Goal: Task Accomplishment & Management: Manage account settings

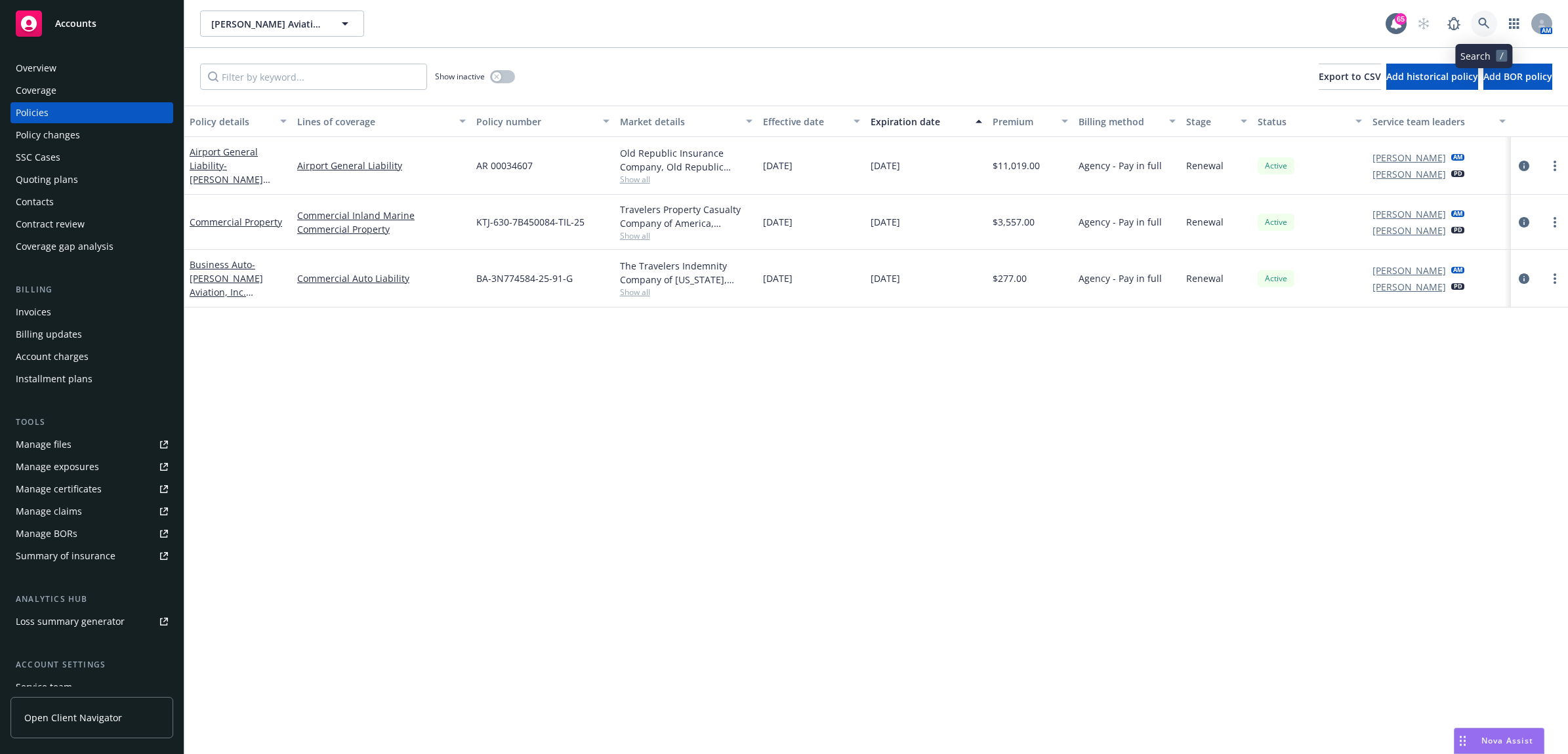
click at [1479, 23] on icon at bounding box center [1484, 23] width 12 height 12
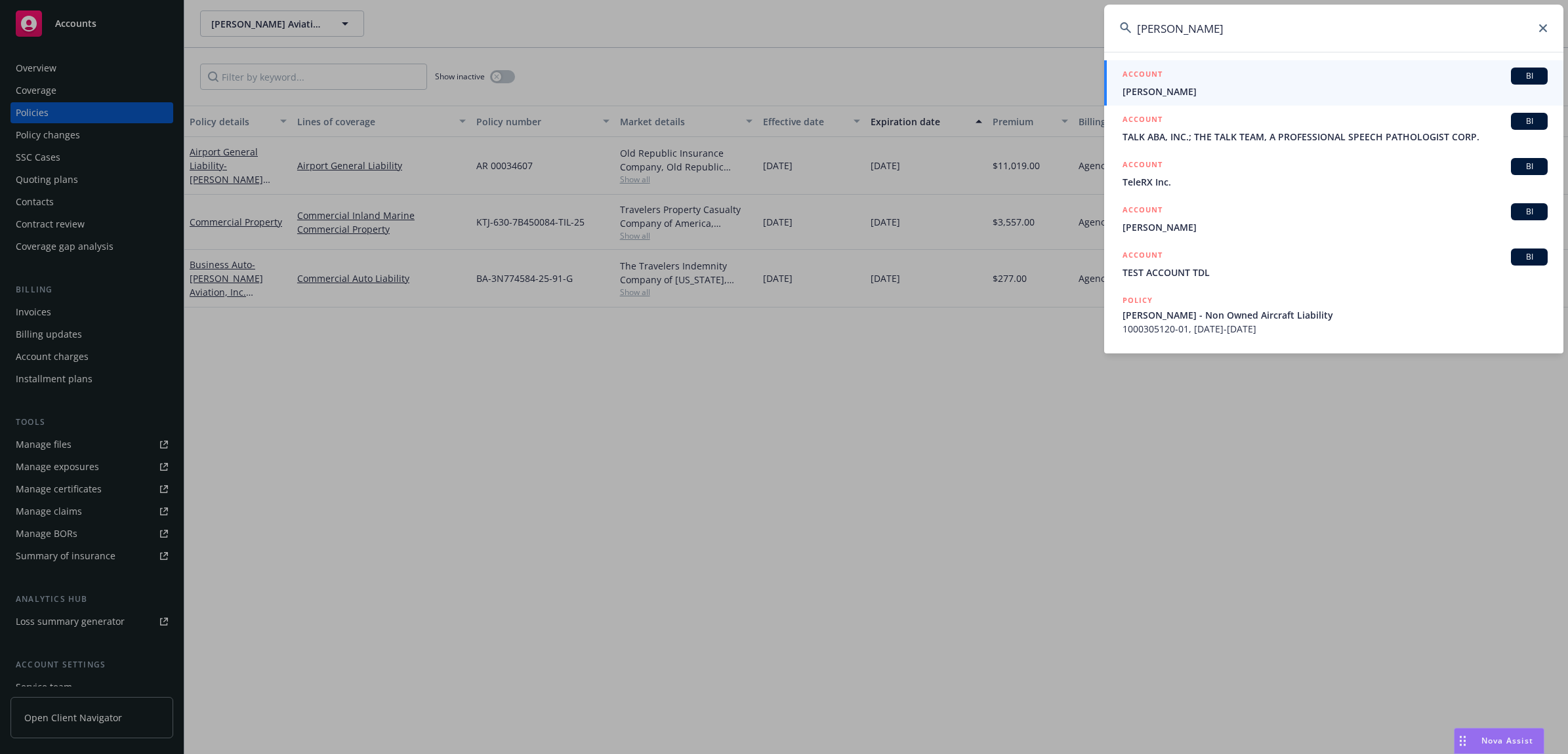
type input "[PERSON_NAME]"
click at [1222, 90] on span "[PERSON_NAME]" at bounding box center [1336, 91] width 425 height 14
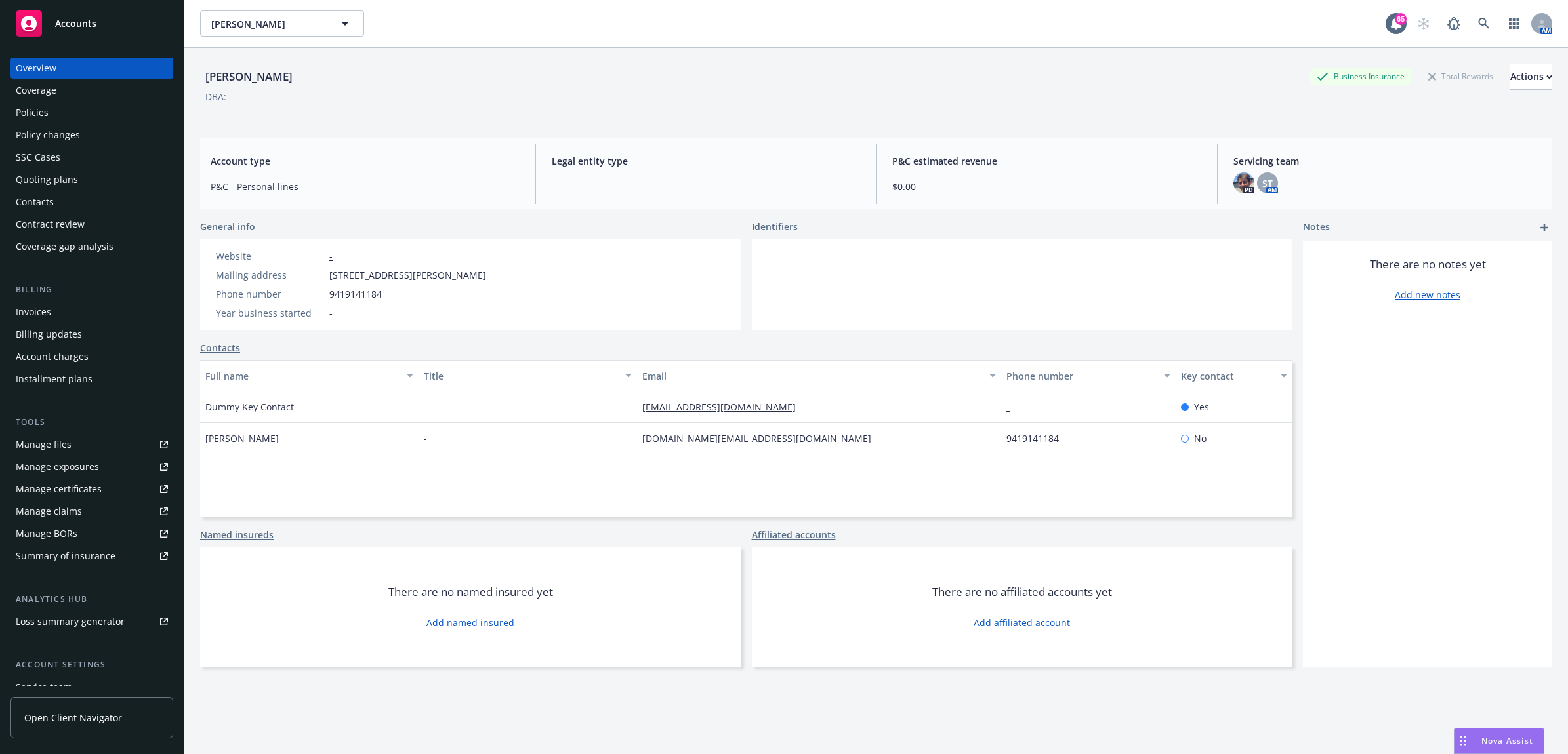
click at [66, 117] on div "Policies" at bounding box center [92, 112] width 152 height 21
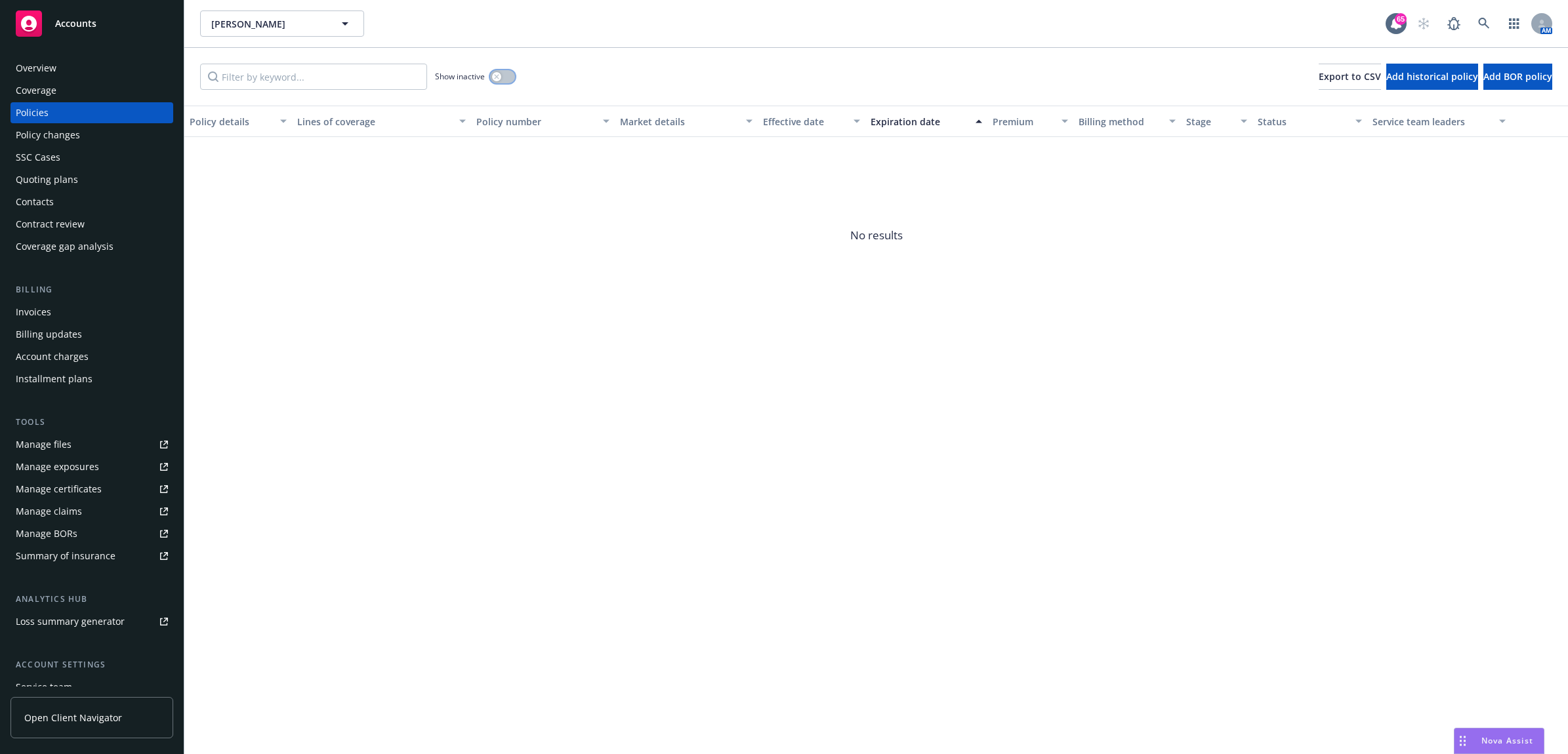
click at [500, 77] on icon "button" at bounding box center [497, 77] width 6 height 6
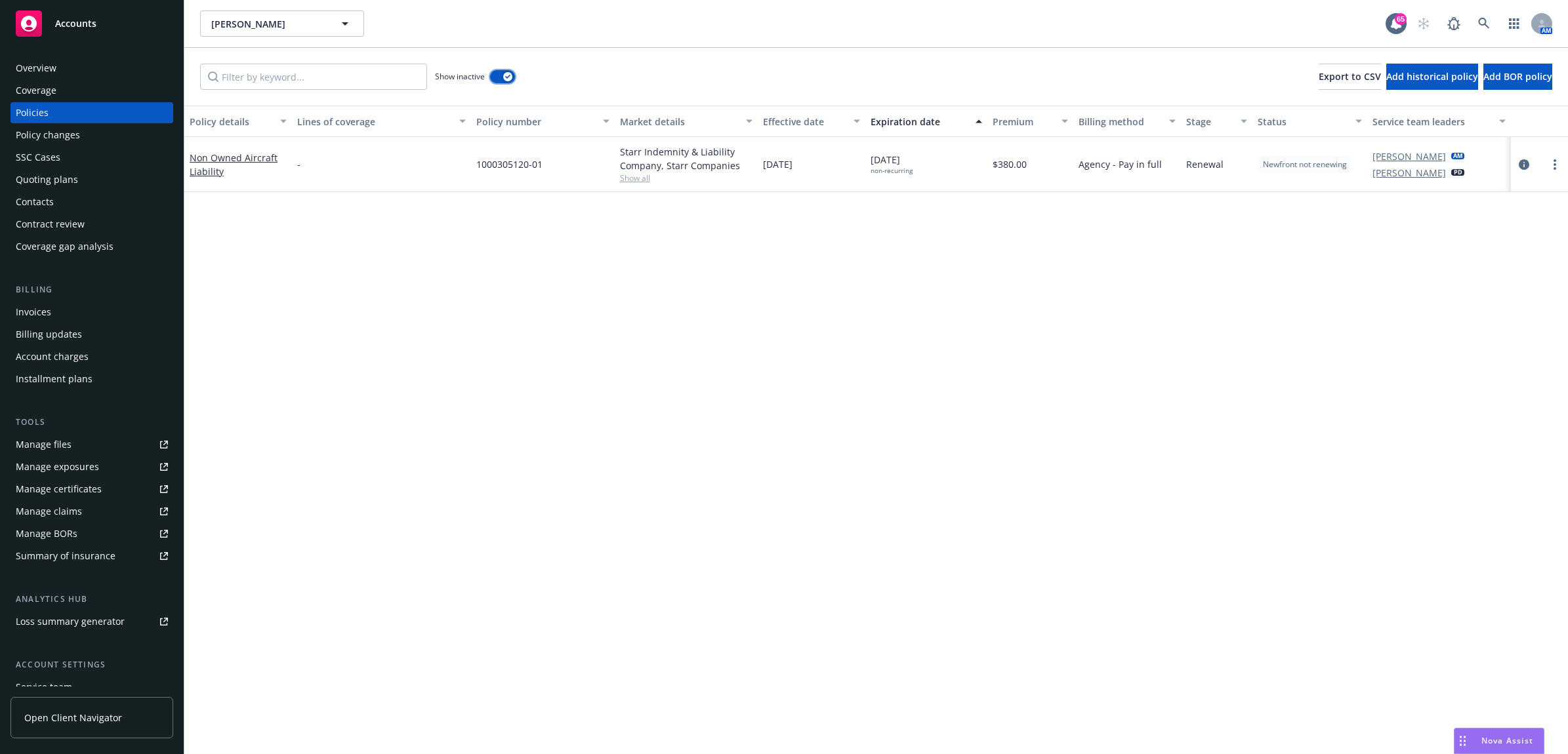
click at [500, 77] on button "button" at bounding box center [503, 77] width 25 height 13
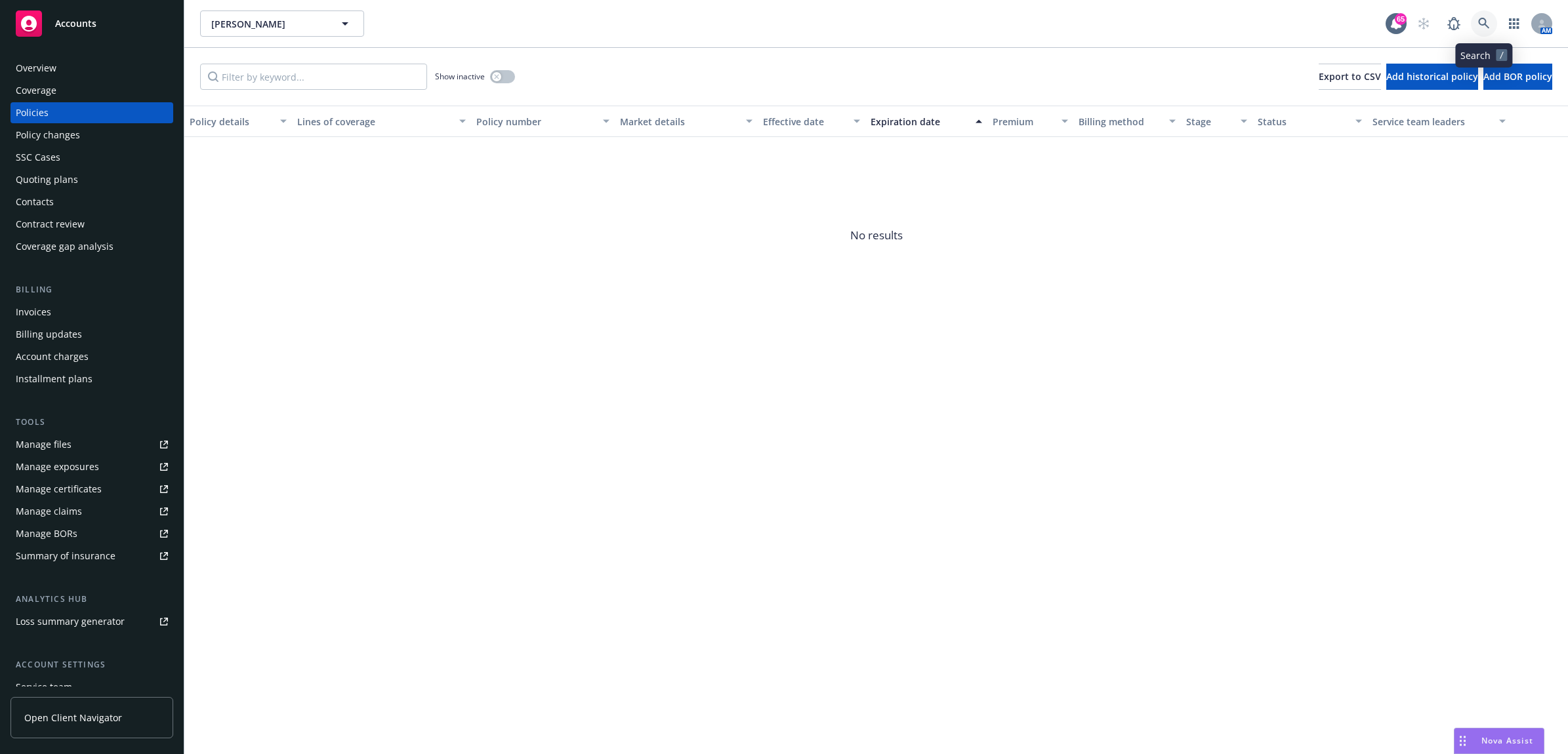
click at [1487, 21] on icon at bounding box center [1484, 23] width 12 height 12
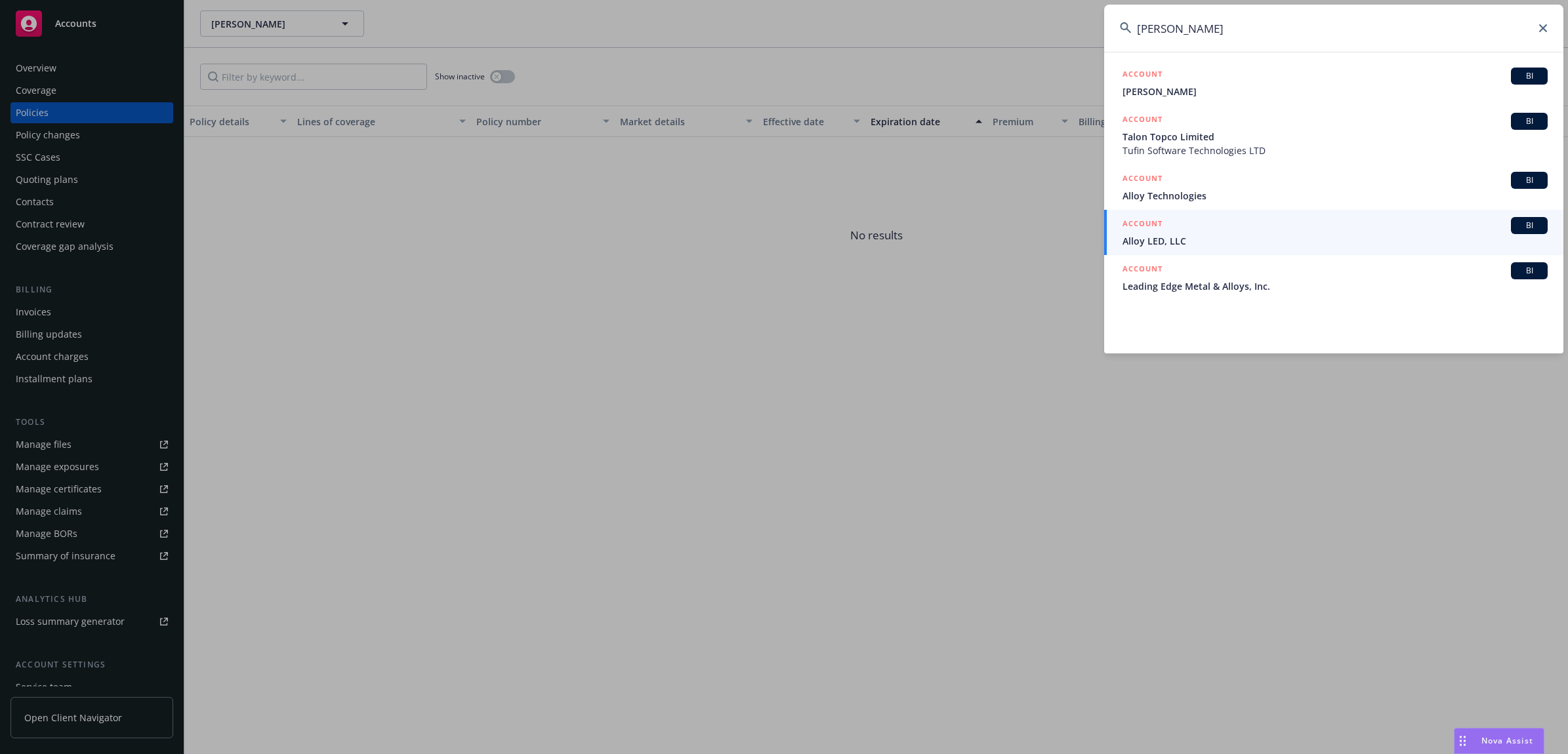
click at [1147, 27] on input "ted talboy" at bounding box center [1334, 28] width 459 height 47
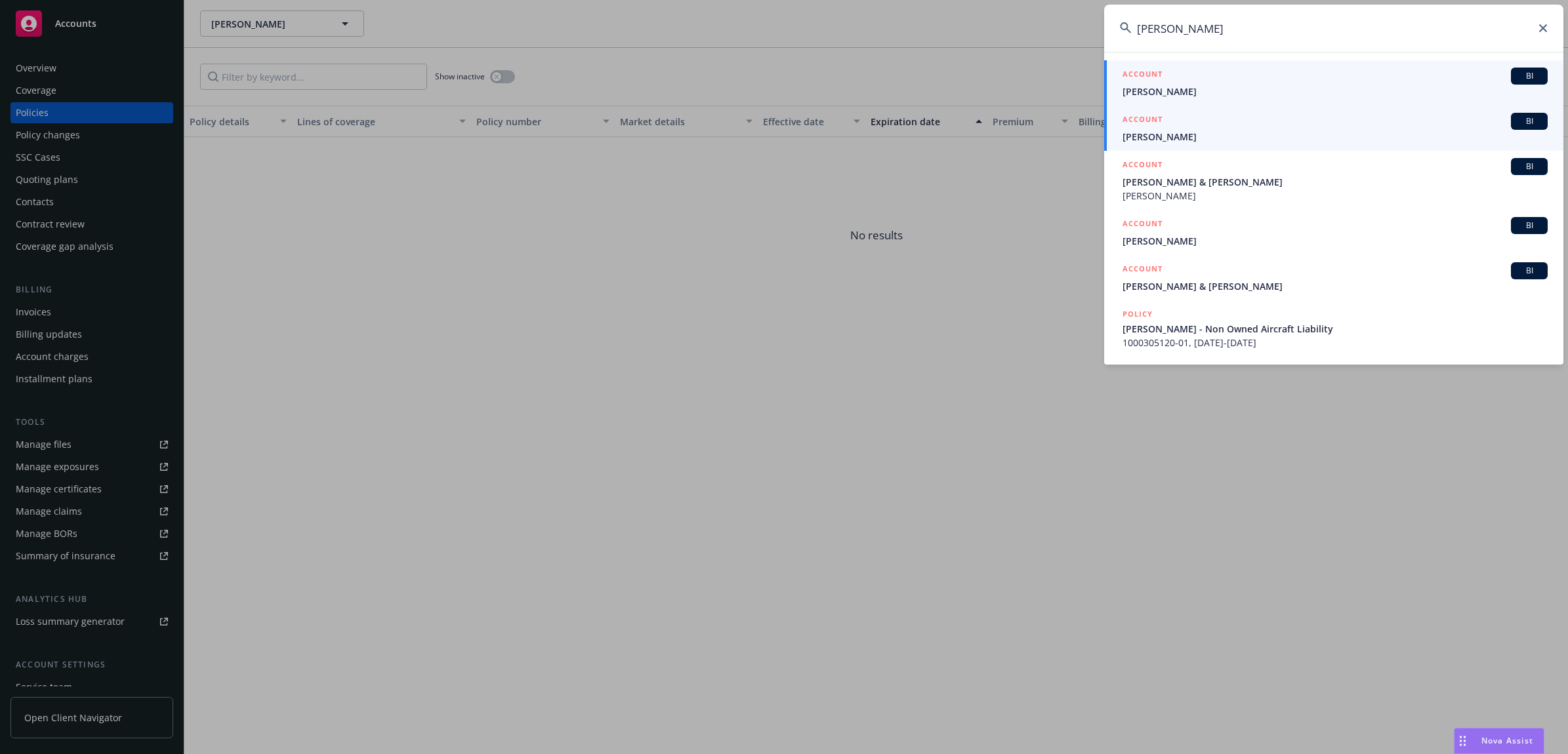
type input "tad talboy"
click at [1349, 136] on span "Theodore Talboy" at bounding box center [1336, 136] width 425 height 14
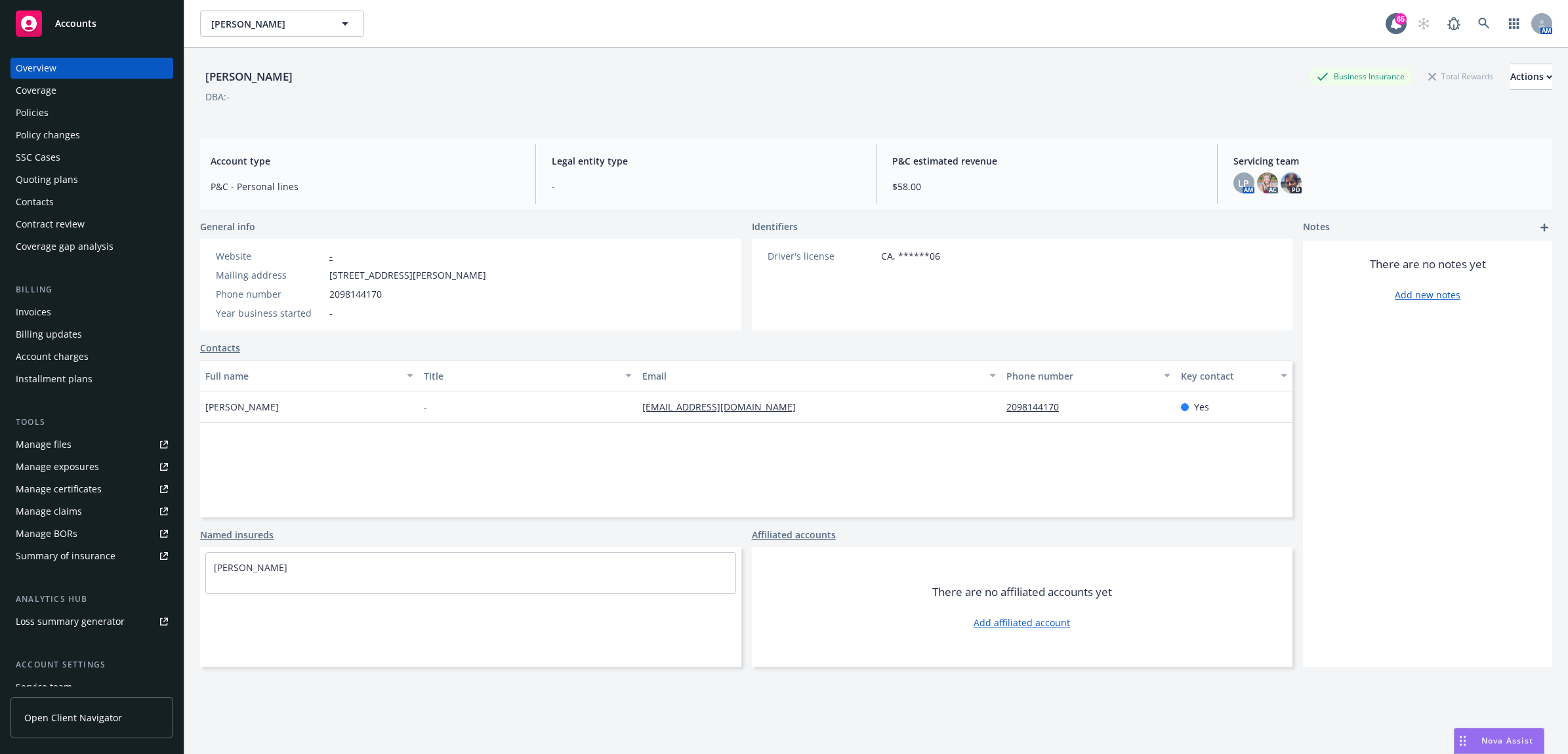
click at [42, 111] on div "Policies" at bounding box center [32, 112] width 33 height 21
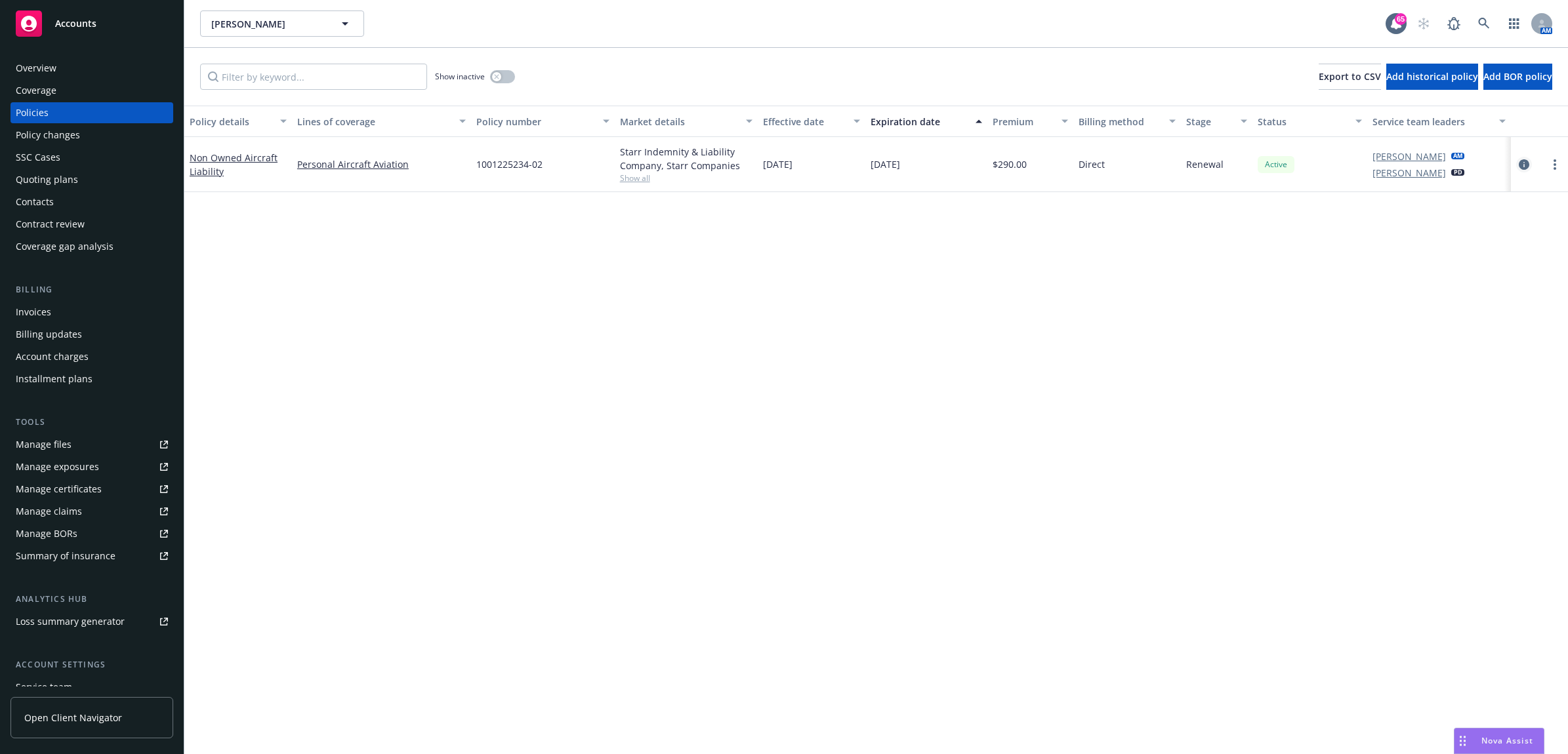
click at [1528, 165] on icon "circleInformation" at bounding box center [1523, 164] width 10 height 10
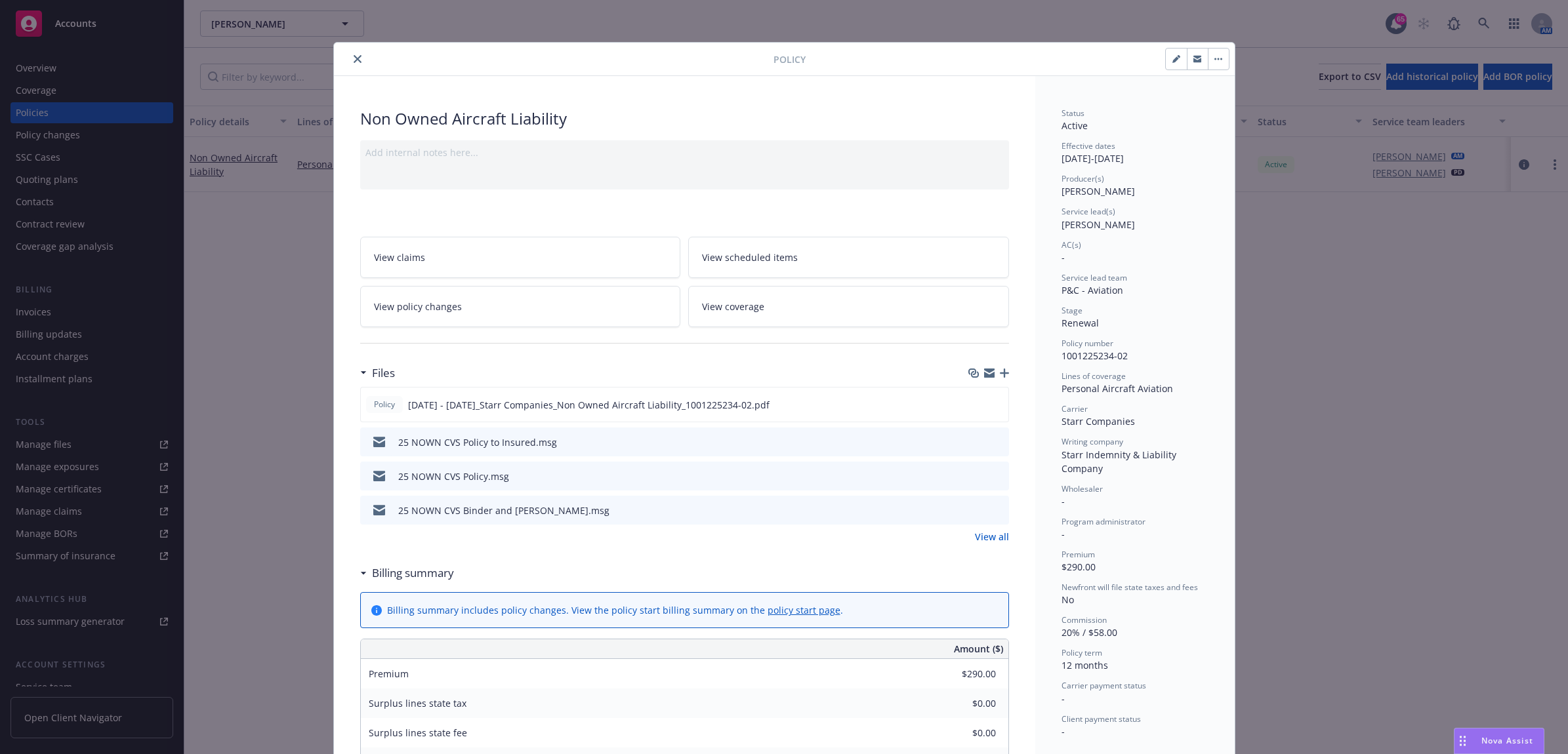
click at [352, 54] on button "close" at bounding box center [358, 58] width 16 height 16
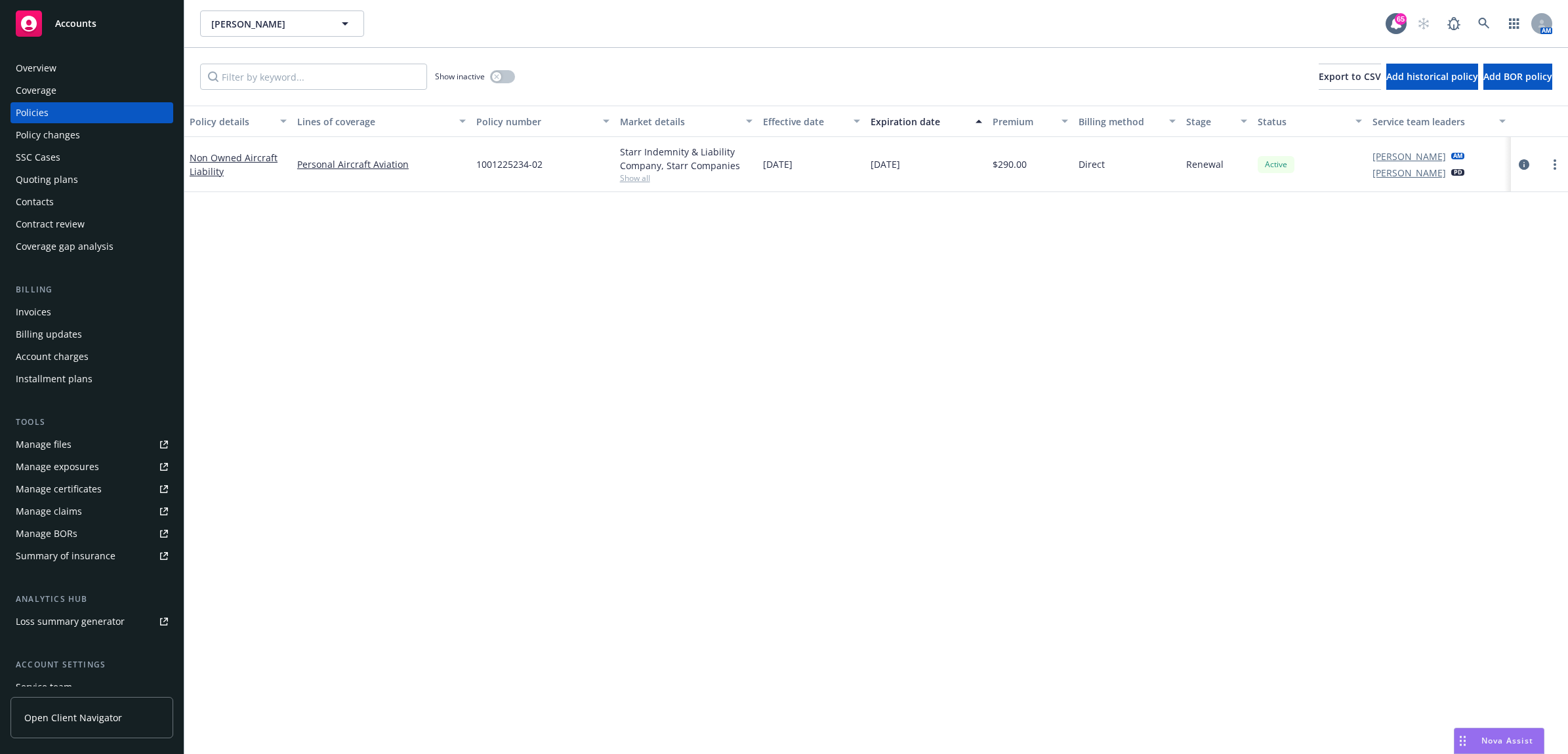
drag, startPoint x: 1155, startPoint y: 471, endPoint x: 1172, endPoint y: 467, distance: 17.5
click at [1155, 471] on div "Policy details Lines of coverage Policy number Market details Effective date Ex…" at bounding box center [877, 430] width 1384 height 649
click at [90, 191] on div "Contacts" at bounding box center [92, 202] width 152 height 21
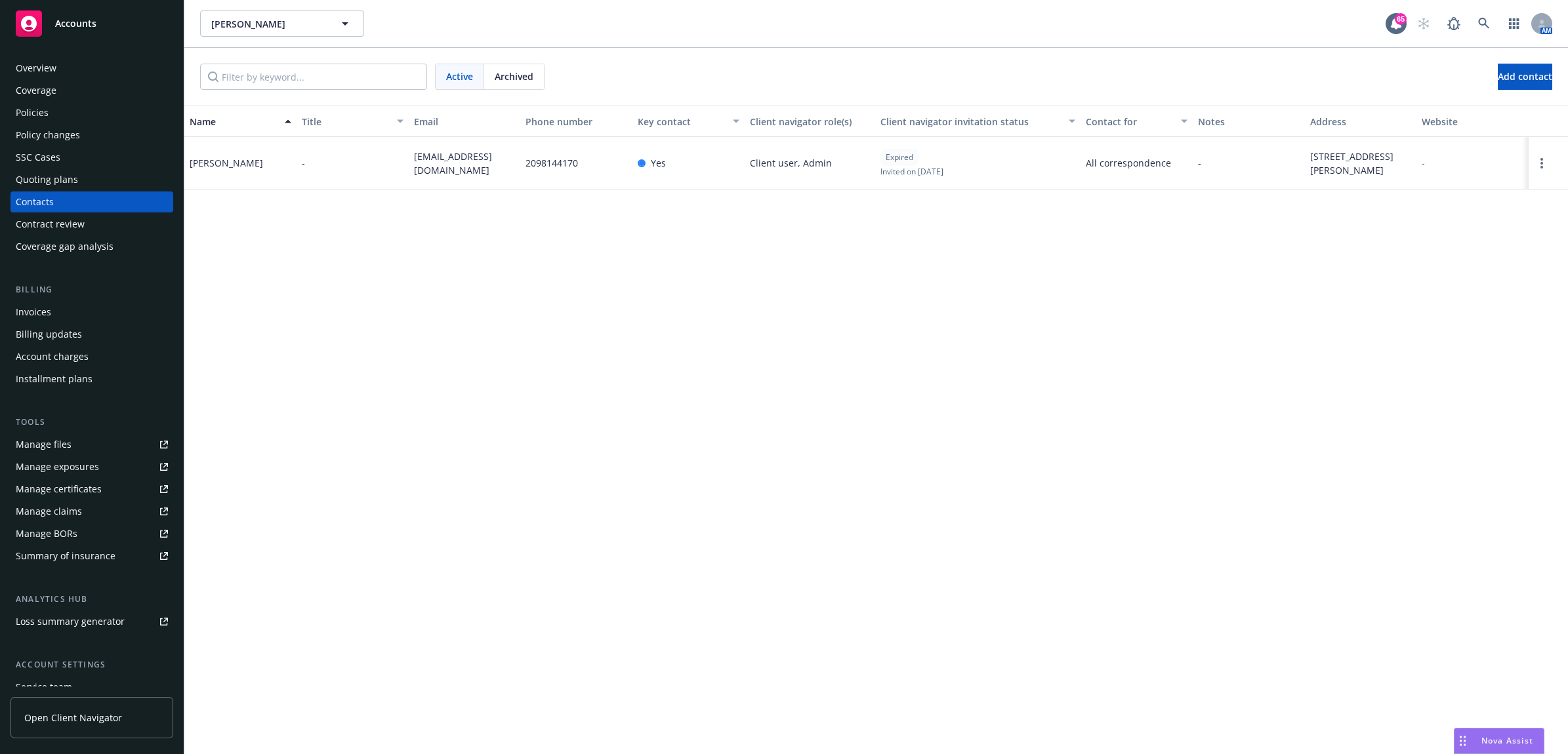
click at [99, 118] on div "Policies" at bounding box center [92, 112] width 152 height 21
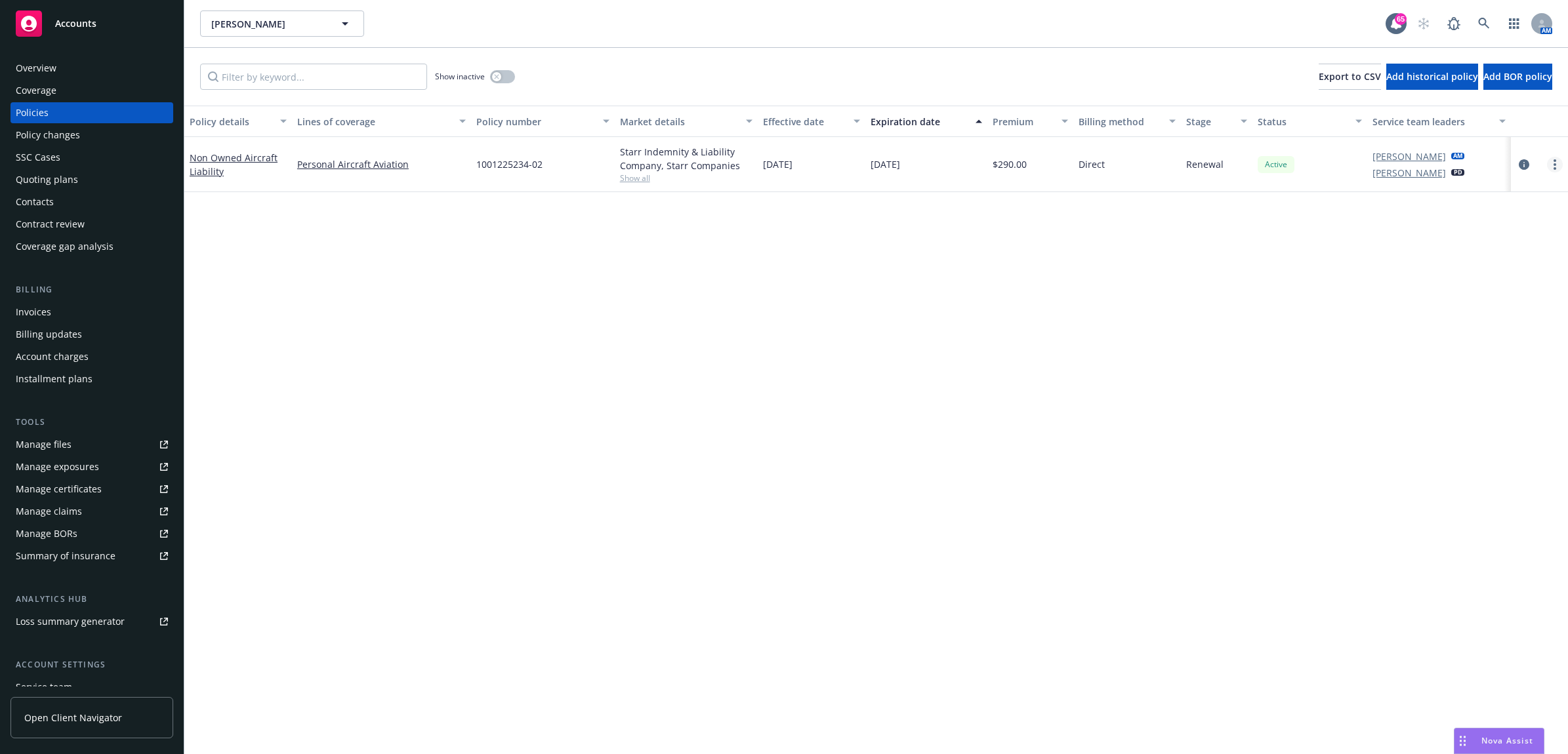
click at [1552, 164] on link "more" at bounding box center [1555, 164] width 16 height 16
click at [1215, 276] on div "Policy details Lines of coverage Policy number Market details Effective date Ex…" at bounding box center [877, 430] width 1384 height 649
click at [1528, 165] on icon "circleInformation" at bounding box center [1523, 164] width 10 height 10
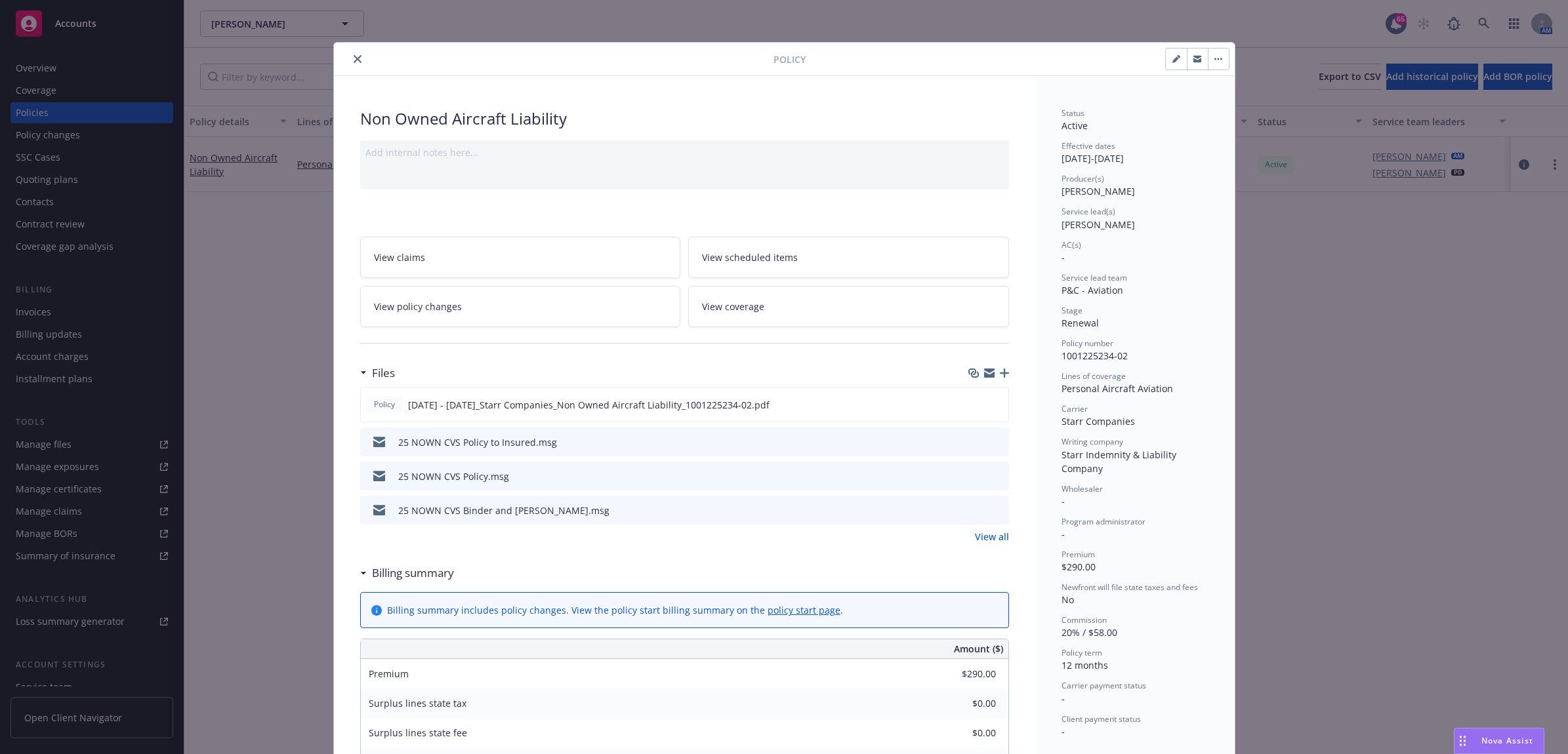
scroll to position [39, 0]
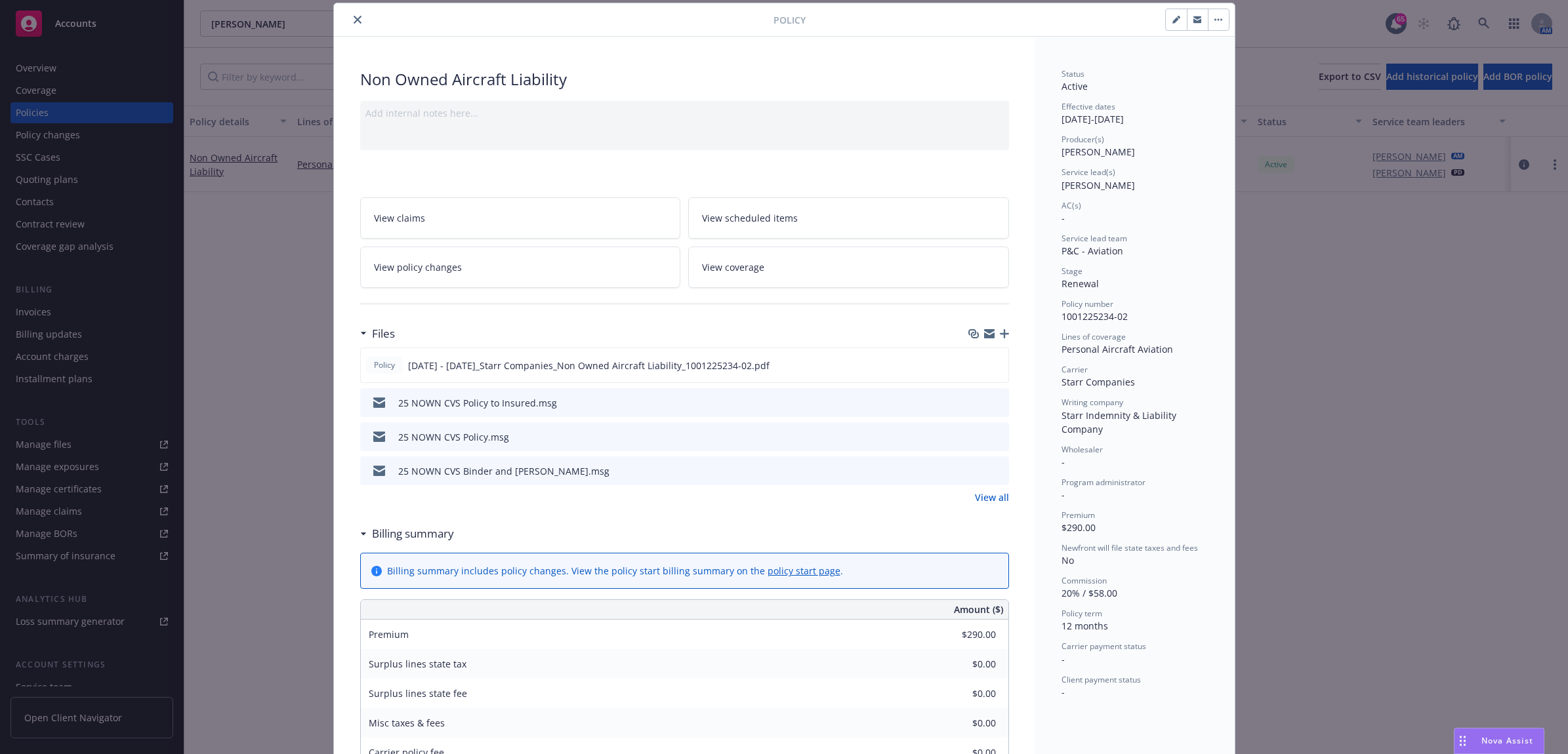
click at [350, 24] on button "close" at bounding box center [358, 20] width 16 height 16
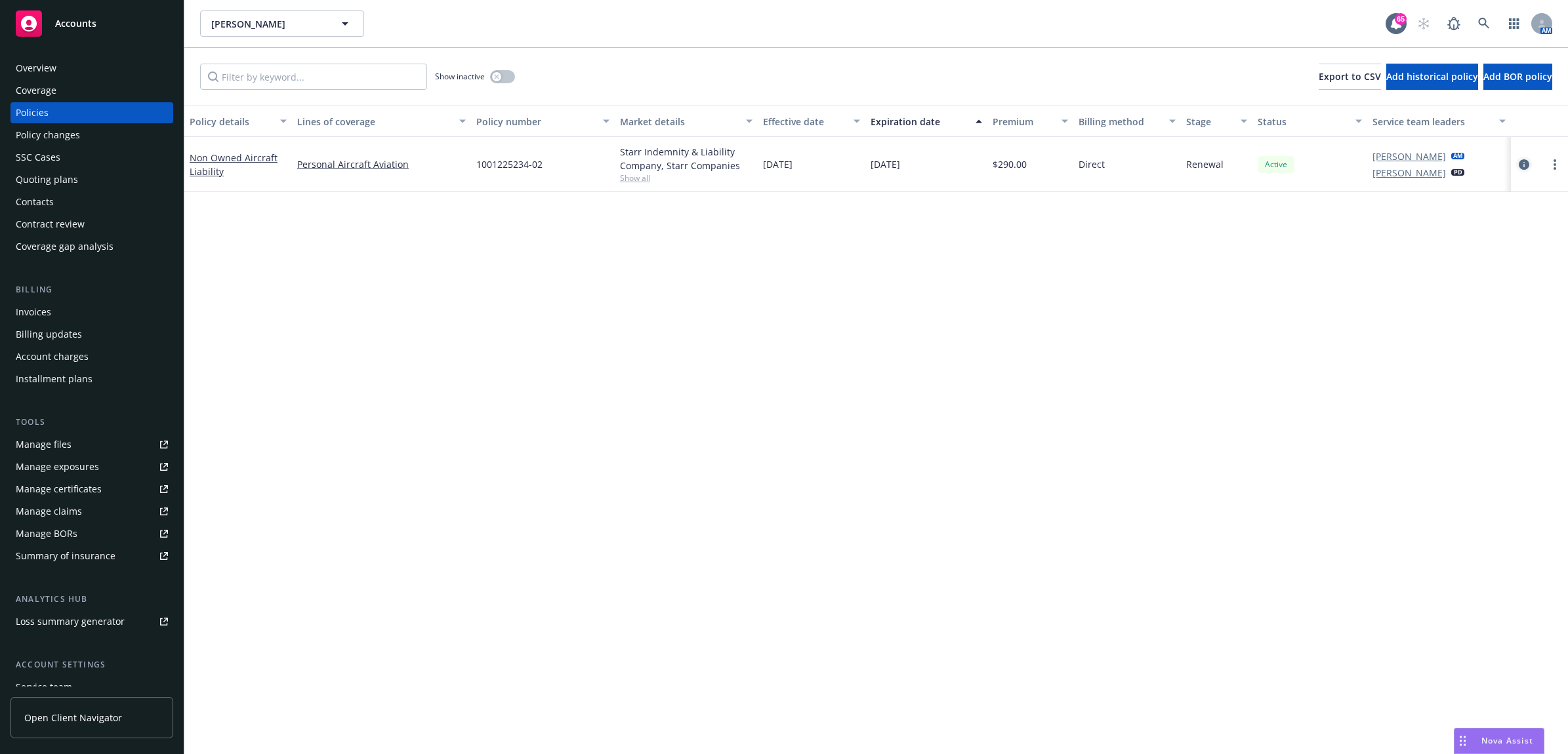
click at [1528, 162] on icon "circleInformation" at bounding box center [1523, 164] width 10 height 10
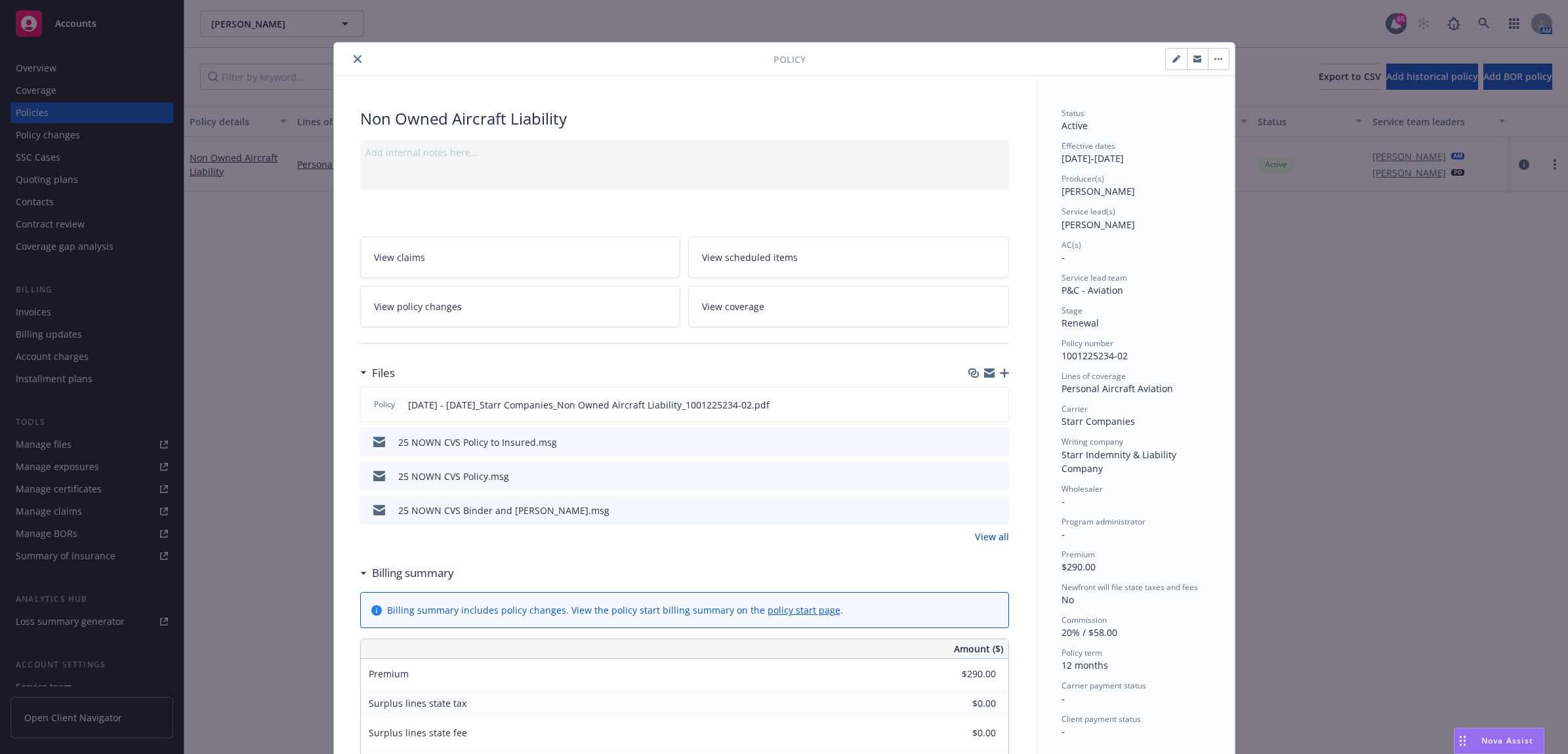
scroll to position [39, 0]
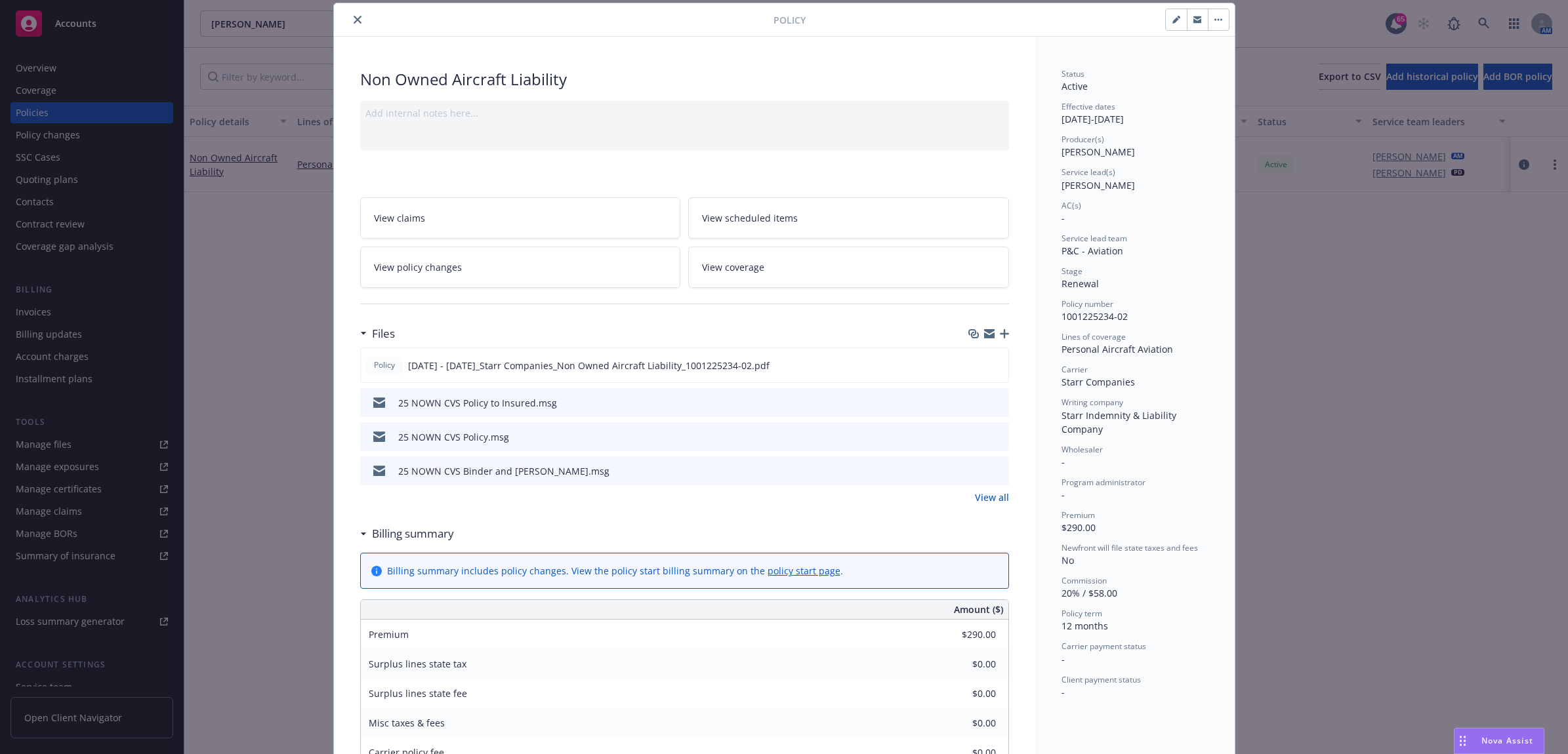
click at [352, 15] on button "close" at bounding box center [358, 20] width 16 height 16
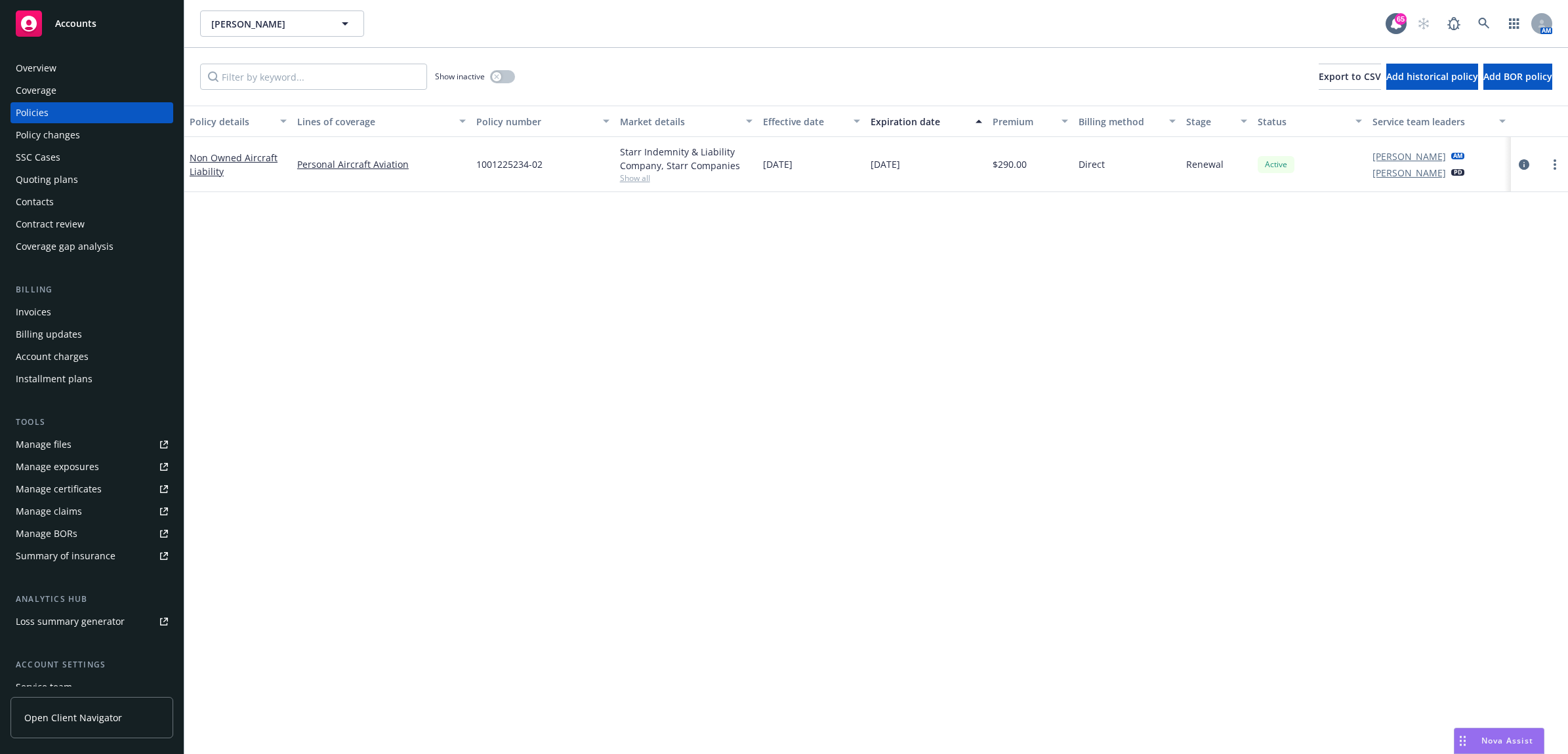
click at [81, 225] on div "Contract review" at bounding box center [50, 224] width 69 height 21
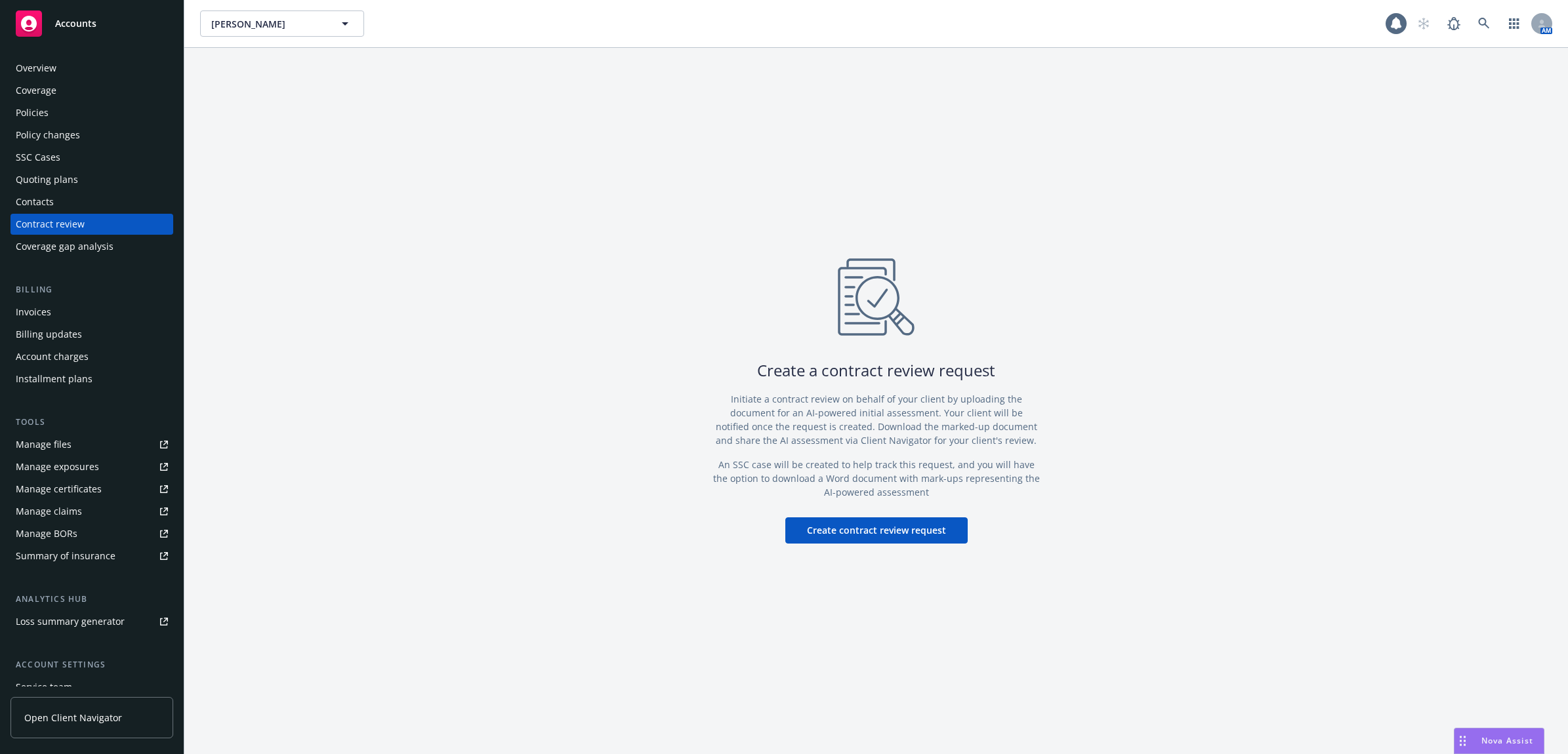
click at [79, 204] on div "Contacts" at bounding box center [92, 202] width 152 height 21
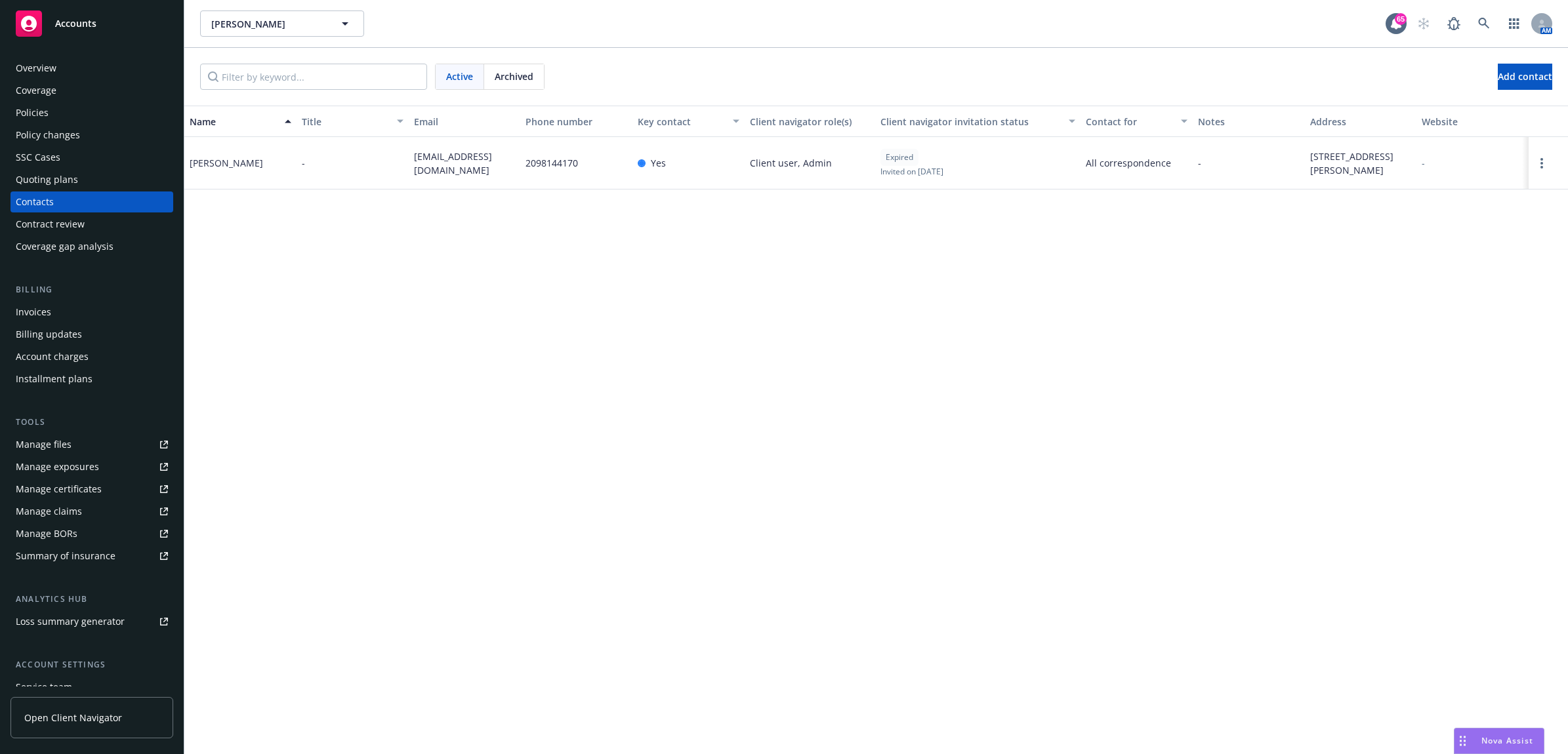
click at [57, 109] on div "Policies" at bounding box center [92, 112] width 152 height 21
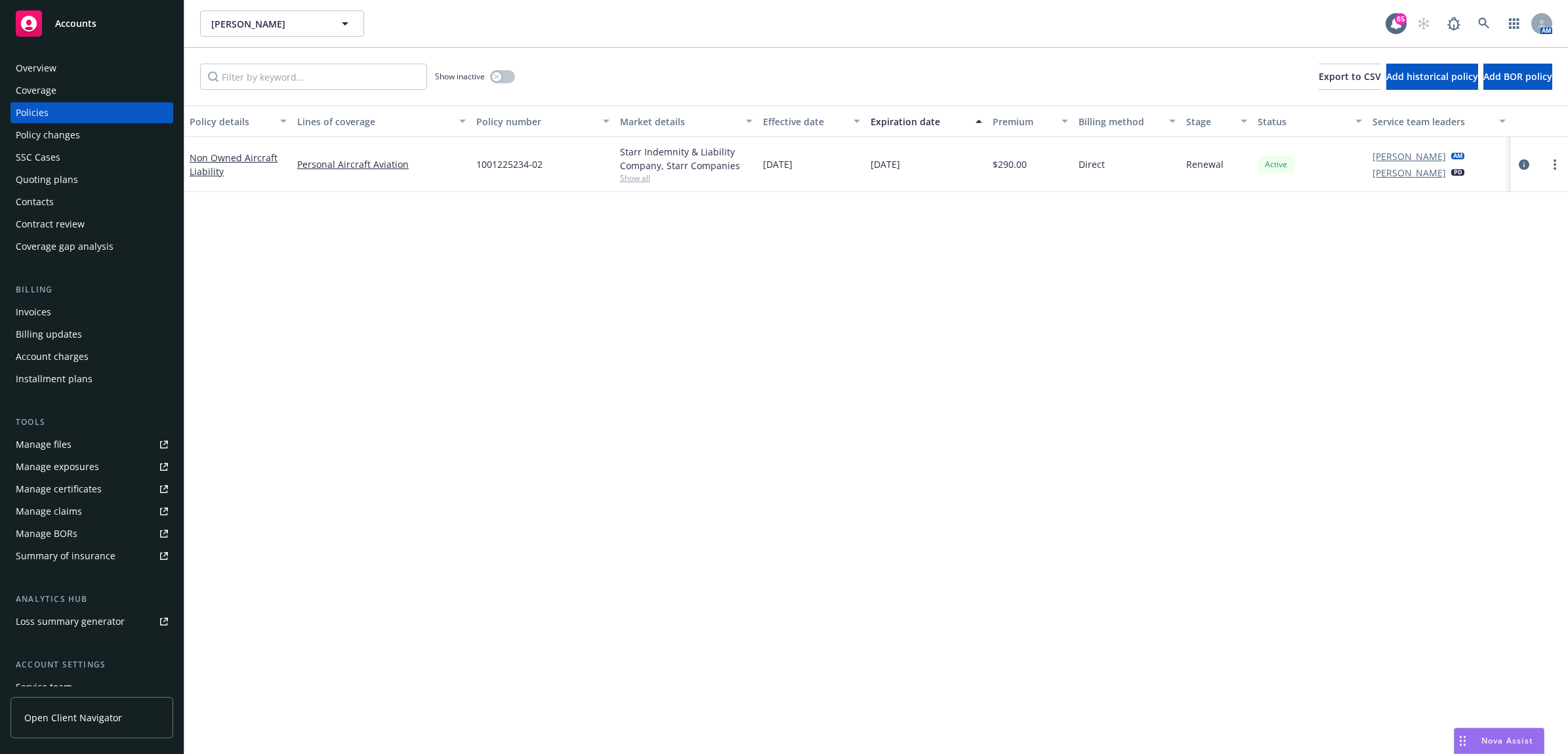
click at [84, 201] on div "Contacts" at bounding box center [92, 202] width 152 height 21
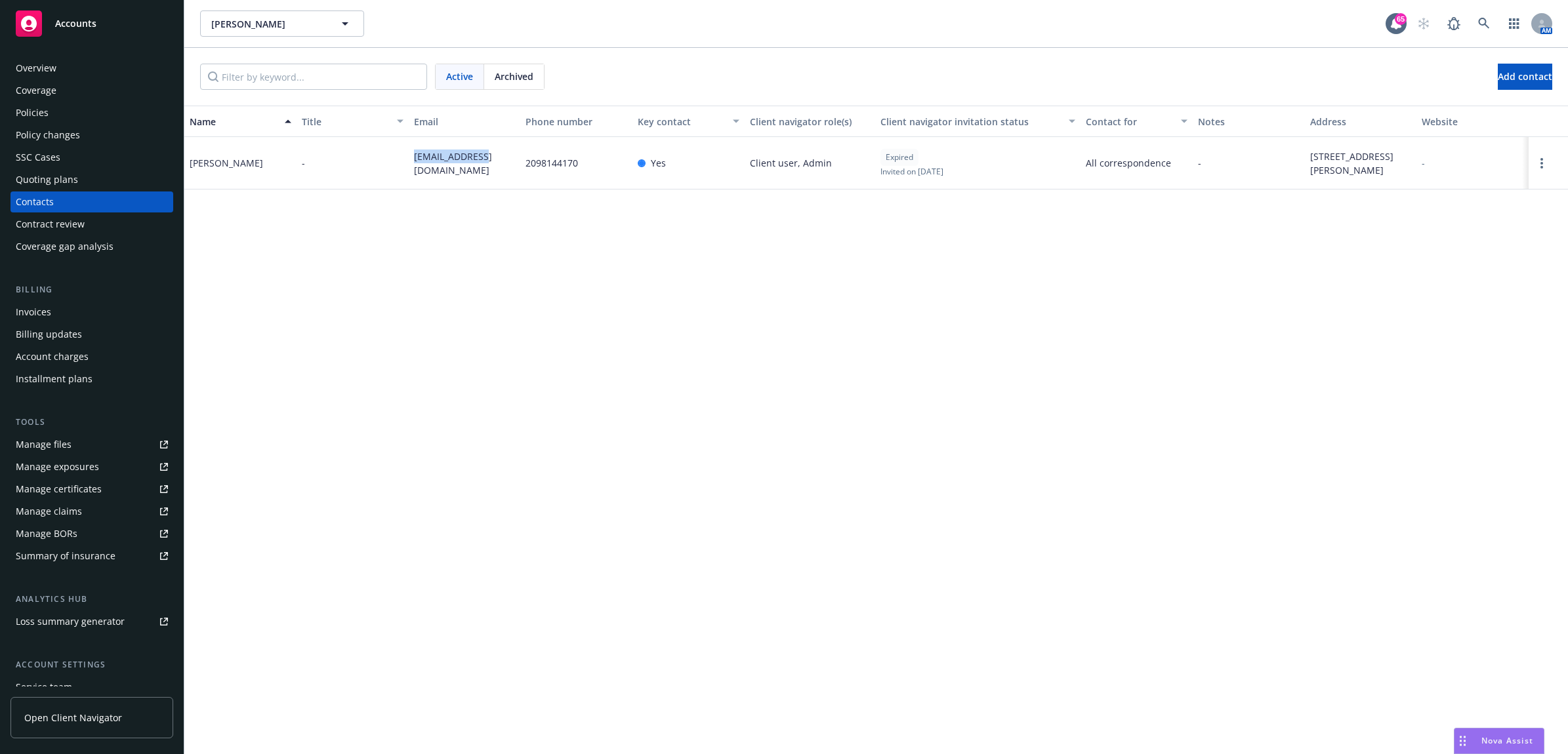
drag, startPoint x: 483, startPoint y: 171, endPoint x: 412, endPoint y: 164, distance: 71.3
click at [412, 164] on div "talboy@att.net" at bounding box center [464, 163] width 112 height 53
drag, startPoint x: 412, startPoint y: 164, endPoint x: 437, endPoint y: 165, distance: 25.0
copy span "talboy@att.net"
drag, startPoint x: 241, startPoint y: 169, endPoint x: 147, endPoint y: 169, distance: 94.0
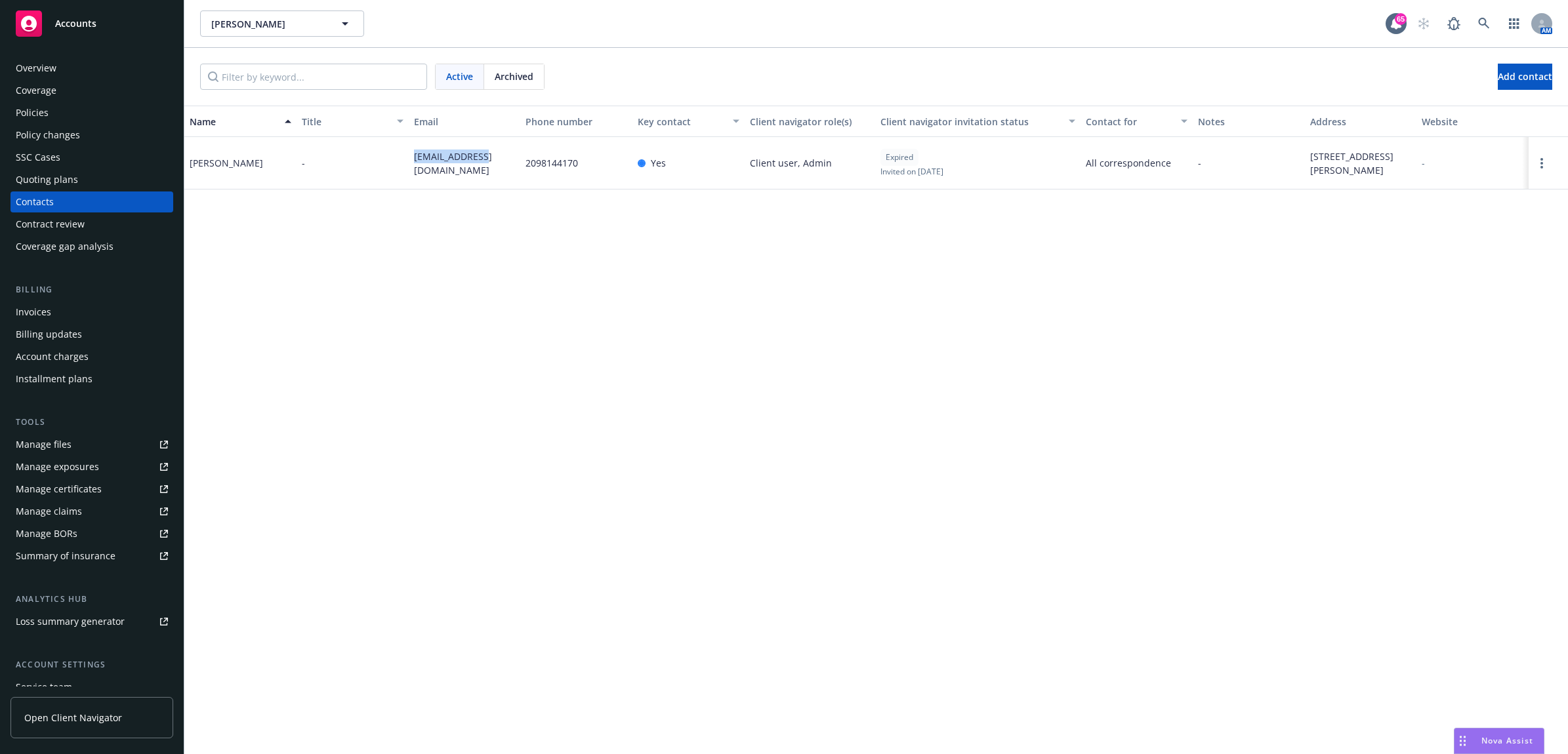
click at [147, 169] on div "Accounts Overview Coverage Policies Policy changes SSC Cases Quoting plans Cont…" at bounding box center [784, 377] width 1568 height 754
drag, startPoint x: 147, startPoint y: 169, endPoint x: 220, endPoint y: 178, distance: 73.6
click at [220, 178] on div "Theodore Talboy" at bounding box center [241, 163] width 112 height 53
drag, startPoint x: 208, startPoint y: 169, endPoint x: 191, endPoint y: 171, distance: 17.1
click at [191, 171] on div "Theodore Talboy" at bounding box center [241, 163] width 112 height 53
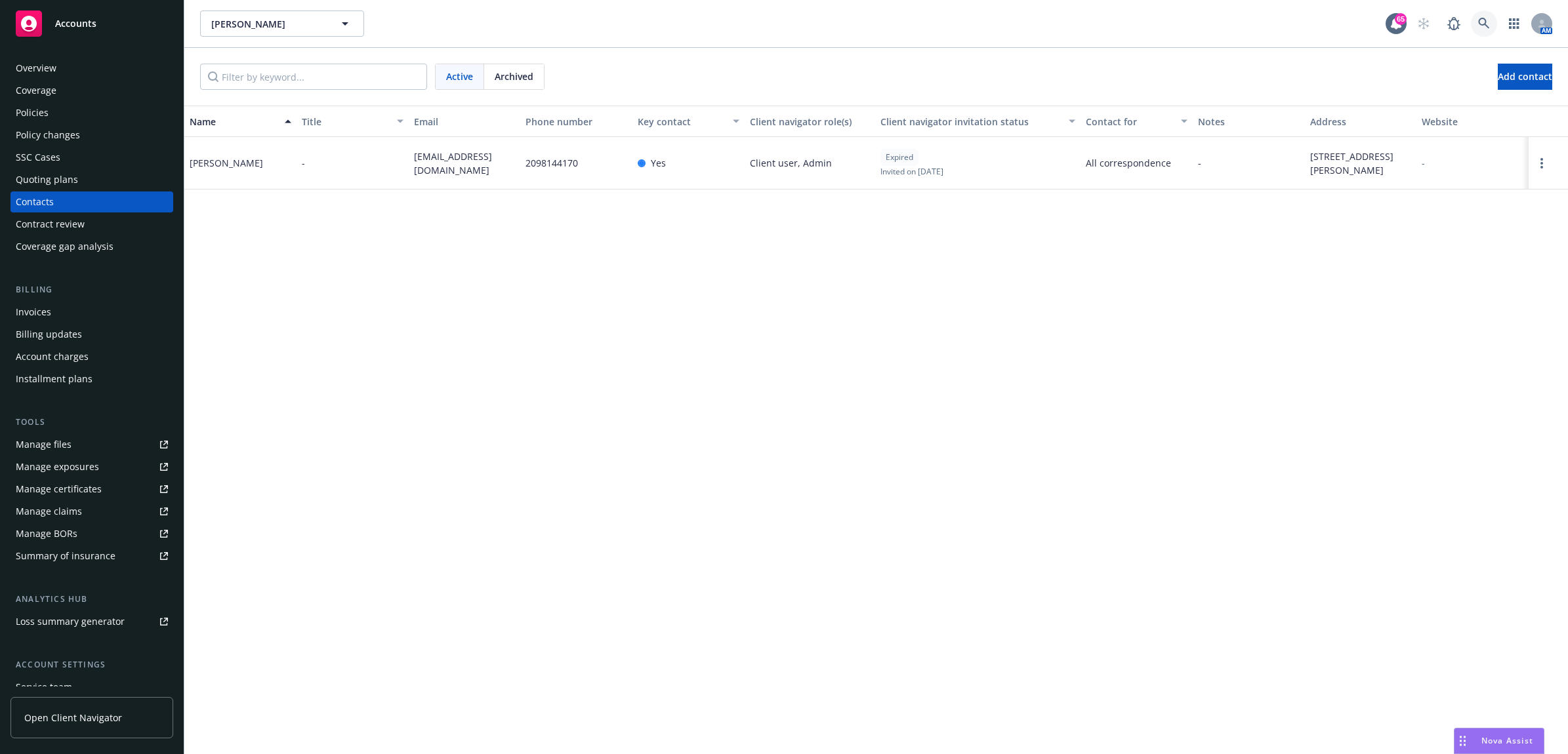
click at [1487, 24] on icon at bounding box center [1484, 23] width 12 height 12
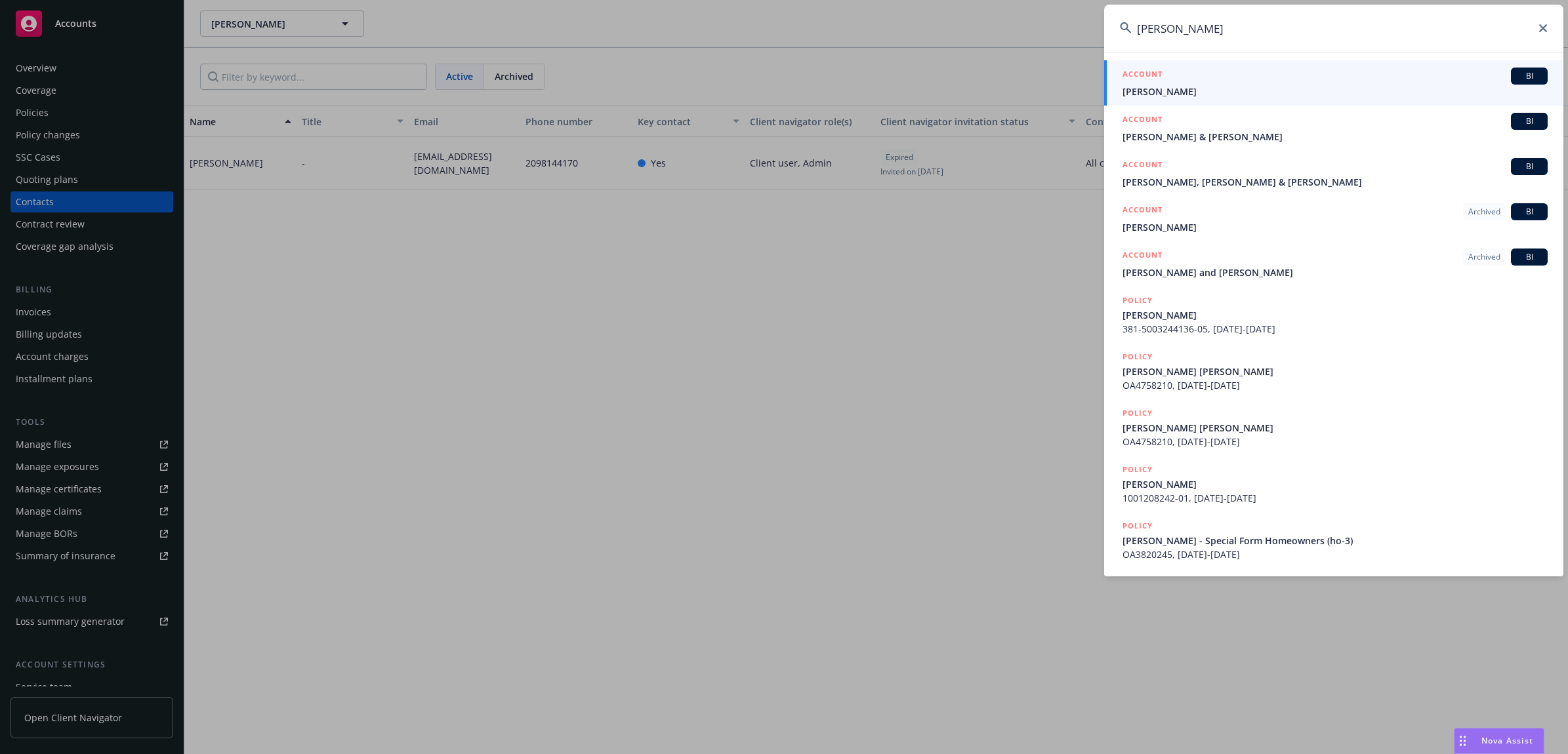
type input "michael ra"
click at [1202, 85] on span "Rakesh Michael" at bounding box center [1336, 91] width 425 height 14
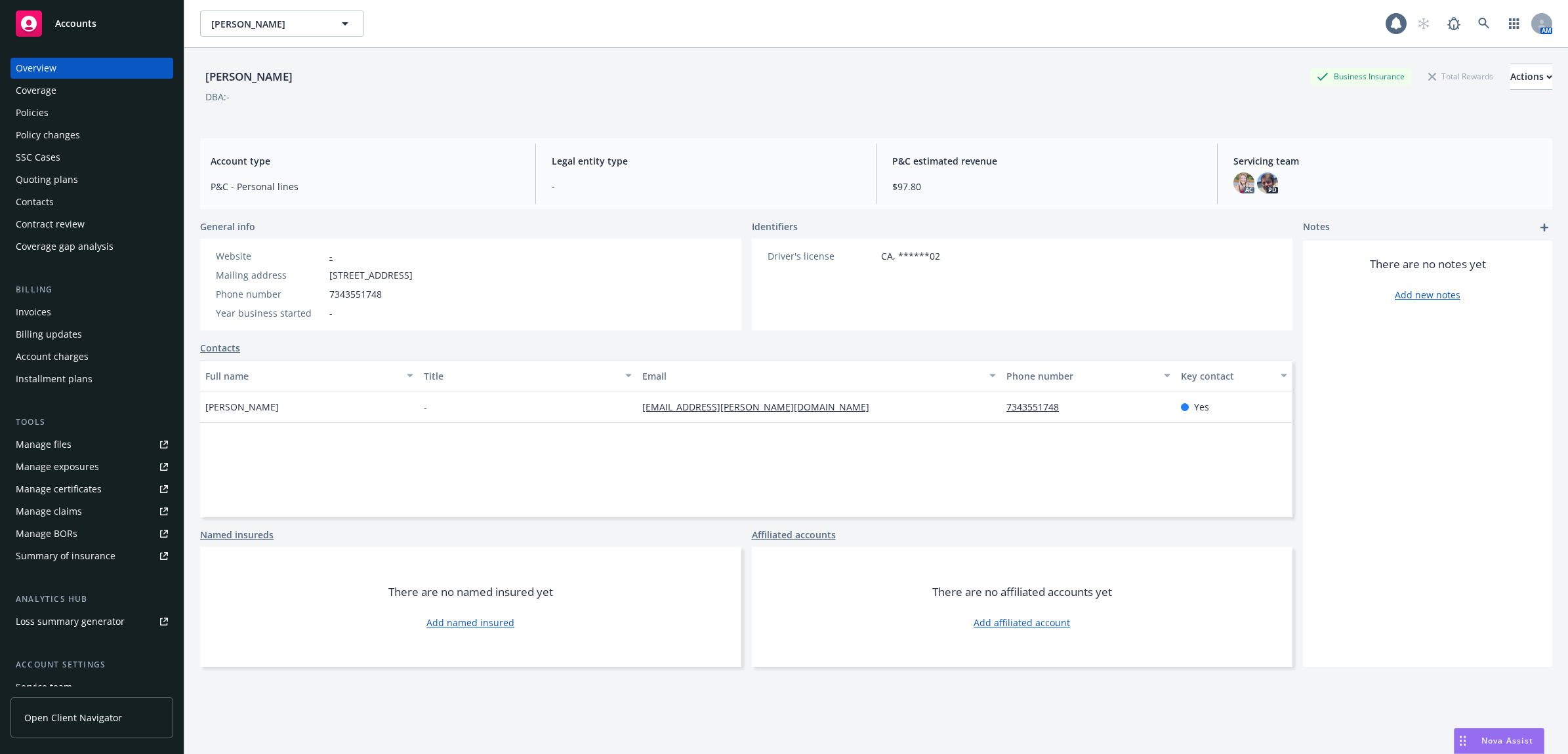
click at [96, 118] on div "Policies" at bounding box center [92, 112] width 152 height 21
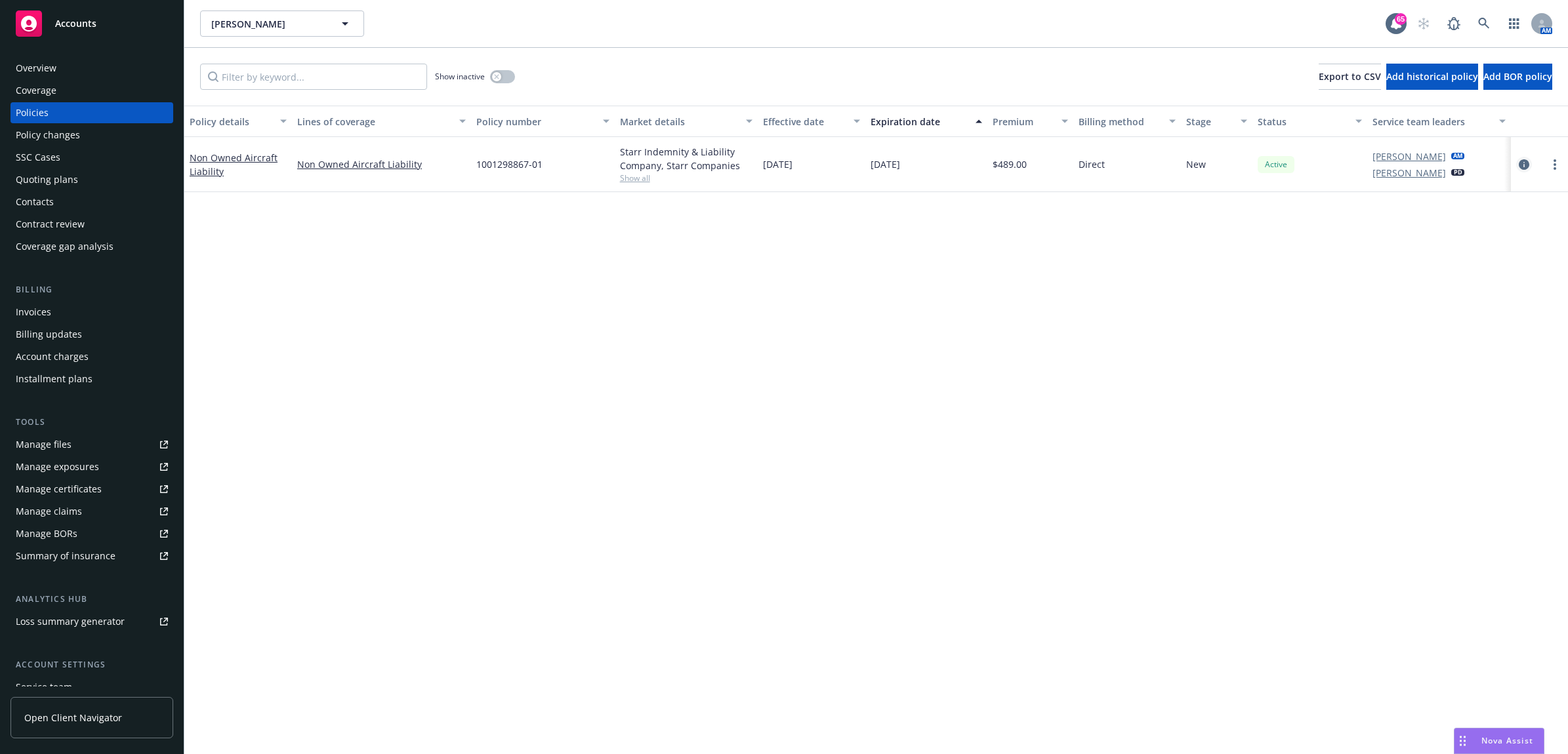
click at [1523, 162] on icon "circleInformation" at bounding box center [1523, 164] width 10 height 10
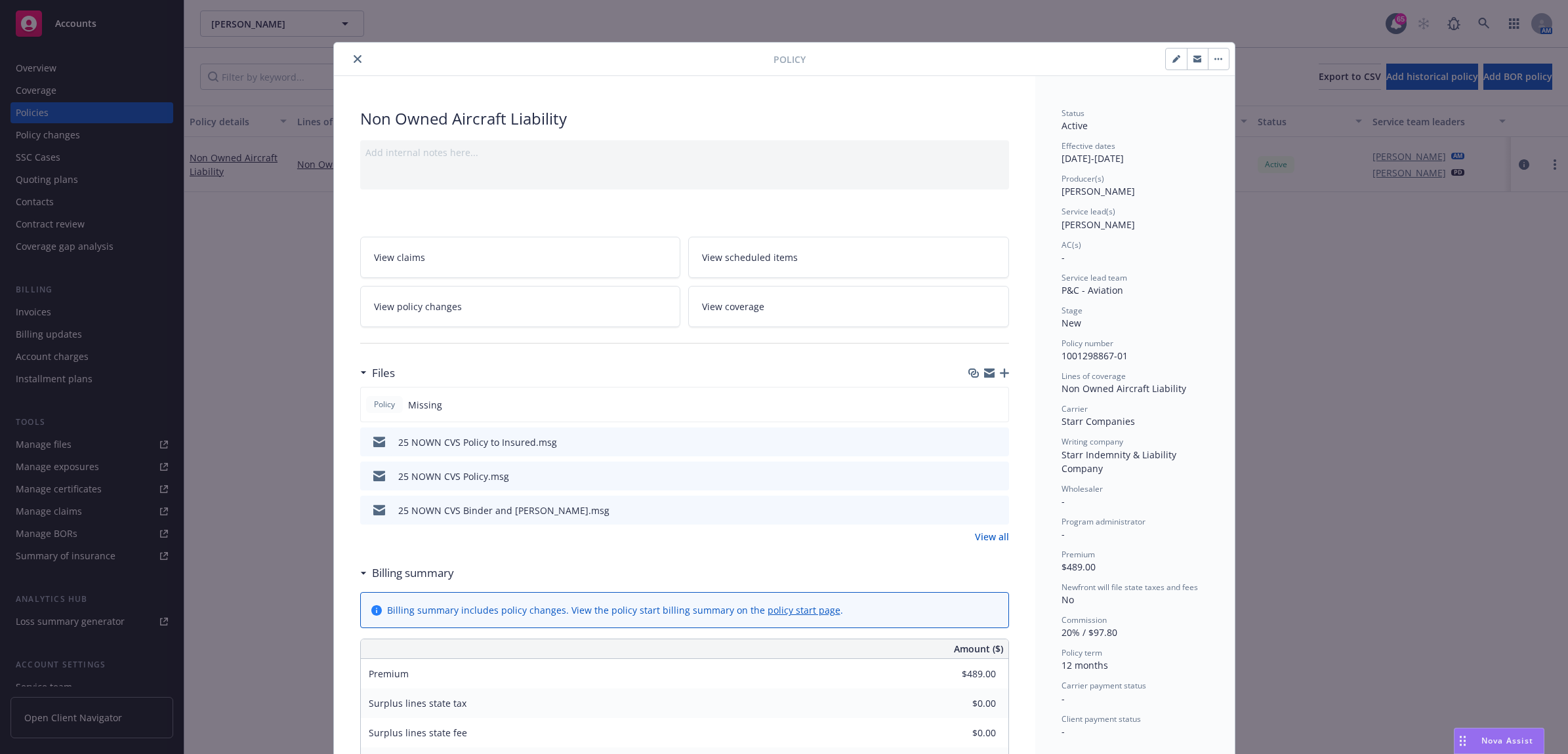
click at [1000, 372] on icon "button" at bounding box center [1005, 373] width 9 height 9
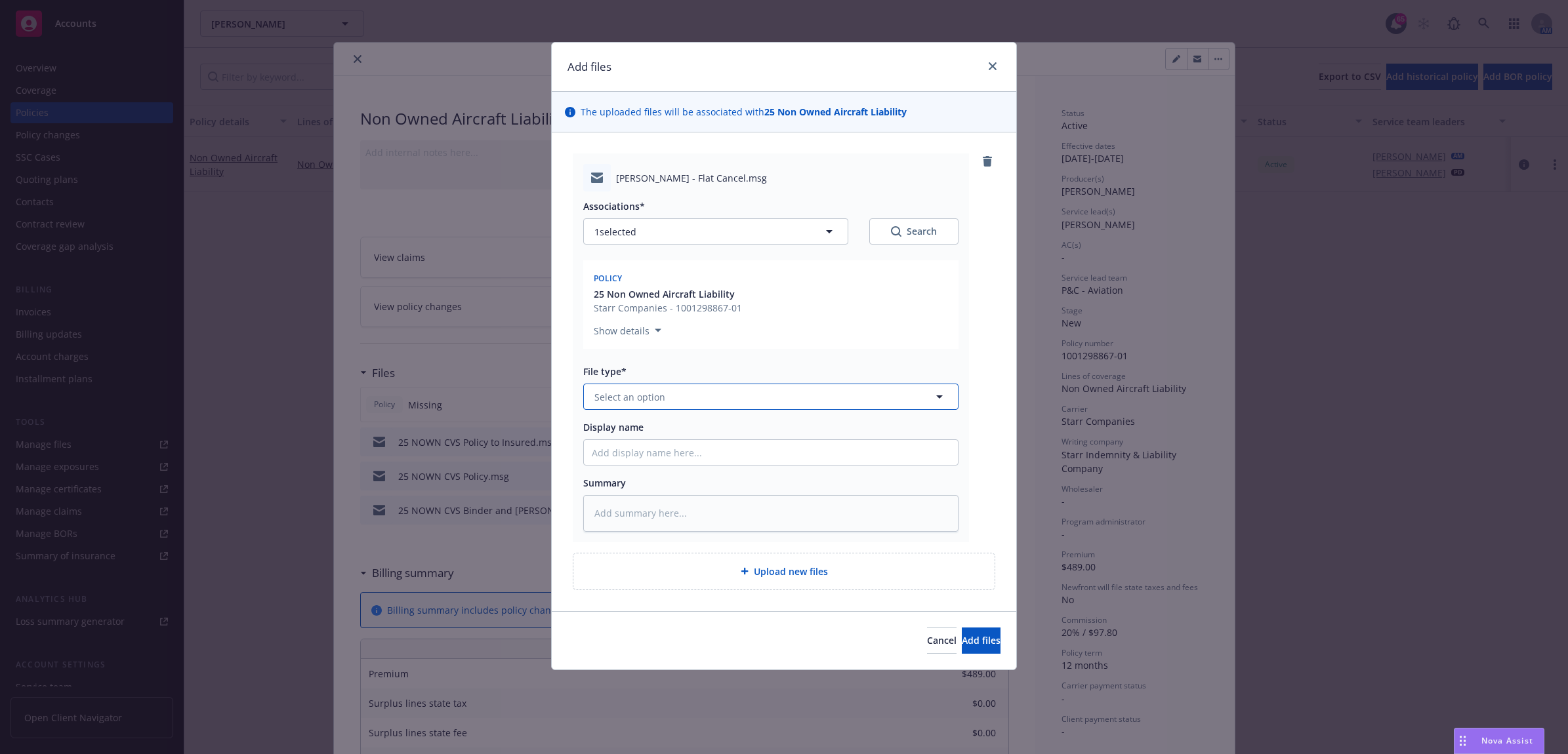
click at [681, 398] on button "Select an option" at bounding box center [771, 396] width 375 height 26
type input "email"
click at [677, 418] on div "Email" at bounding box center [771, 433] width 374 height 34
click at [653, 452] on input "Display name" at bounding box center [771, 452] width 374 height 25
type textarea "x"
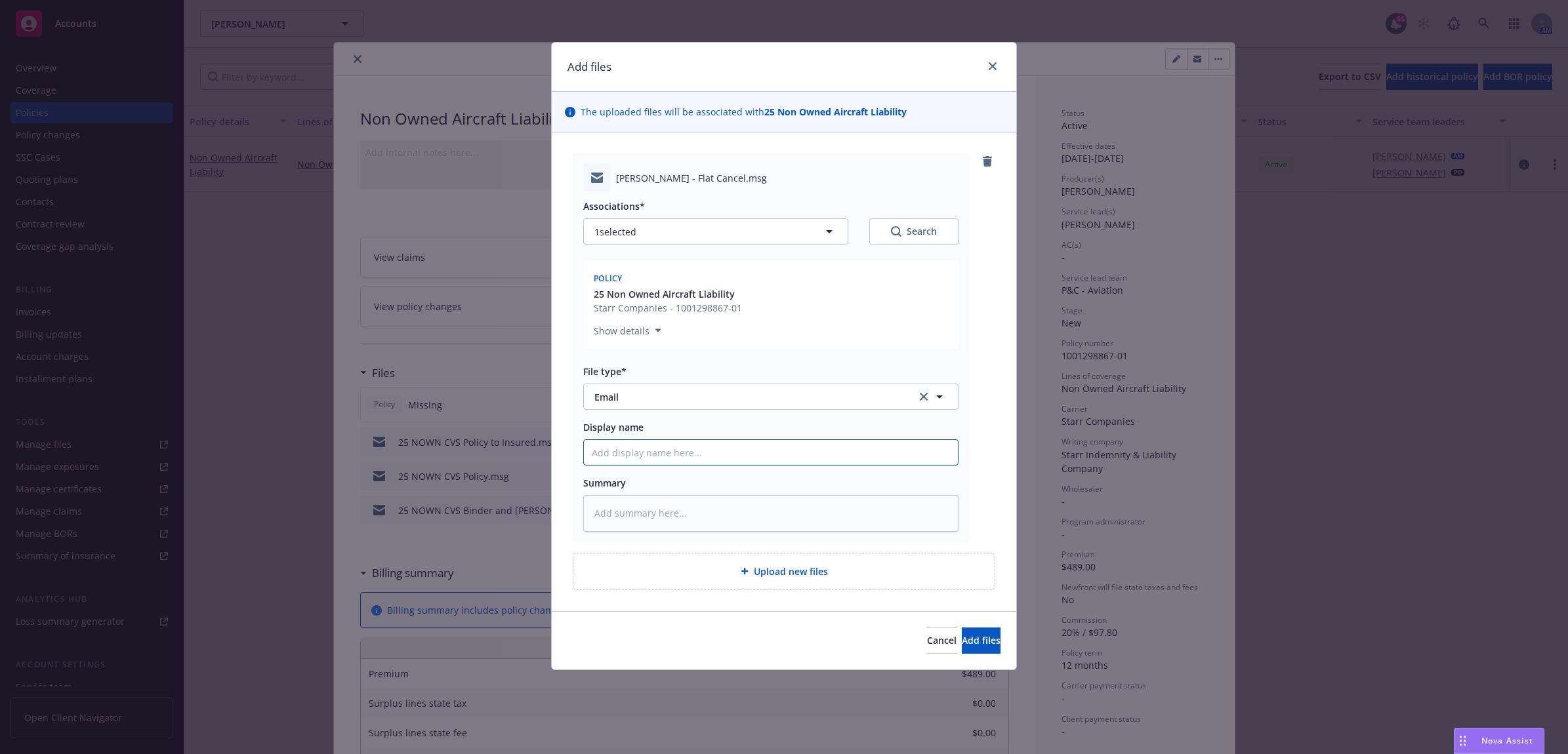
type input "2"
type textarea "x"
type input "25"
type textarea "x"
type input "25"
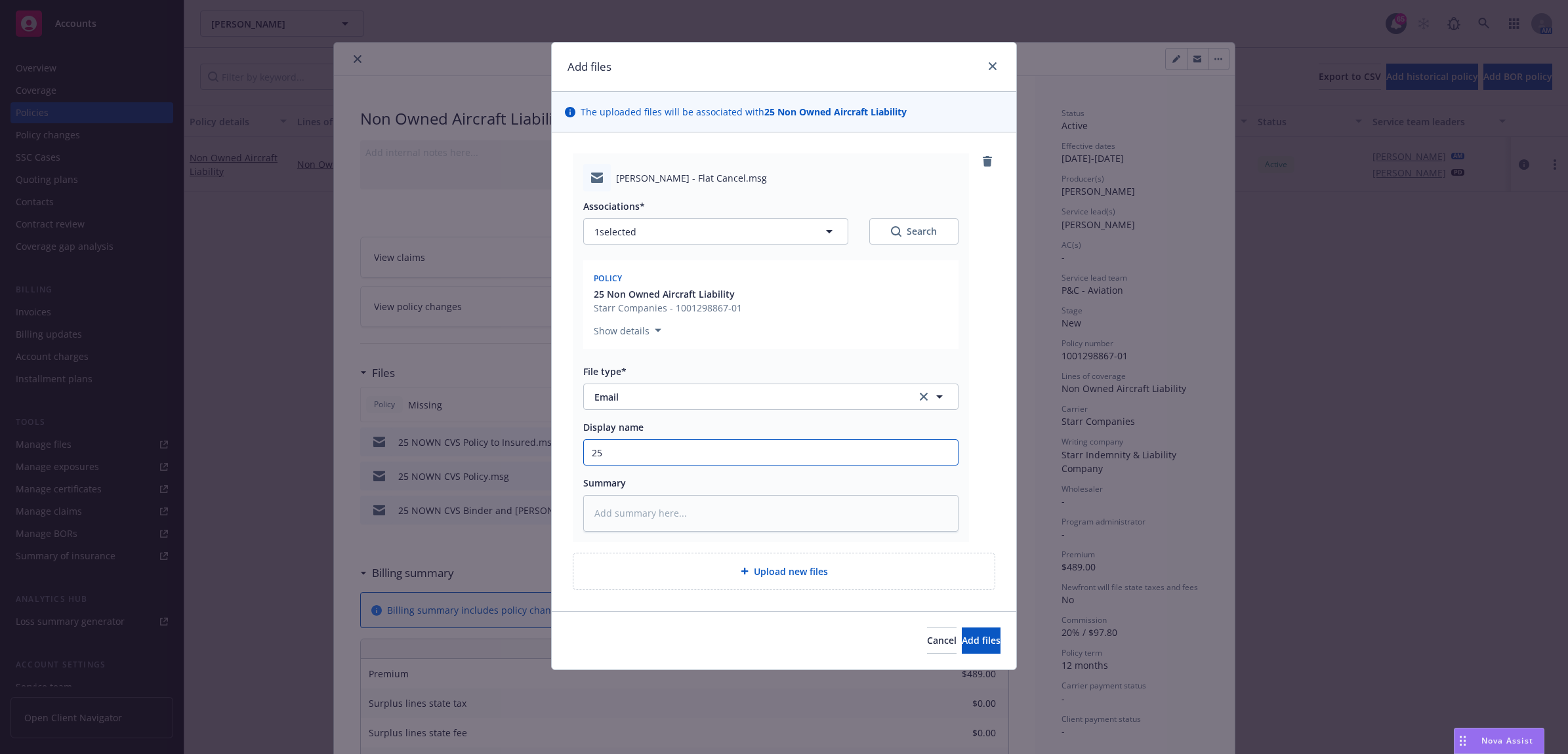
type textarea "x"
type input "25 N"
type textarea "x"
type input "25 NO"
type textarea "x"
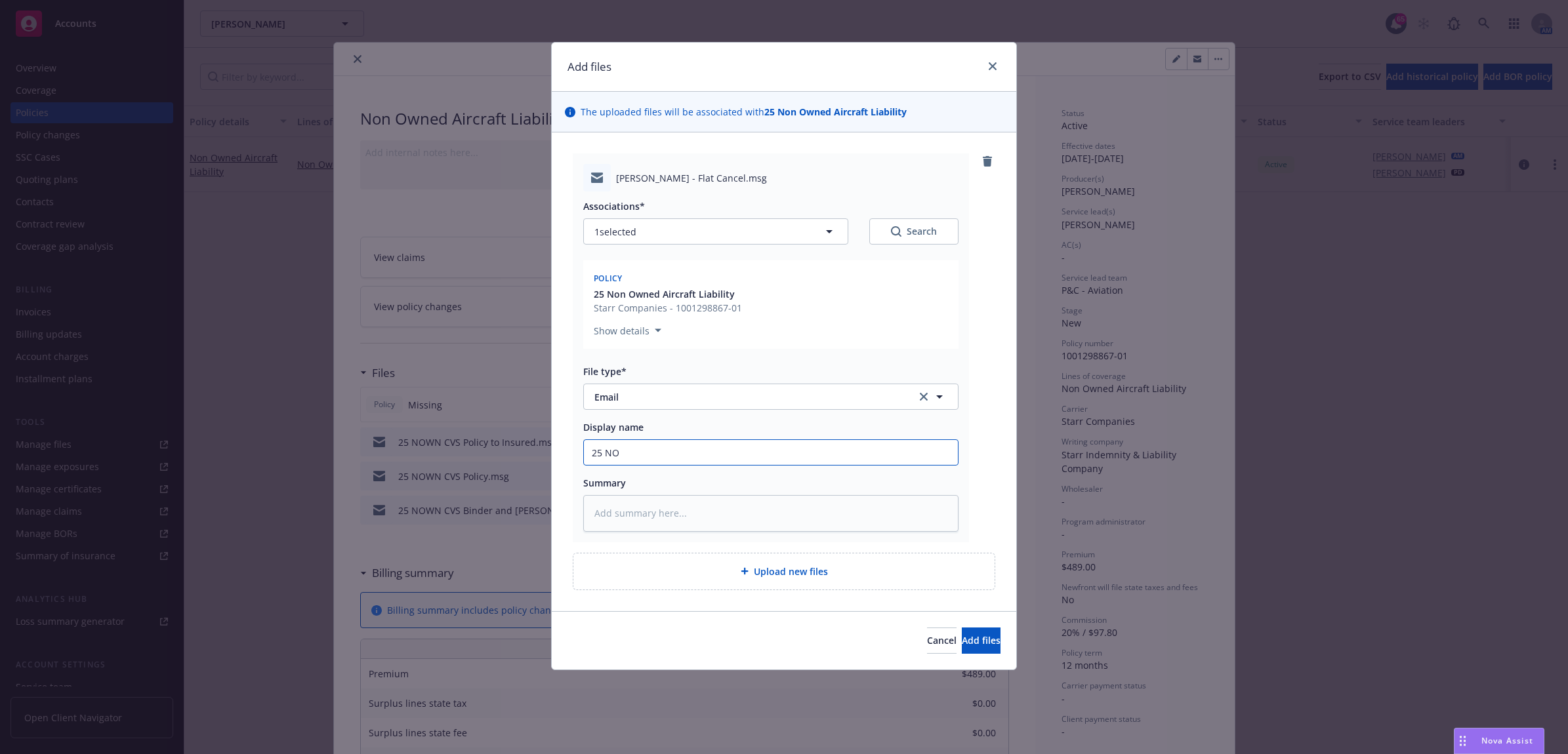
type input "25 NOW"
type textarea "x"
type input "25 NOWN"
type textarea "x"
type input "25 NOWN"
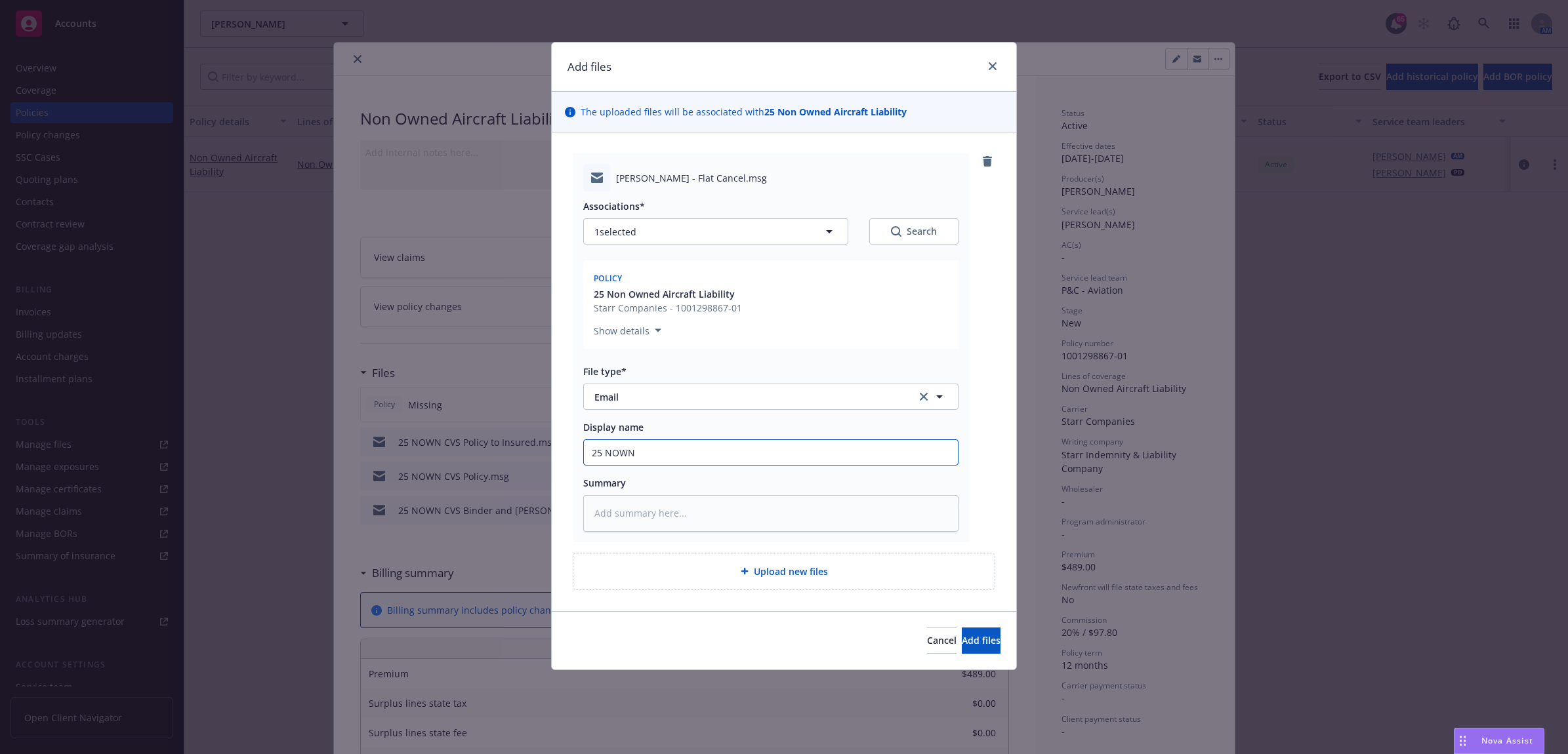
type textarea "x"
type input "25 NOWN C"
type textarea "x"
type input "25 NOWN CV"
type textarea "x"
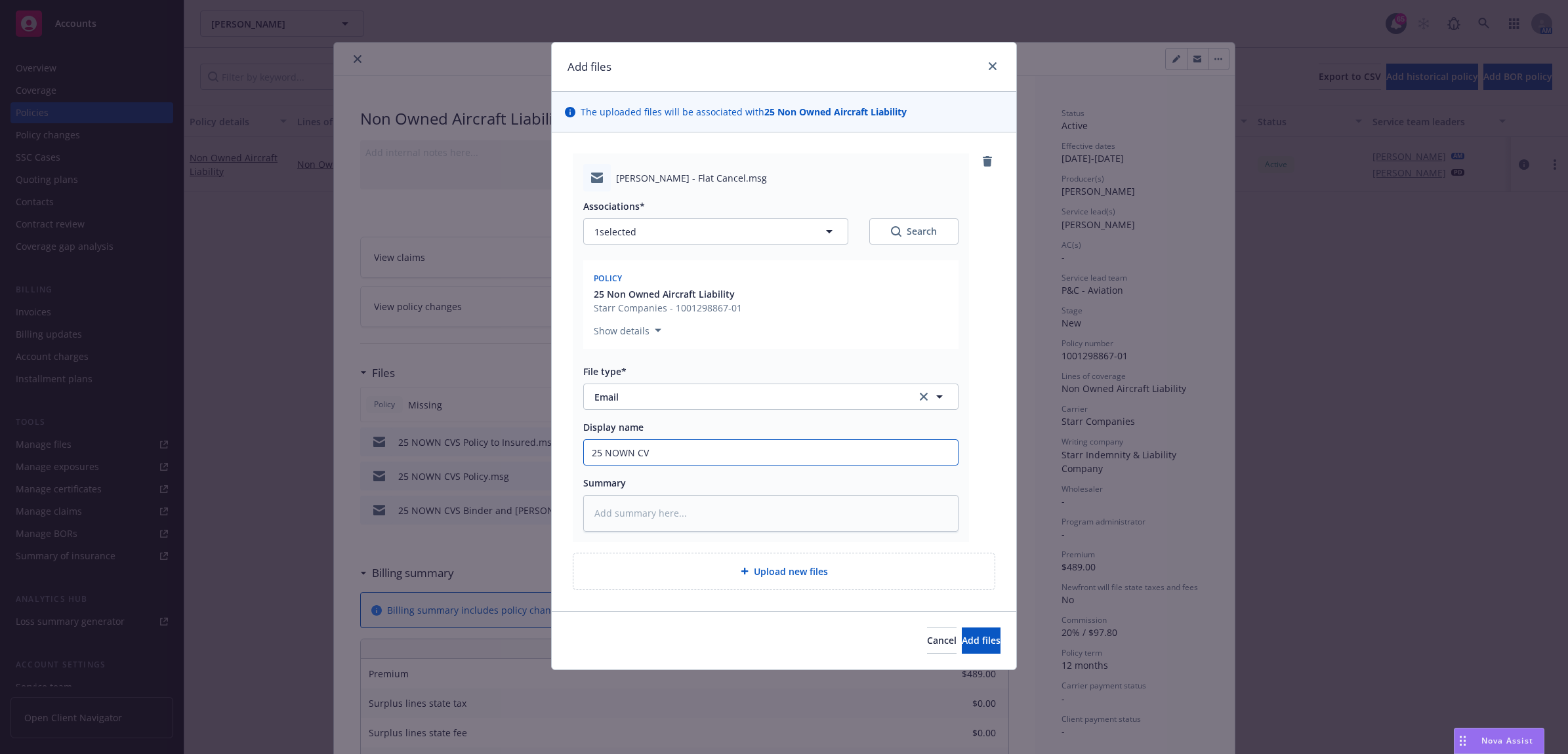
type input "25 NOWN CVS"
type textarea "x"
type input "25 NOWN CVS"
type textarea "x"
type input "25 NOWN CVS -"
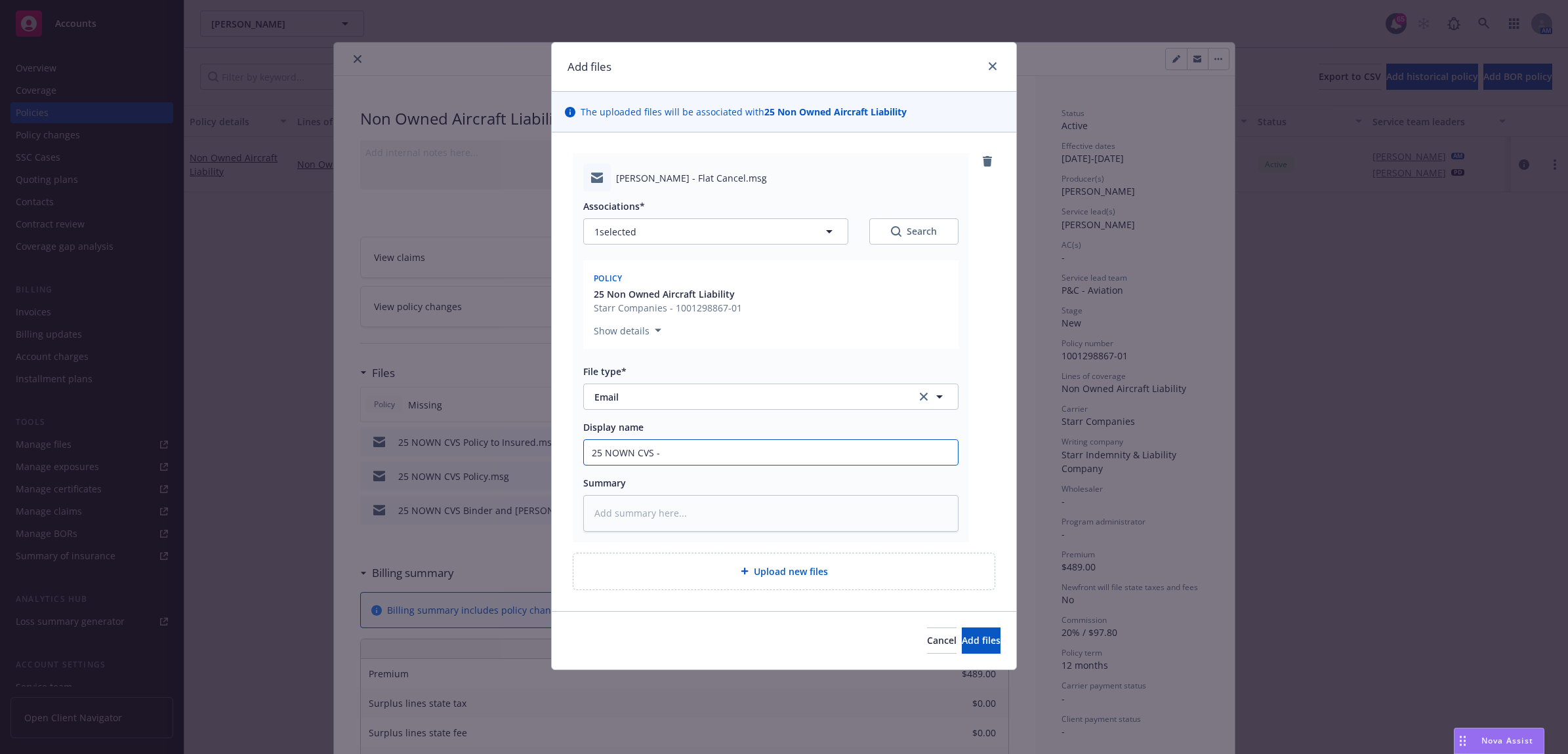
type textarea "x"
type input "25 NOWN CVS -"
type textarea "x"
type input "25 NOWN CVS - R"
type textarea "x"
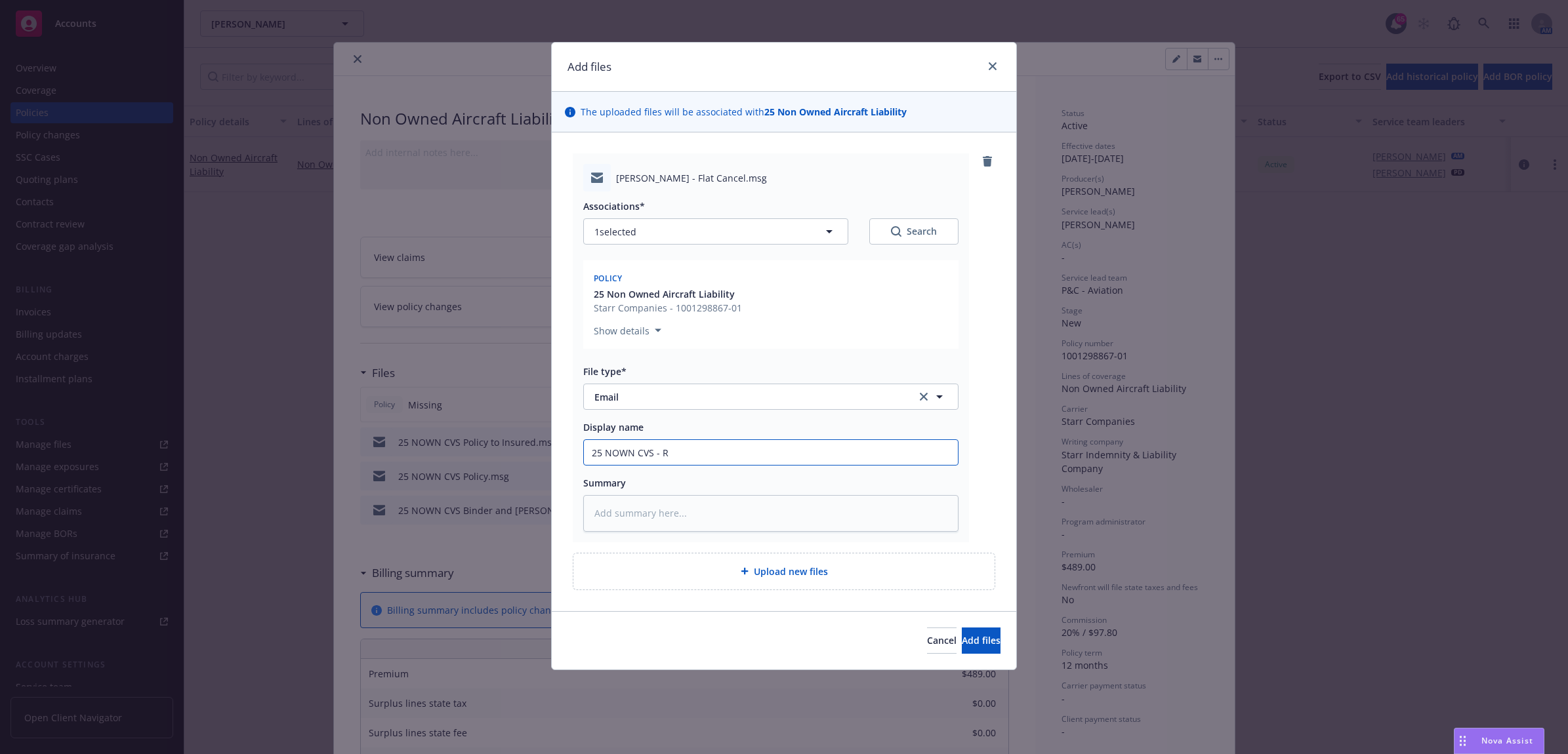
type input "25 NOWN CVS - Re"
type textarea "x"
type input "25 NOWN CVS - Req"
type textarea "x"
type input "25 NOWN CVS - Requ"
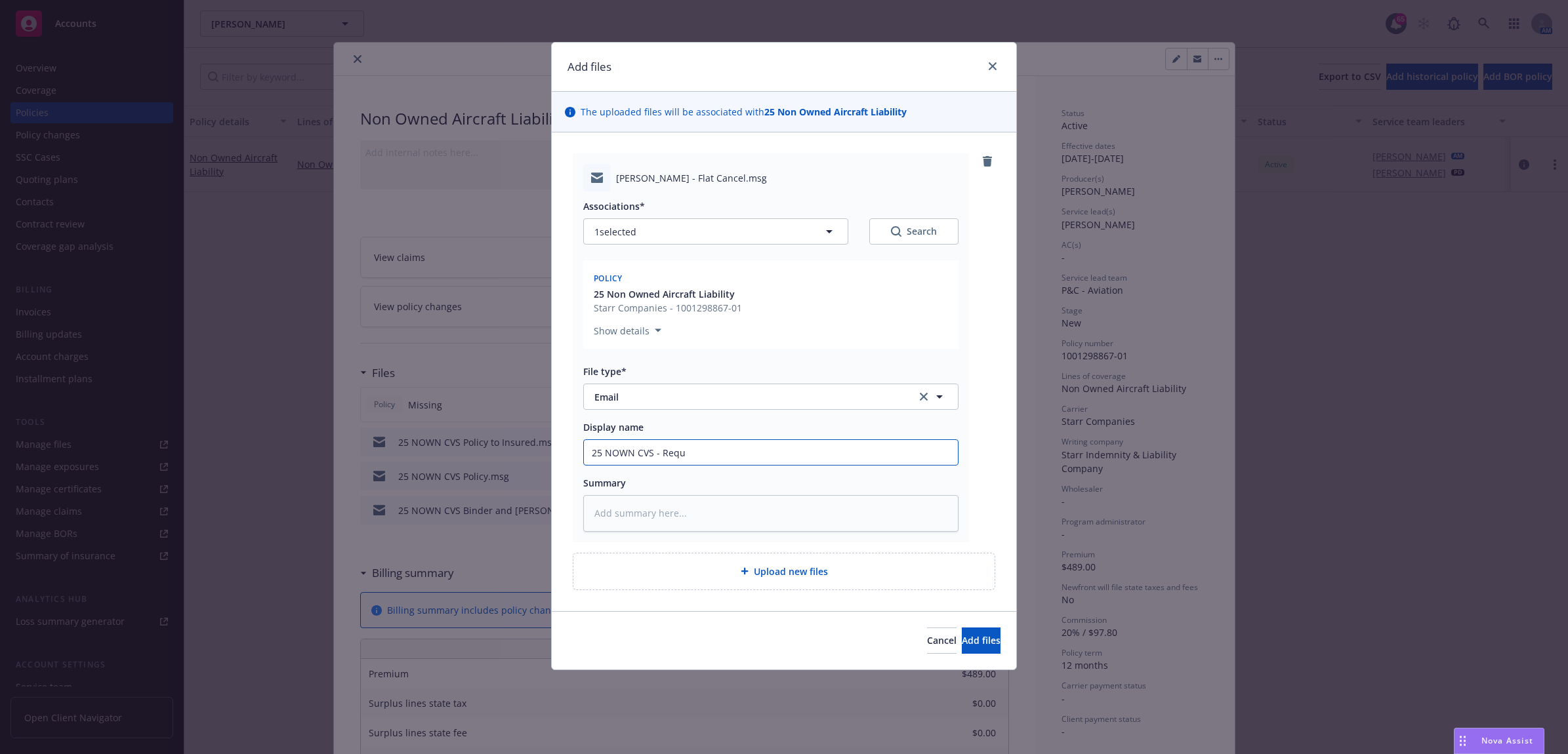
type textarea "x"
type input "25 NOWN CVS - Reque"
type textarea "x"
type input "25 NOWN CVS - Reques"
type textarea "x"
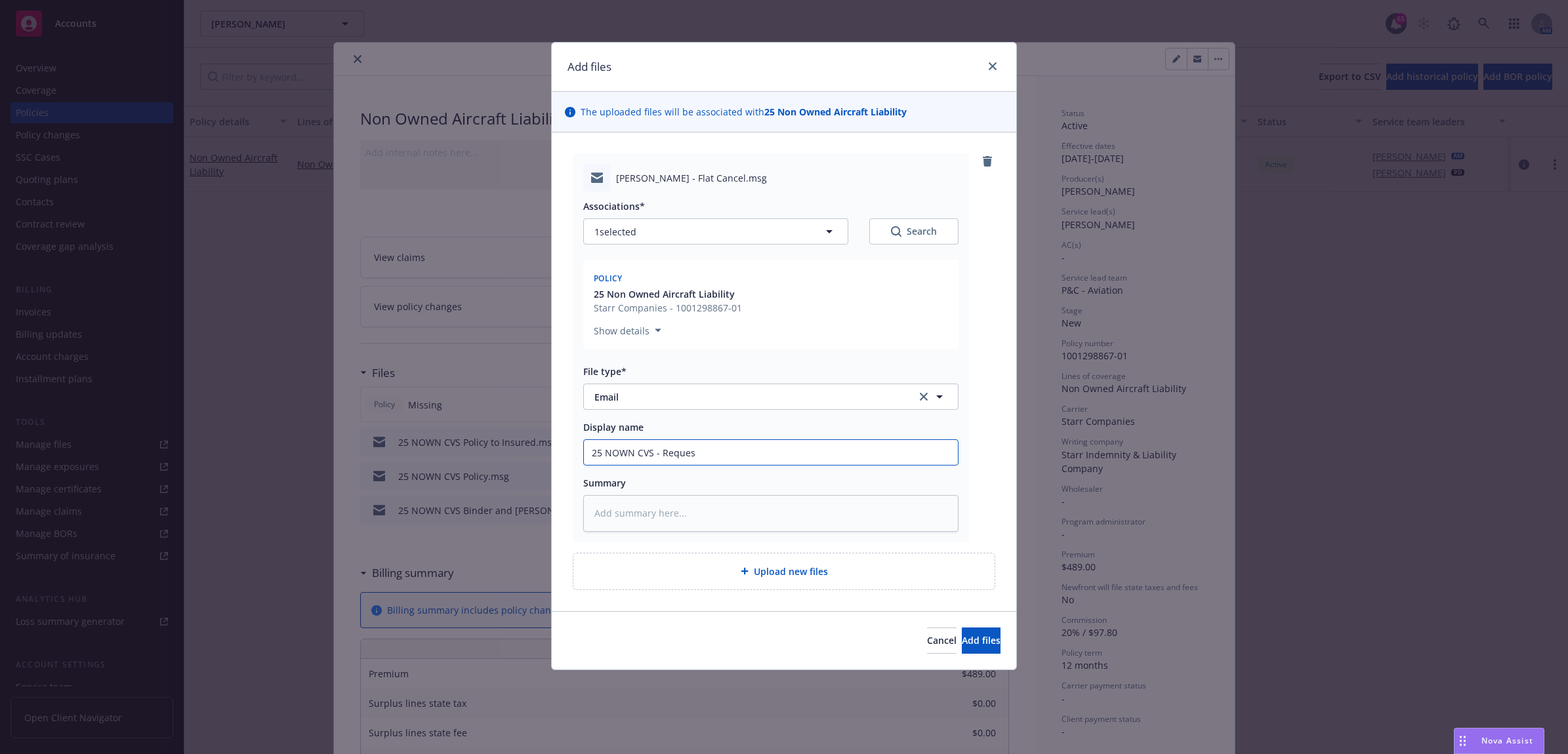
type input "25 NOWN CVS - Request"
type textarea "x"
type input "25 NOWN CVS - Request"
type textarea "x"
type input "25 NOWN CVS - Request t"
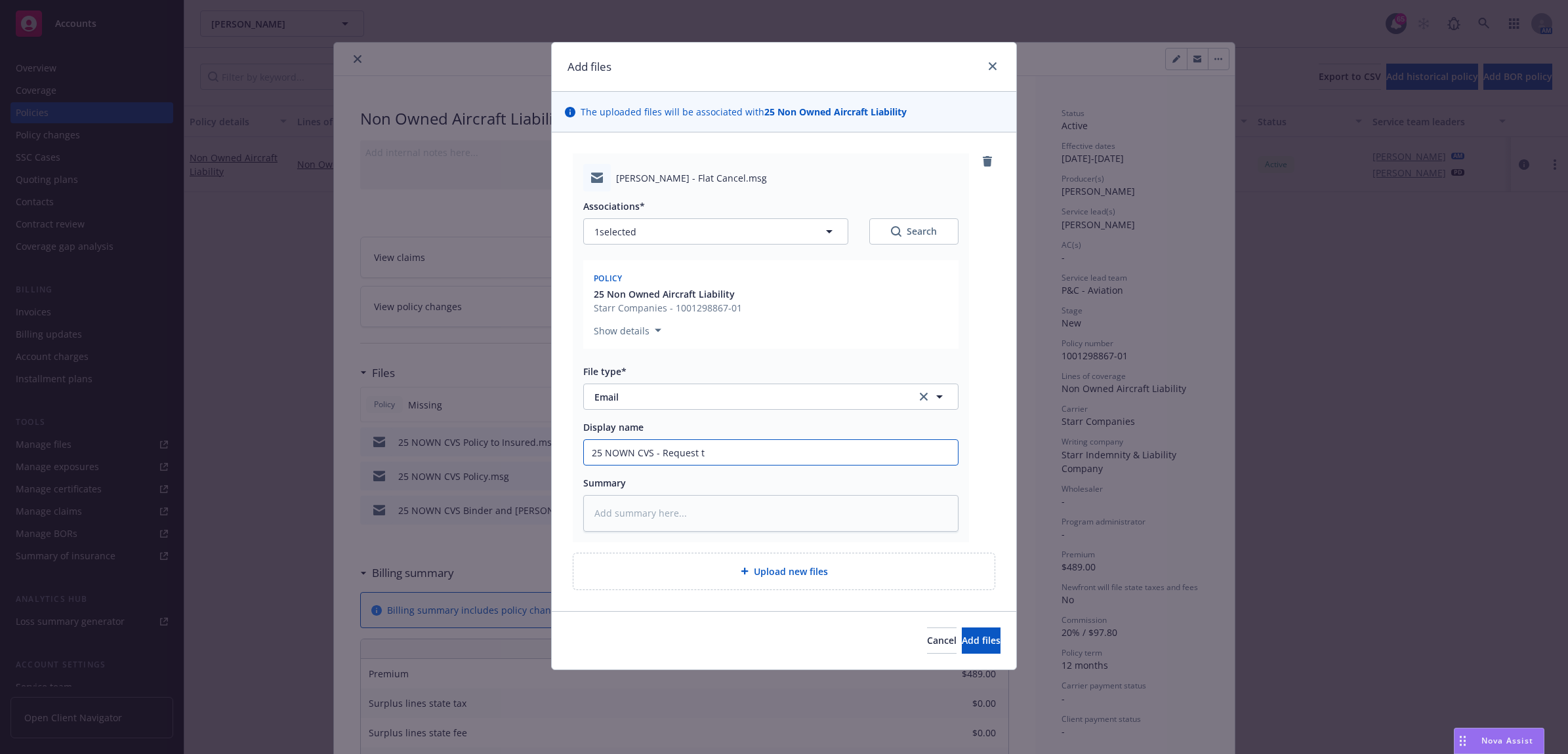
type textarea "x"
type input "25 NOWN CVS - Request to"
type textarea "x"
type input "25 NOWN CVS - Request to"
type textarea "x"
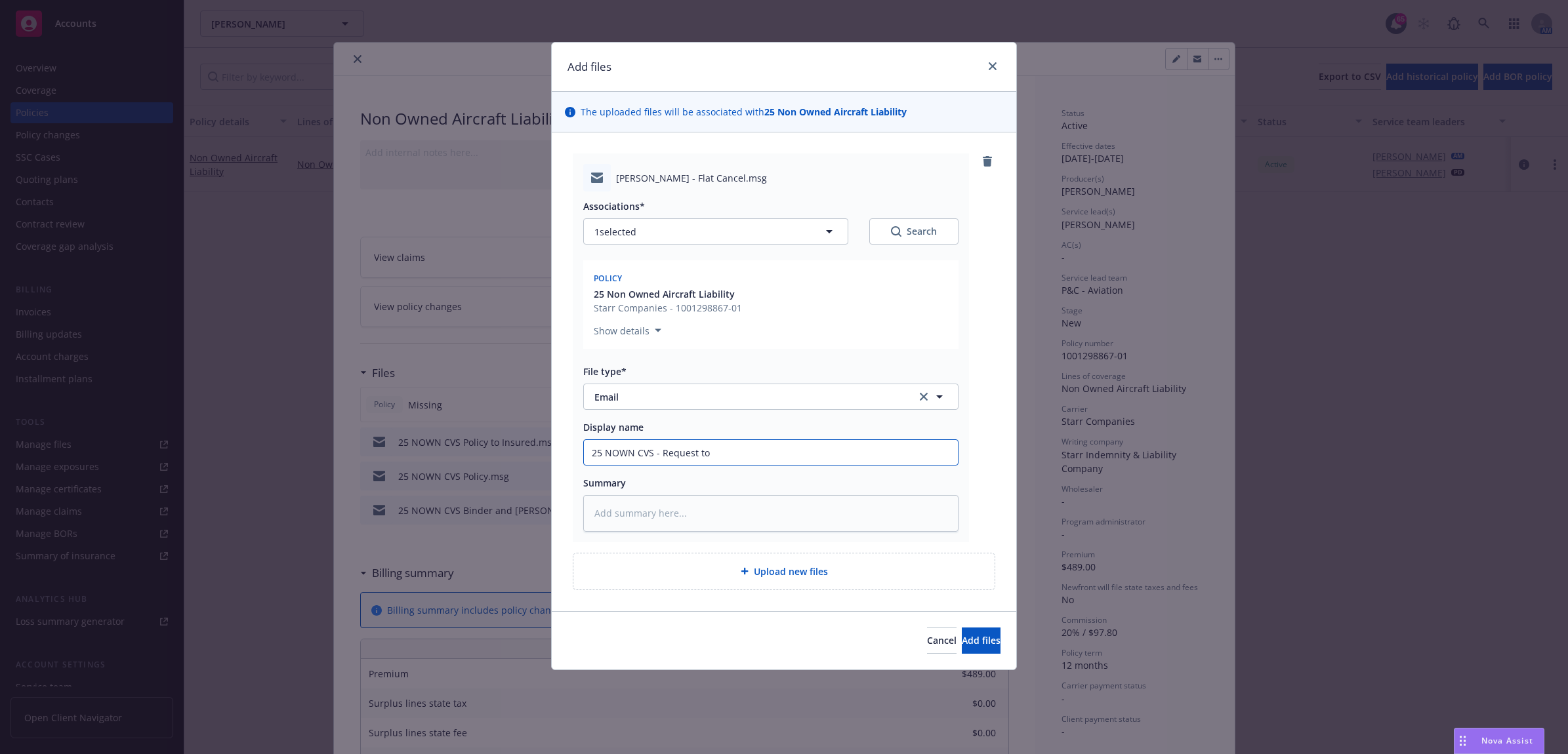
type input "25 NOWN CVS - Request to c"
type textarea "x"
type input "25 NOWN CVS - Request to ca"
type textarea "x"
type input "25 NOWN CVS - Request to can"
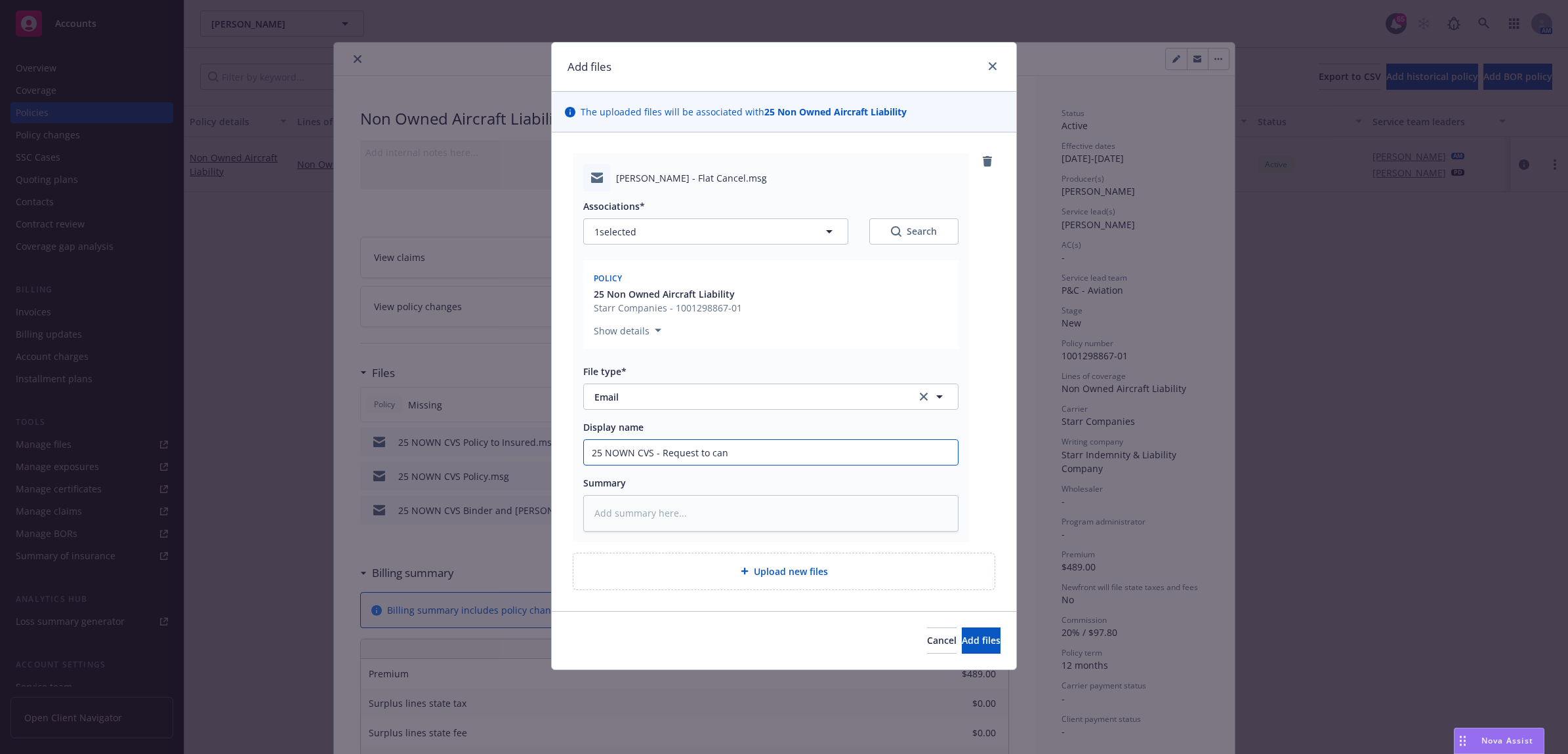
type textarea "x"
type input "25 NOWN CVS - Request to canc"
type textarea "x"
type input "25 NOWN CVS - Request to cance"
type textarea "x"
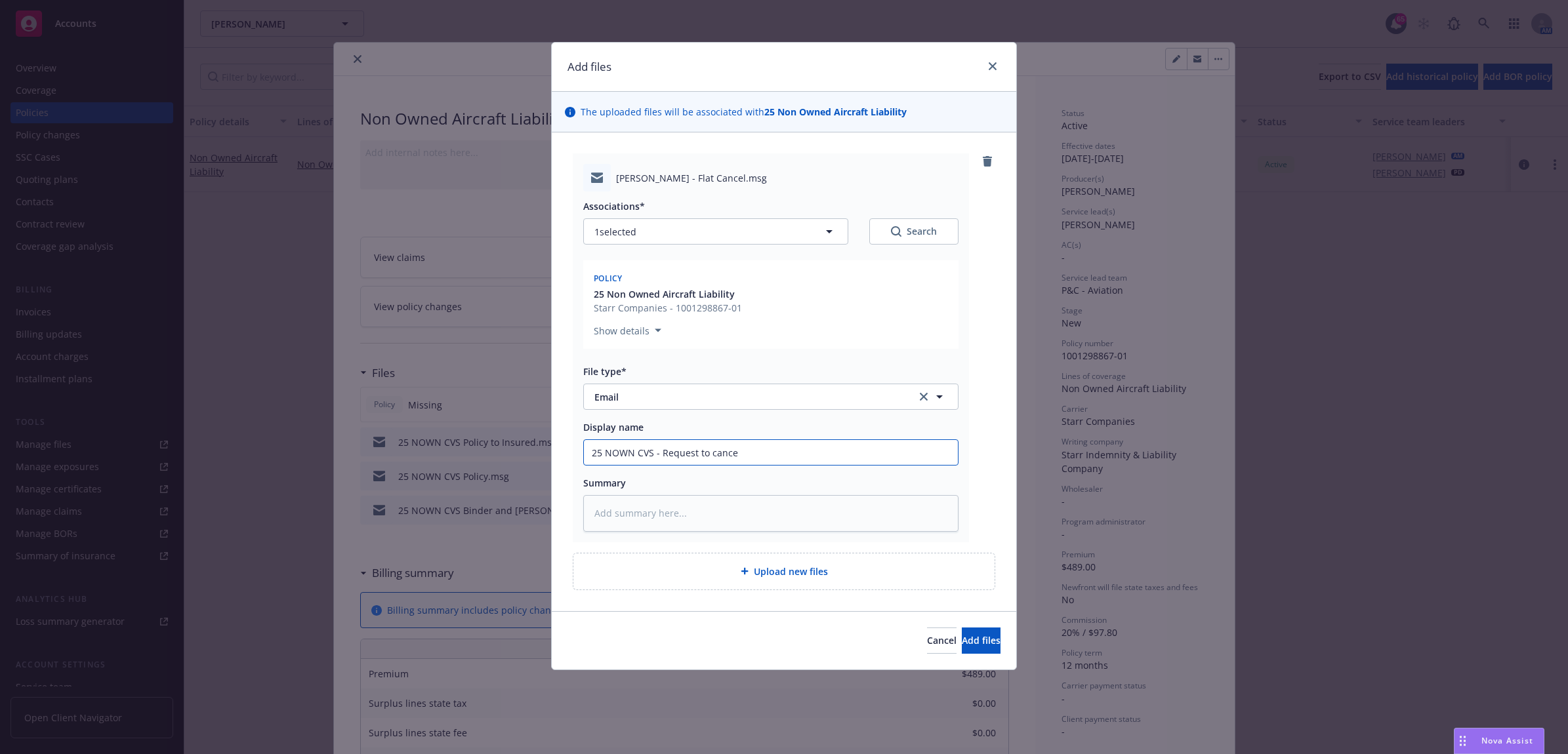
type input "25 NOWN CVS - Request to cancel"
type textarea "x"
type input "25 NOWN CVS - Request to cancel"
type textarea "x"
type input "25 NOWN CVS - Request to cancel t"
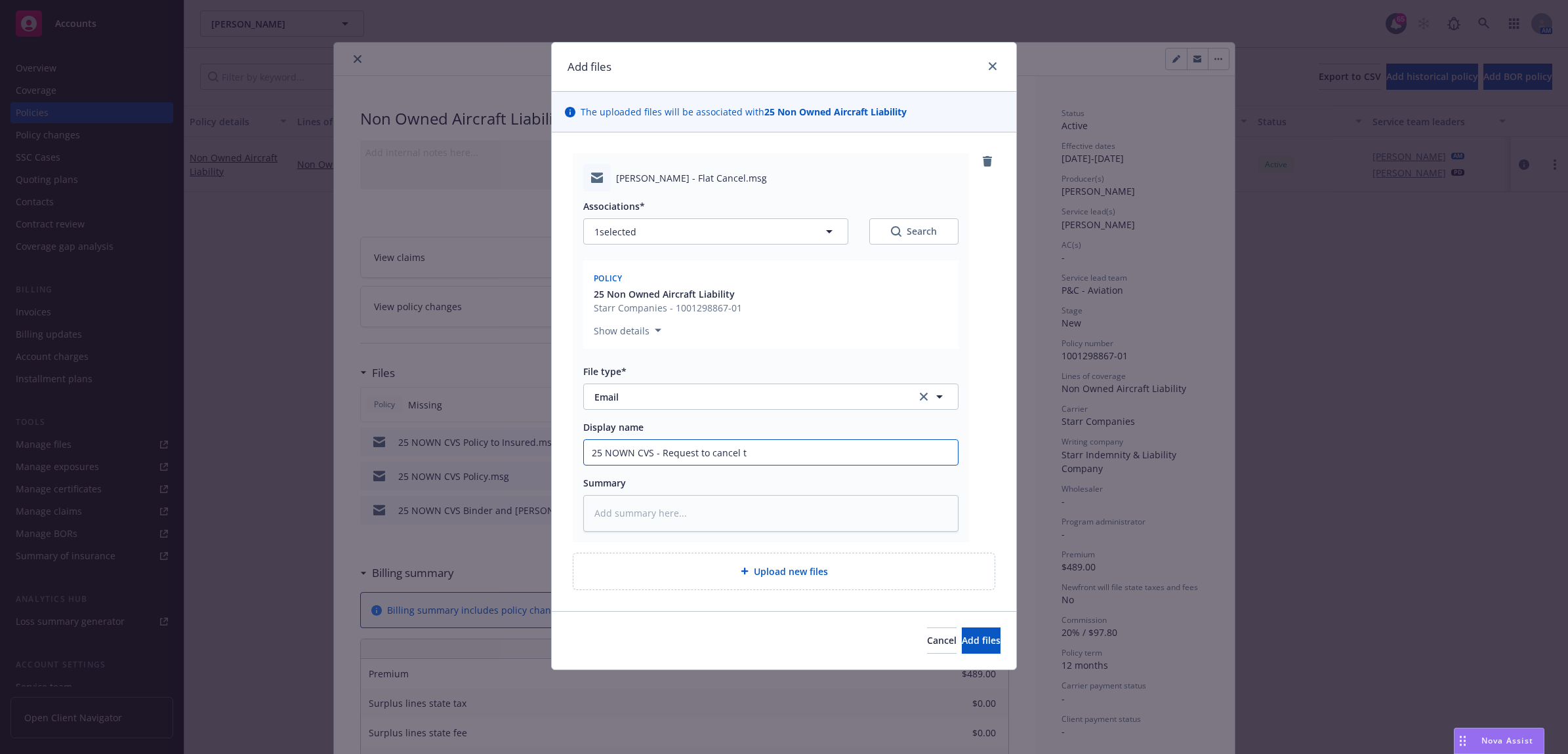
type textarea "x"
type input "25 NOWN CVS - Request to cancel to"
type textarea "x"
type input "25 NOWN CVS - Request to cancel to"
type textarea "x"
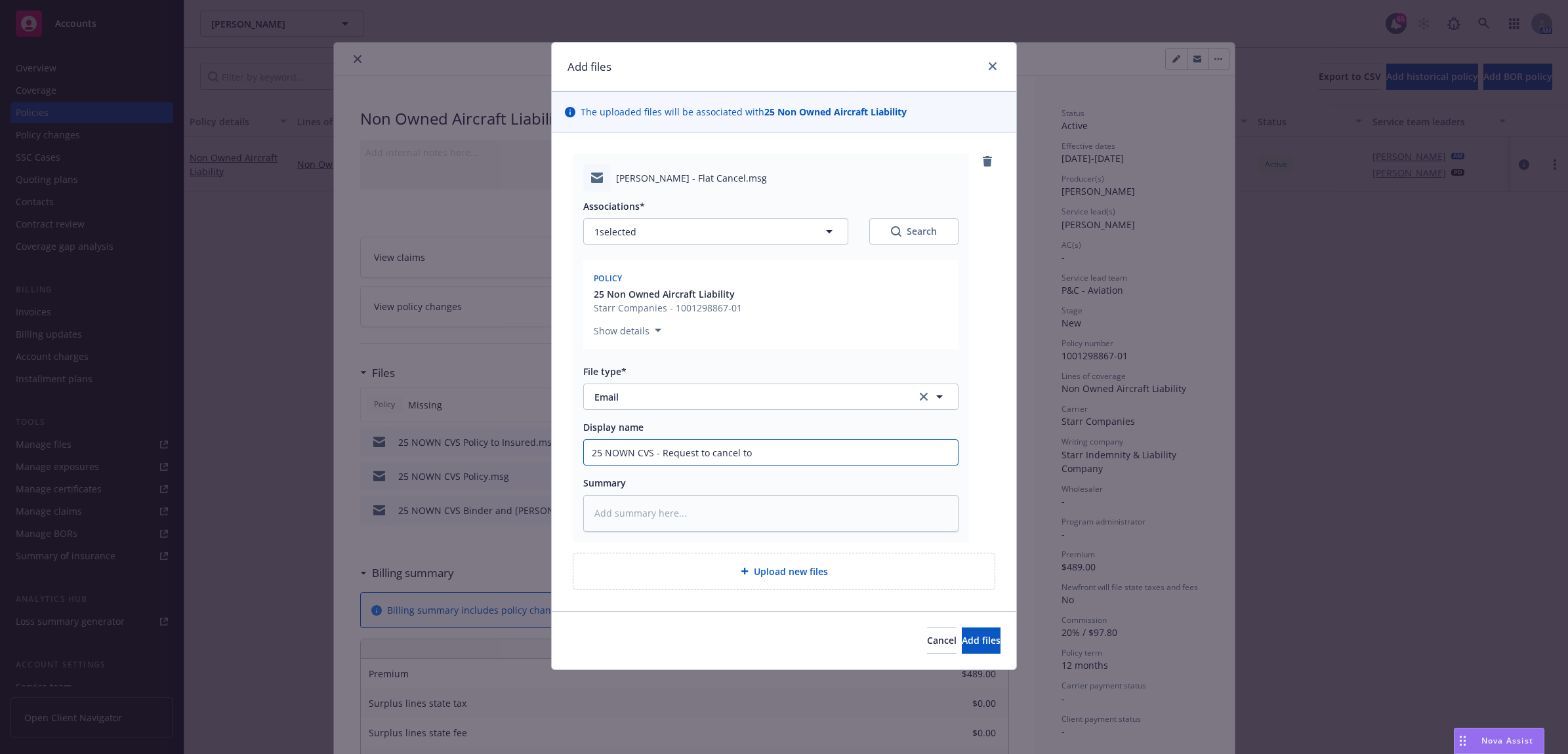
type input "25 NOWN CVS - Request to cancel to c"
type textarea "x"
type input "25 NOWN CVS - Request to cancel to ca"
type textarea "x"
type input "25 NOWN CVS - Request to cancel to car"
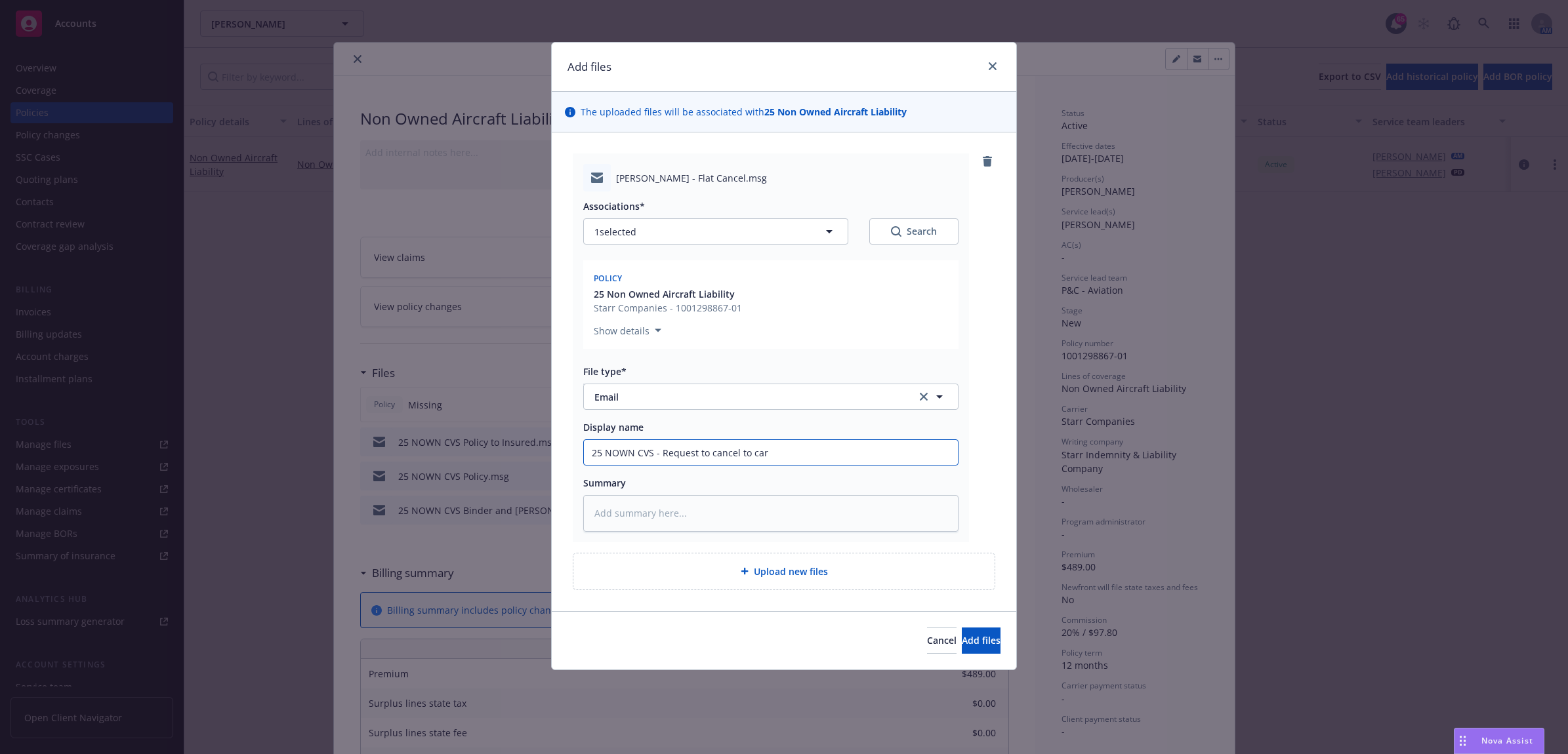
type textarea "x"
type input "25 NOWN CVS - Request to cancel to carr"
type textarea "x"
type input "25 NOWN CVS - Request to cancel to carri"
type textarea "x"
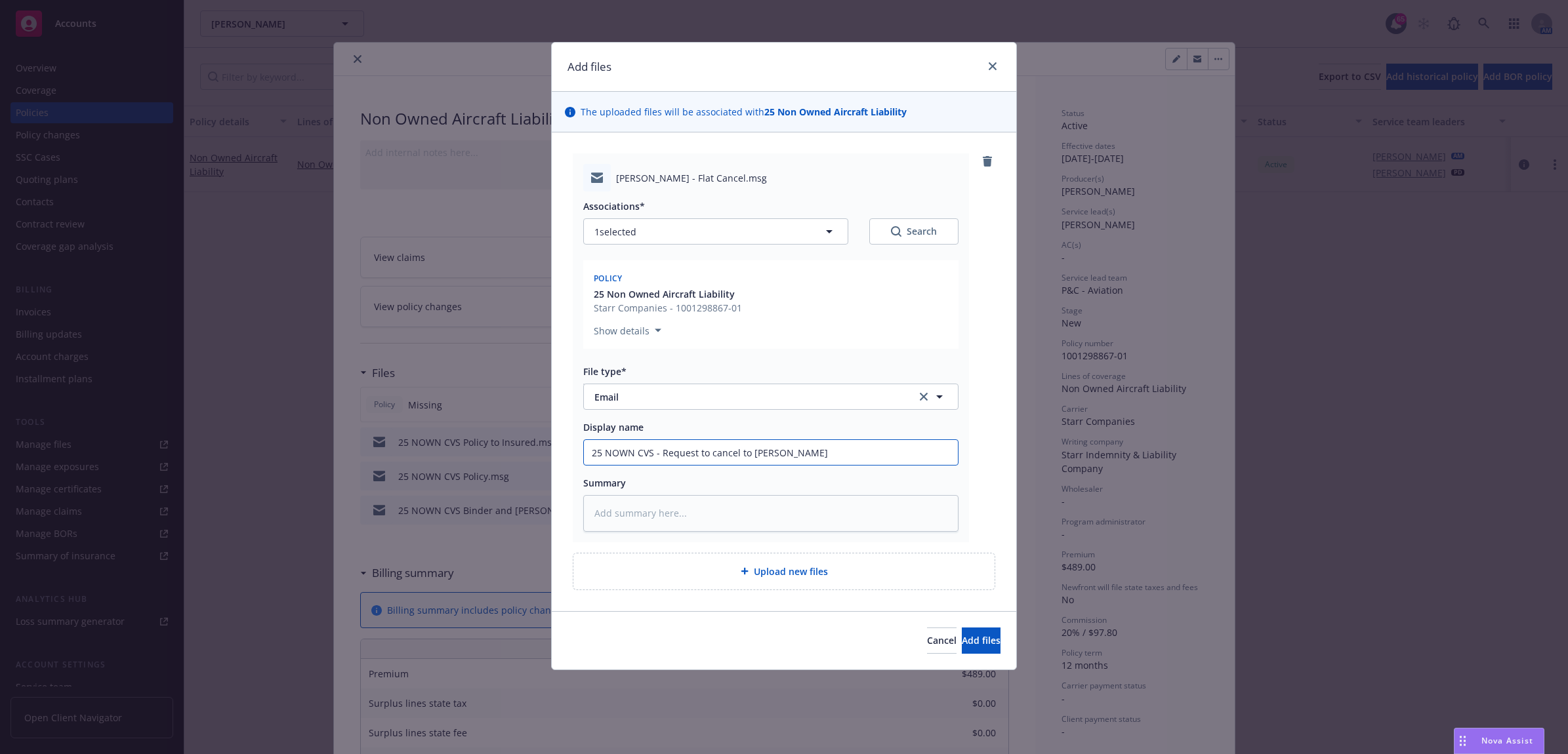
type input "25 NOWN CVS - Request to cancel to carrie"
type textarea "x"
drag, startPoint x: 819, startPoint y: 455, endPoint x: 513, endPoint y: 453, distance: 306.0
click at [506, 455] on div "Add files The uploaded files will be associated with 25 Non Owned Aircraft Liab…" at bounding box center [784, 377] width 1568 height 754
type input "25 NOWN CVS - Request to cancel to carrier"
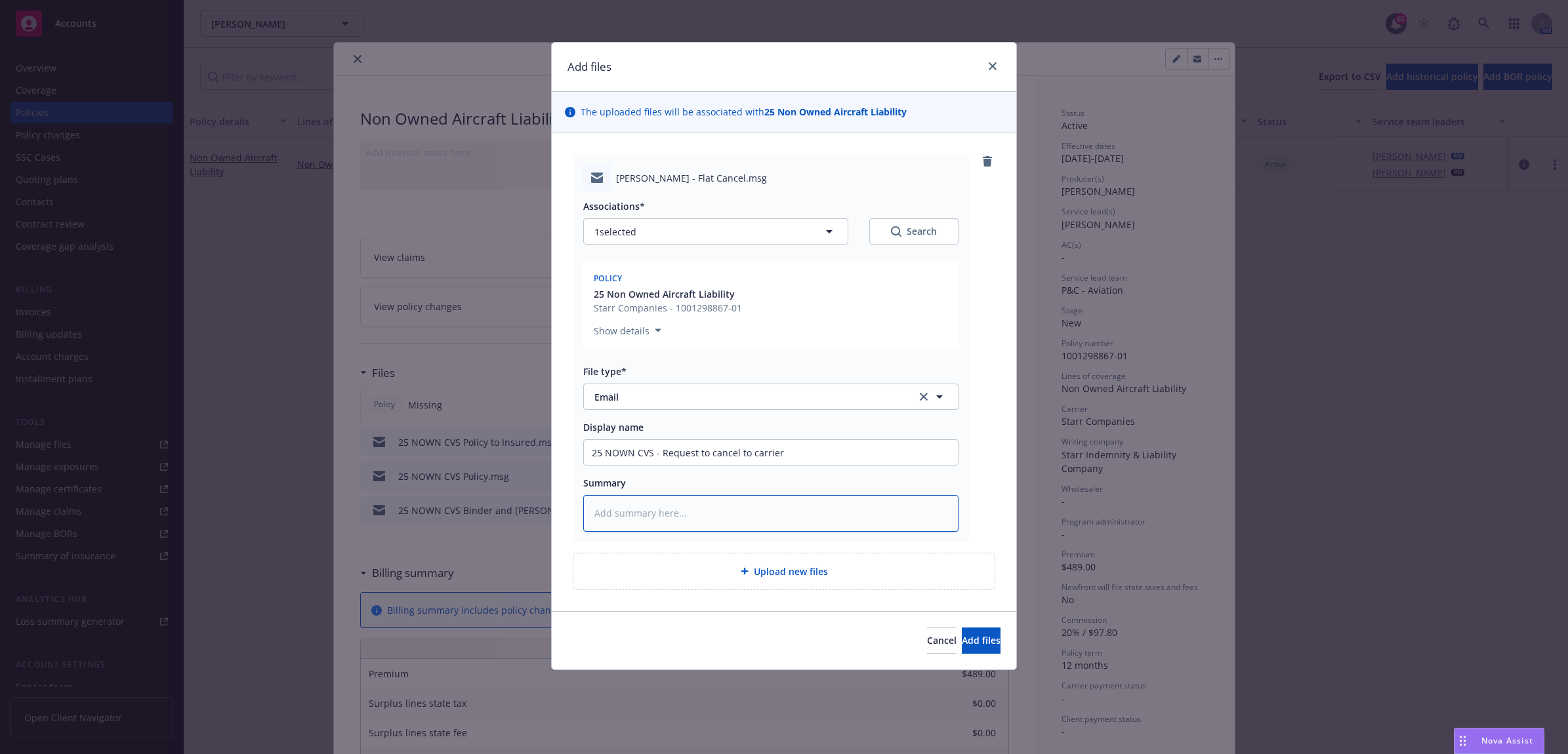
paste textarea "25 NOWN CVS - Request to cancel to carrier"
type textarea "x"
type textarea "25 NOWN CVS - Request to cancel to carrier"
click at [970, 631] on button "Add files" at bounding box center [982, 641] width 39 height 26
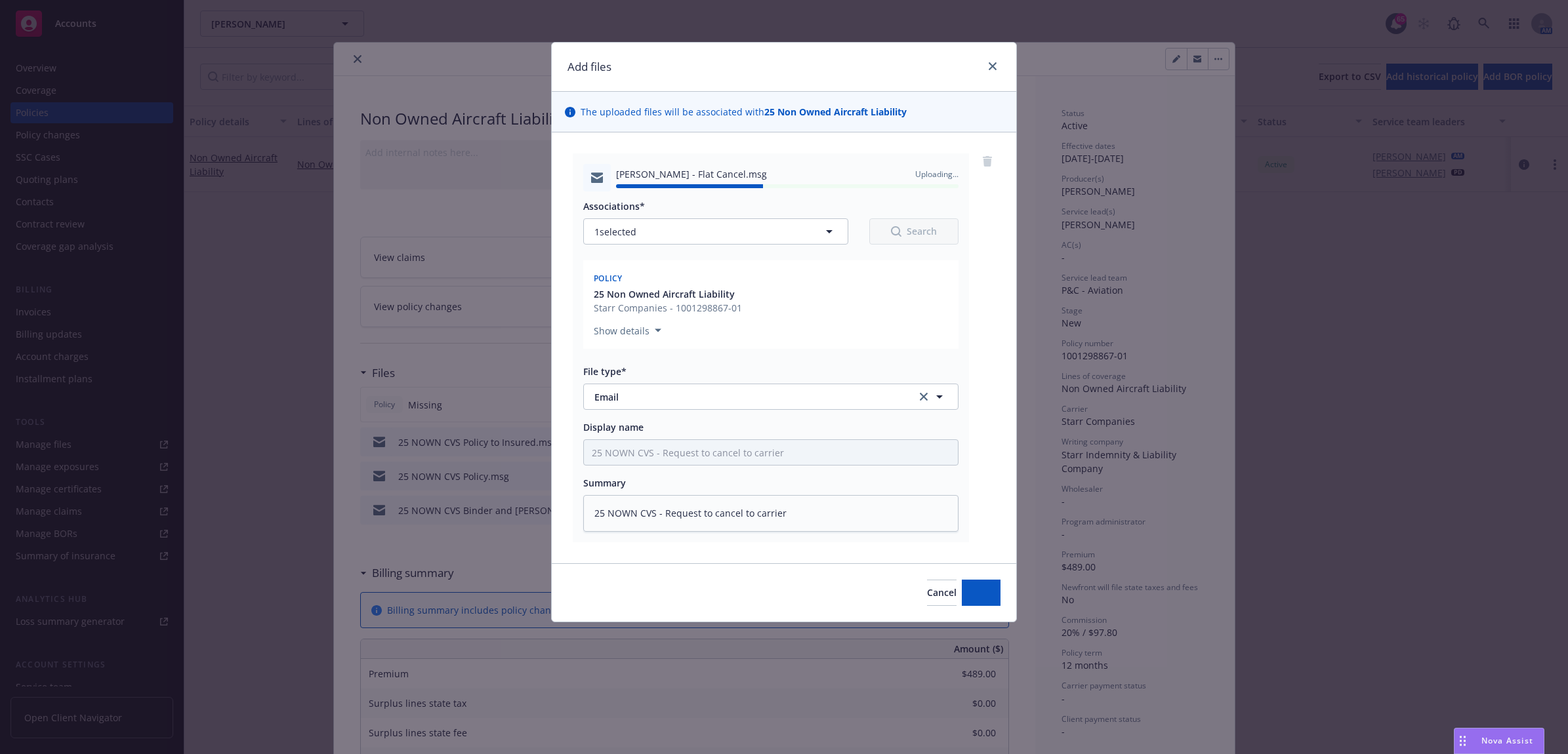
type textarea "x"
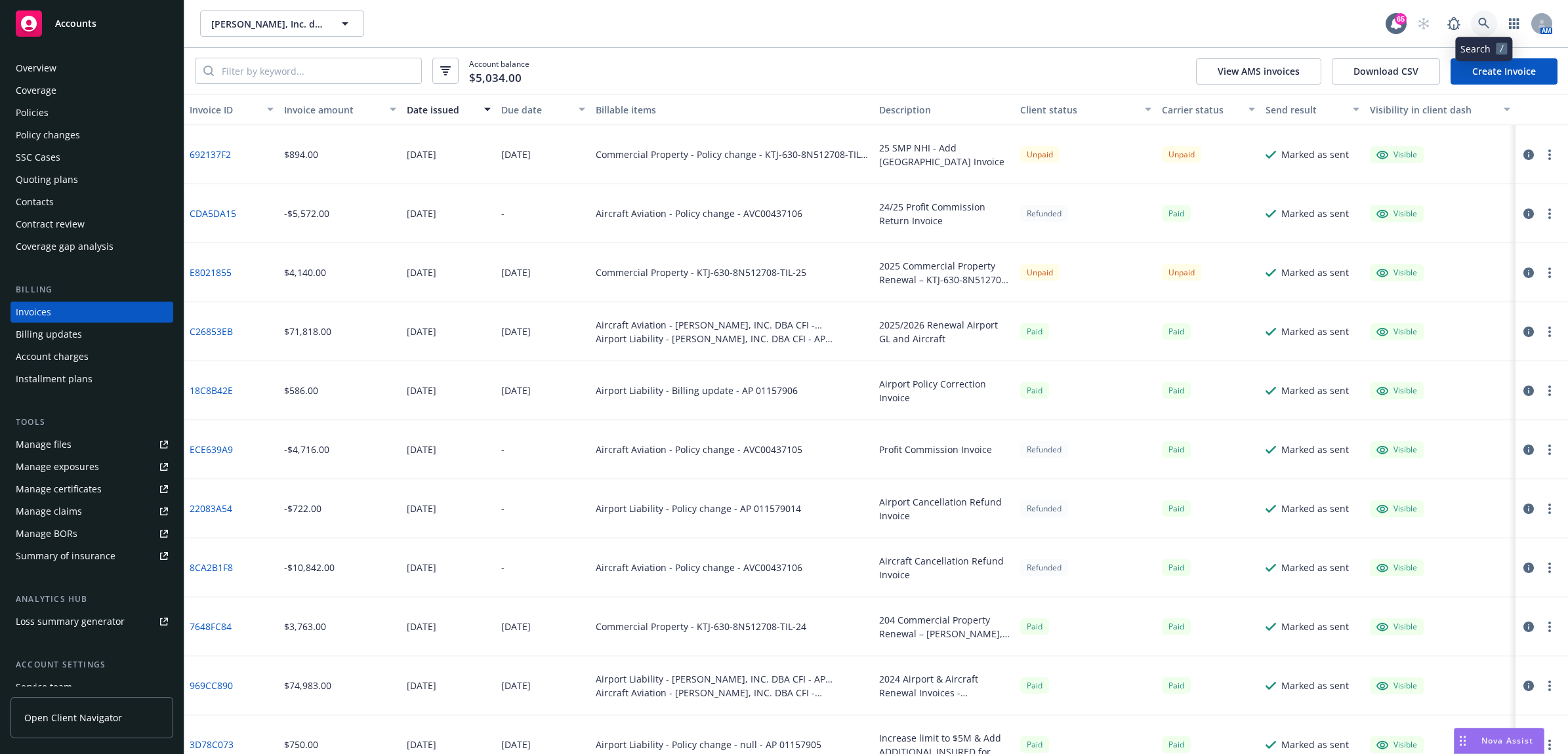
click at [1487, 11] on link at bounding box center [1484, 23] width 26 height 26
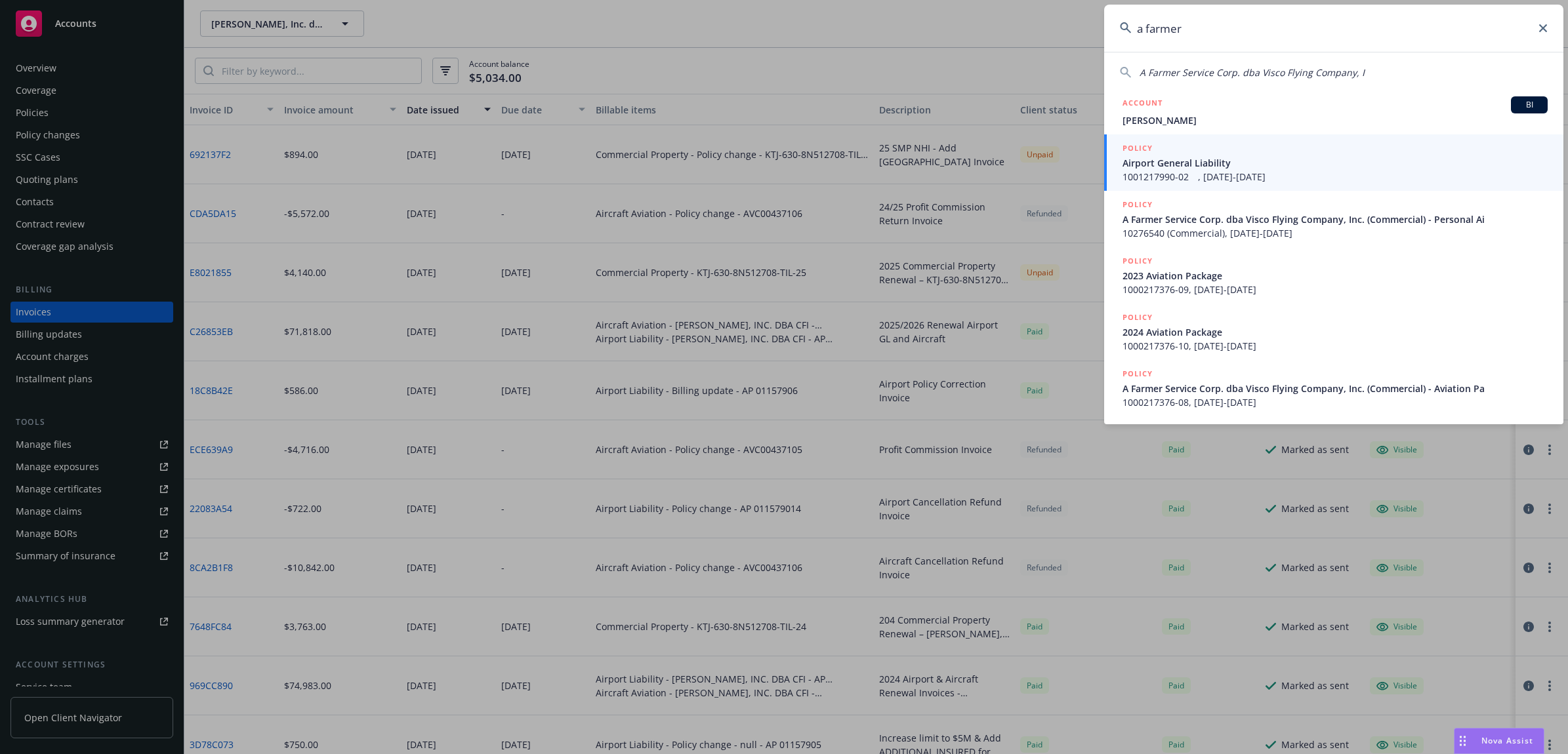
click at [1222, 66] on span "A Farmer Service Corp. dba Visco Flying Company, I" at bounding box center [1252, 72] width 225 height 12
type input "A Farmer Service Corp. dba Visco Flying Company, I"
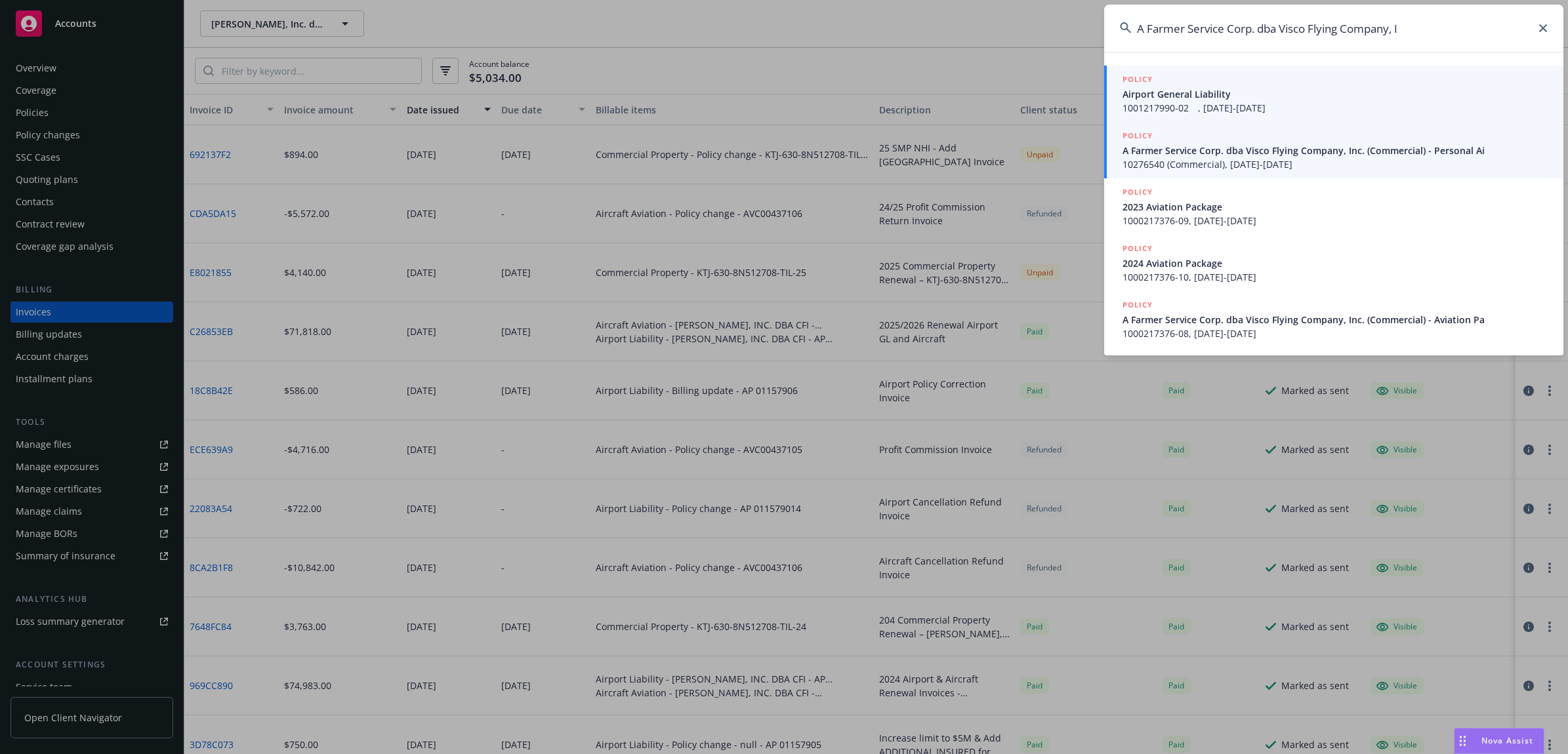
click at [1214, 153] on span "A Farmer Service Corp. dba Visco Flying Company, Inc. (Commercial) - Personal Ai" at bounding box center [1336, 150] width 425 height 14
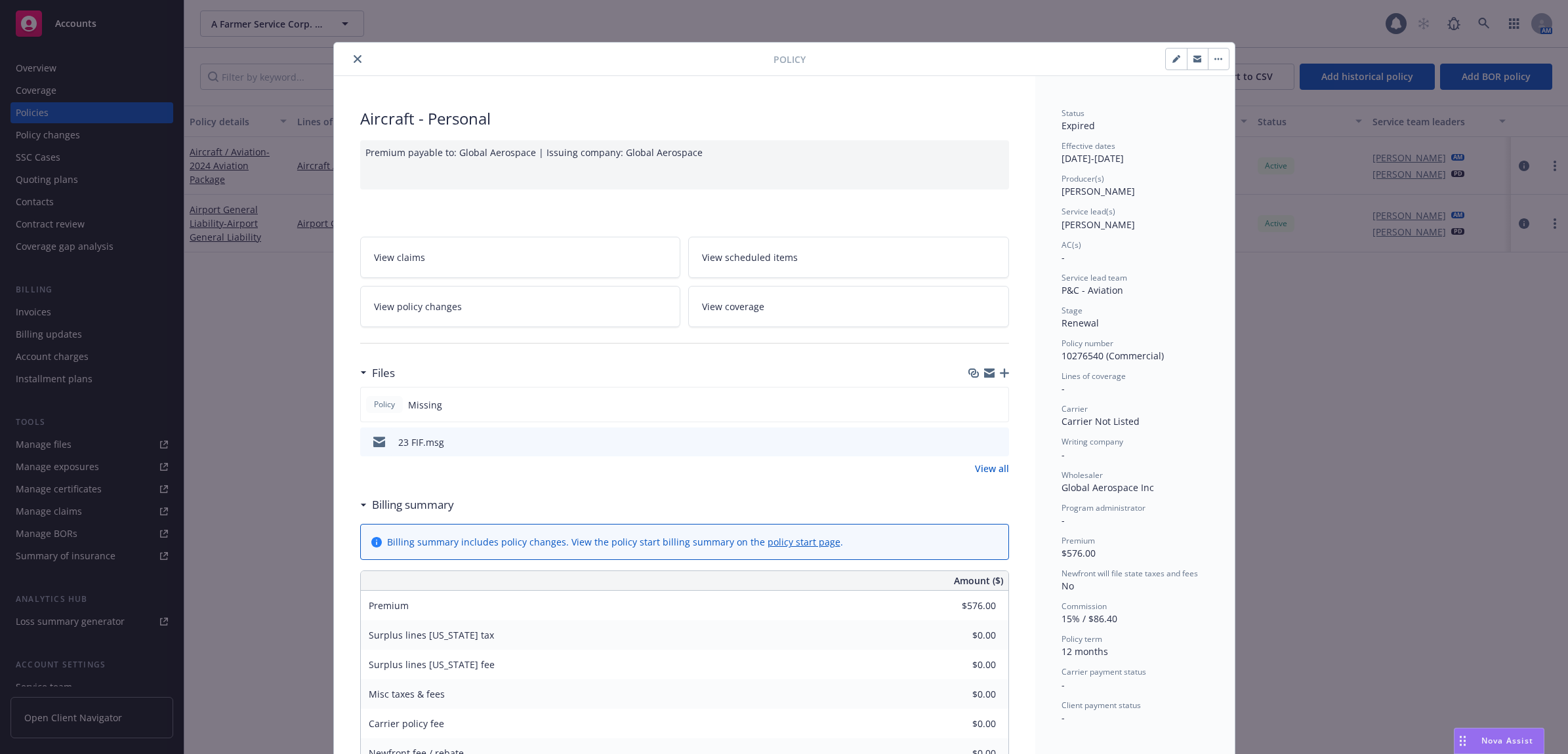
click at [354, 59] on icon "close" at bounding box center [358, 58] width 7 height 7
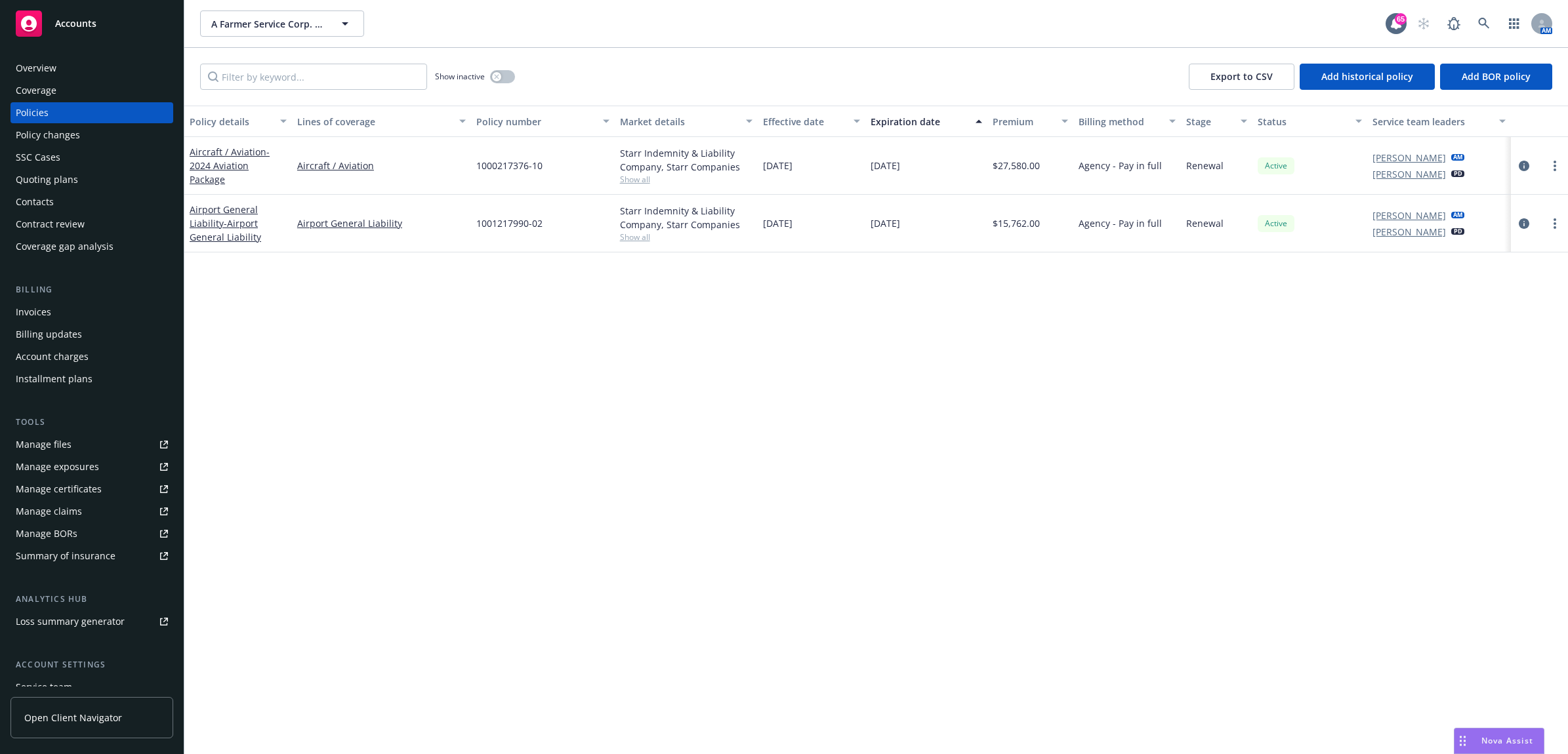
click at [48, 440] on div "Manage files" at bounding box center [44, 445] width 56 height 21
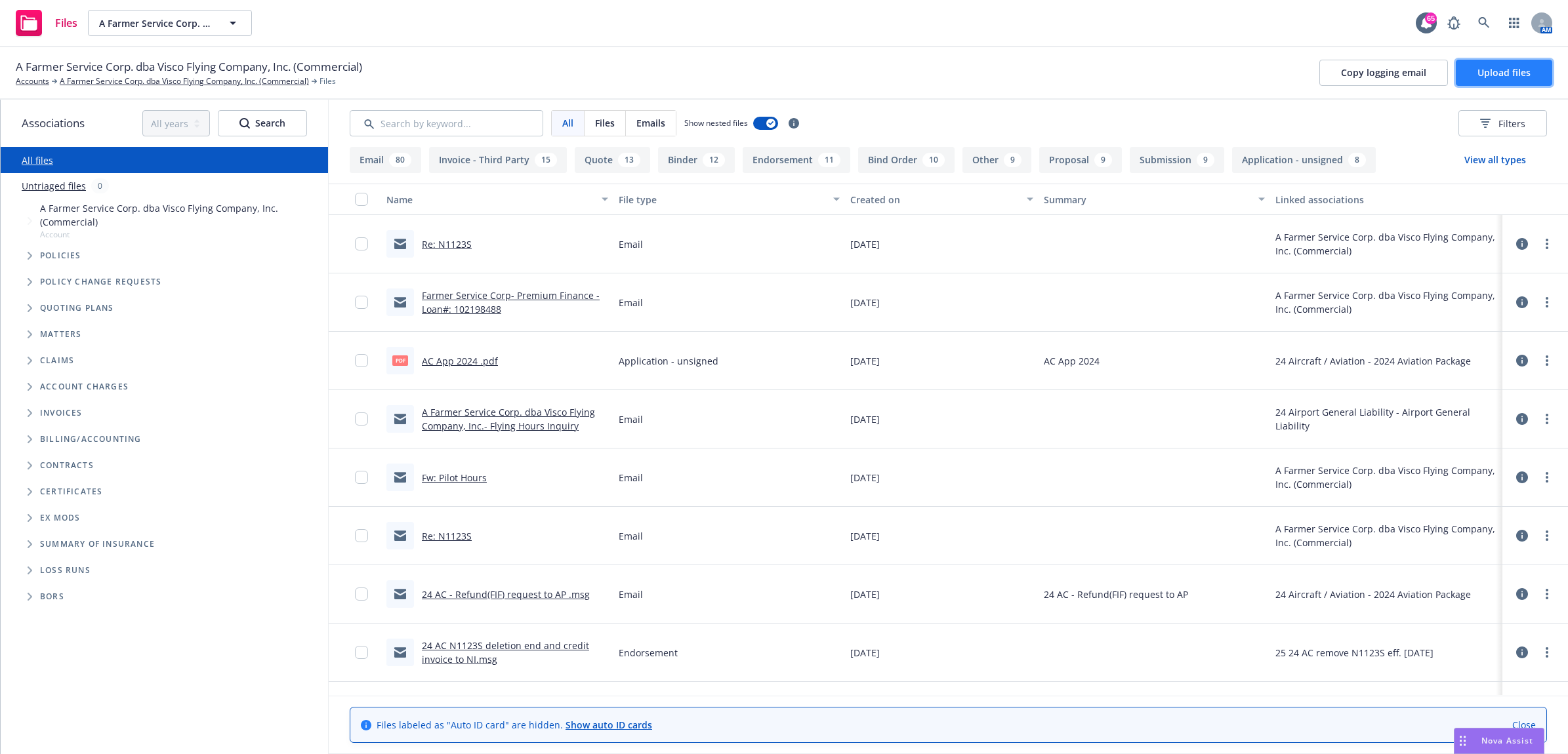
click at [1485, 77] on span "Upload files" at bounding box center [1504, 72] width 53 height 12
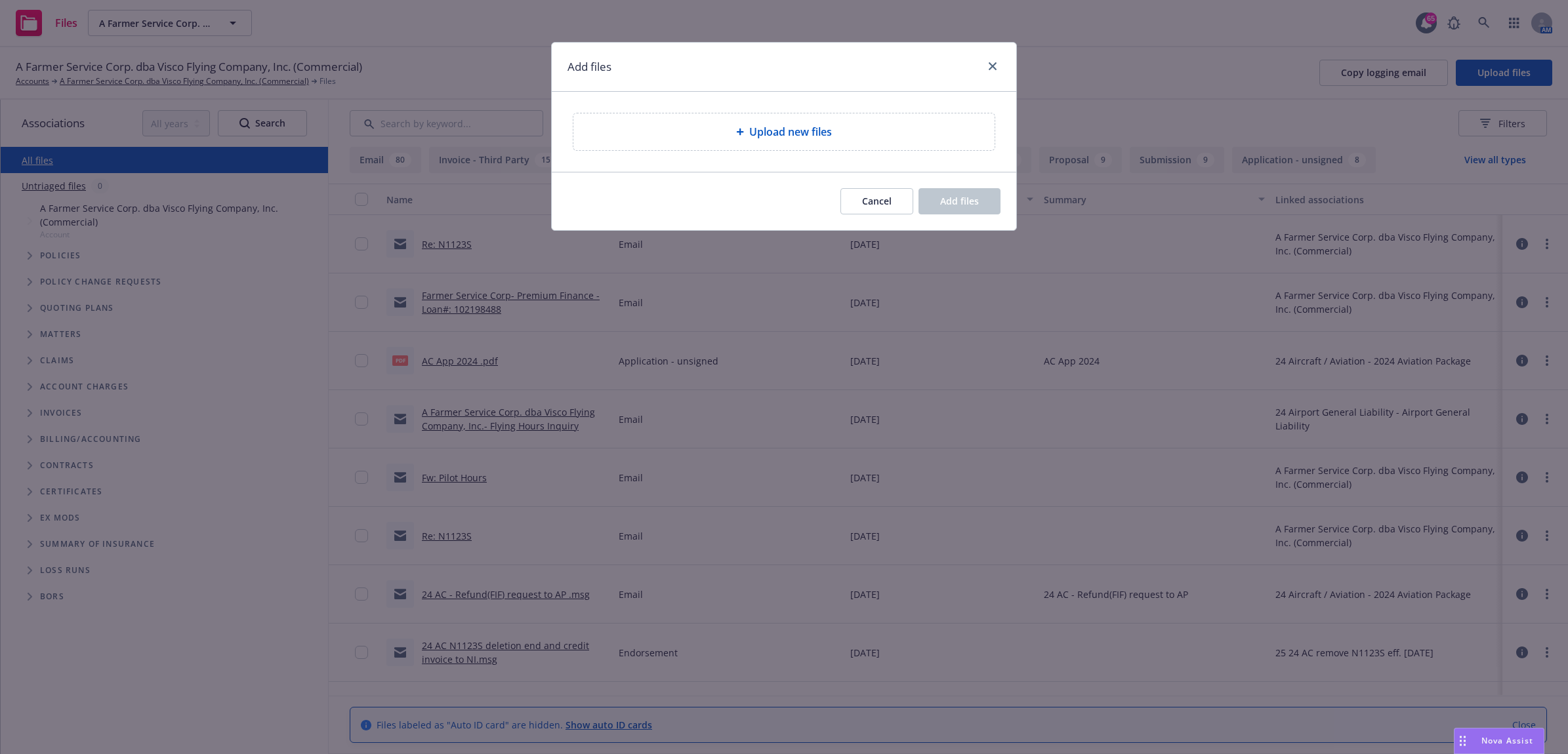
click at [739, 138] on div "Upload new files" at bounding box center [784, 132] width 400 height 16
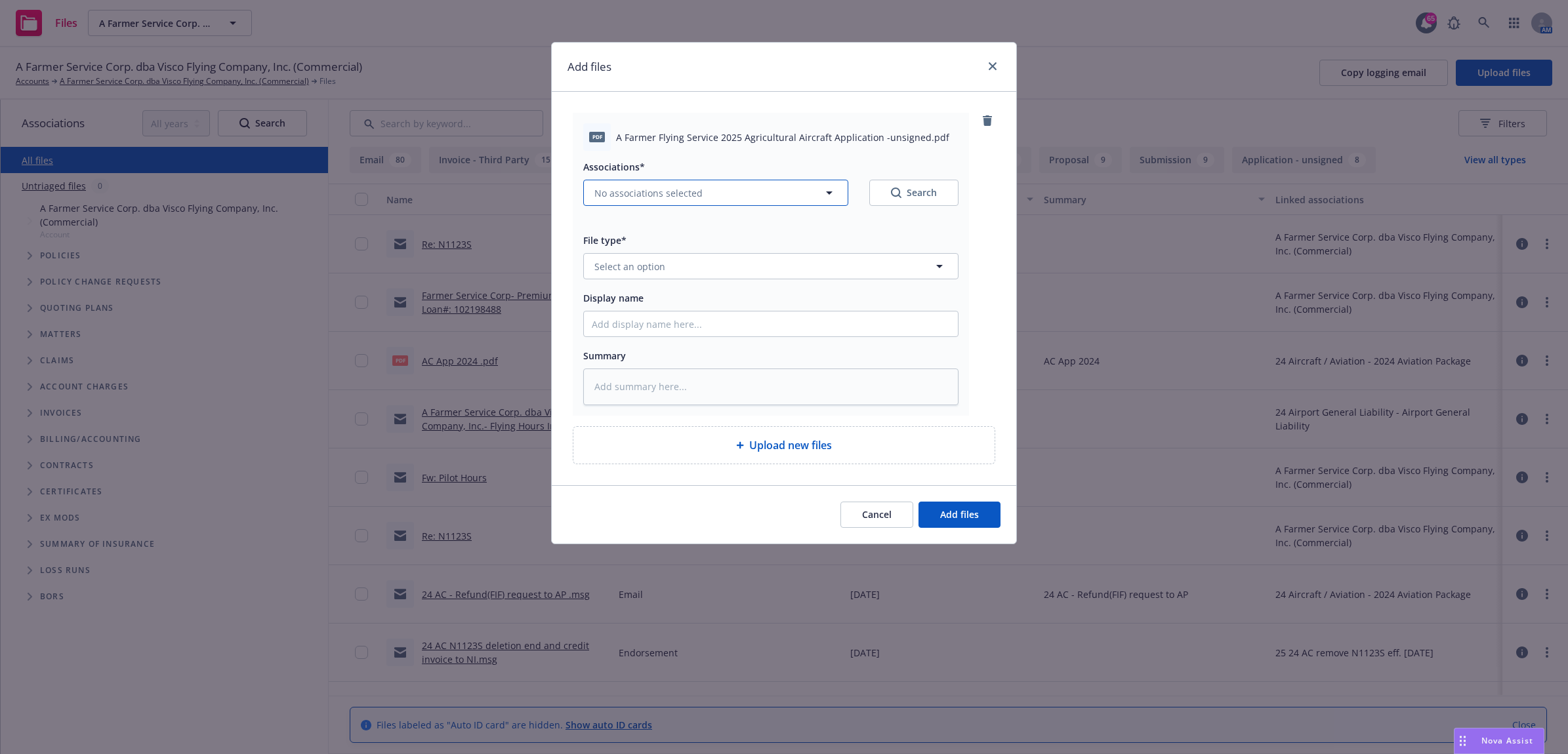
click at [676, 193] on span "No associations selected" at bounding box center [648, 193] width 109 height 14
type textarea "x"
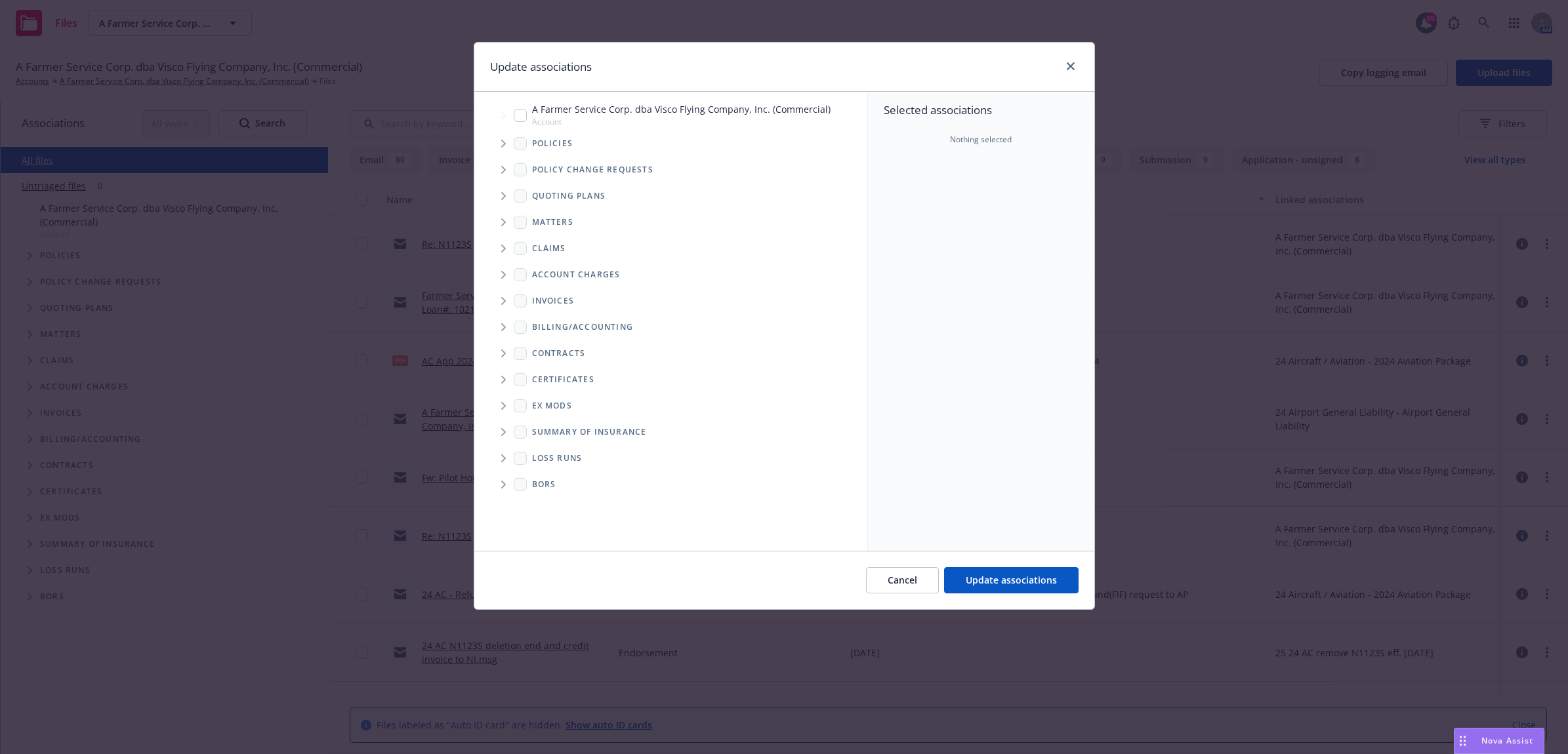
click at [514, 124] on div "A Farmer Service Corp. dba Visco Flying Company, Inc. (Commercial) Account" at bounding box center [672, 114] width 317 height 25
checkbox input "true"
drag, startPoint x: 1000, startPoint y: 580, endPoint x: 1004, endPoint y: 566, distance: 14.6
click at [1001, 581] on span "Update associations" at bounding box center [1012, 579] width 91 height 12
type textarea "x"
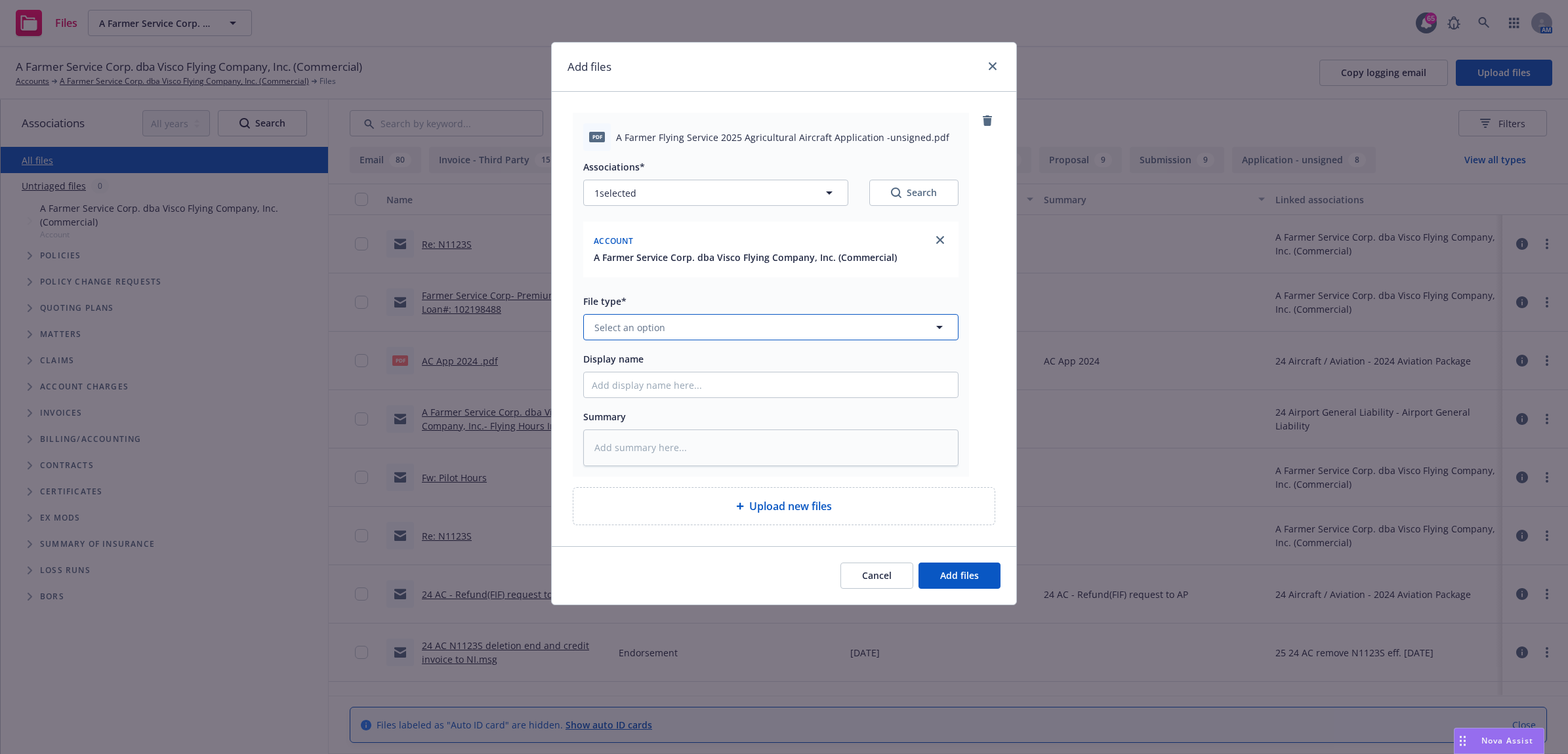
click at [711, 338] on button "Select an option" at bounding box center [771, 327] width 375 height 26
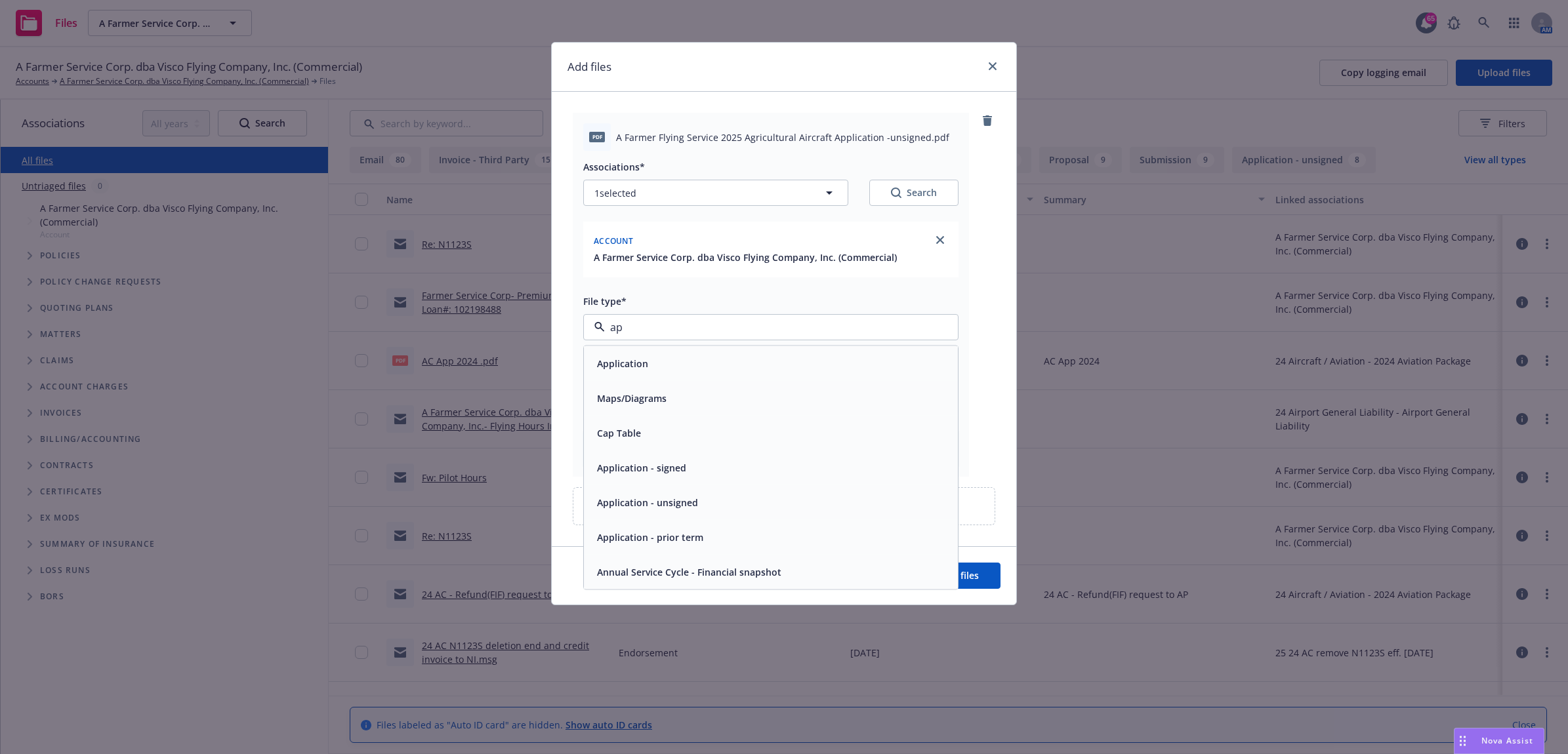
type input "app"
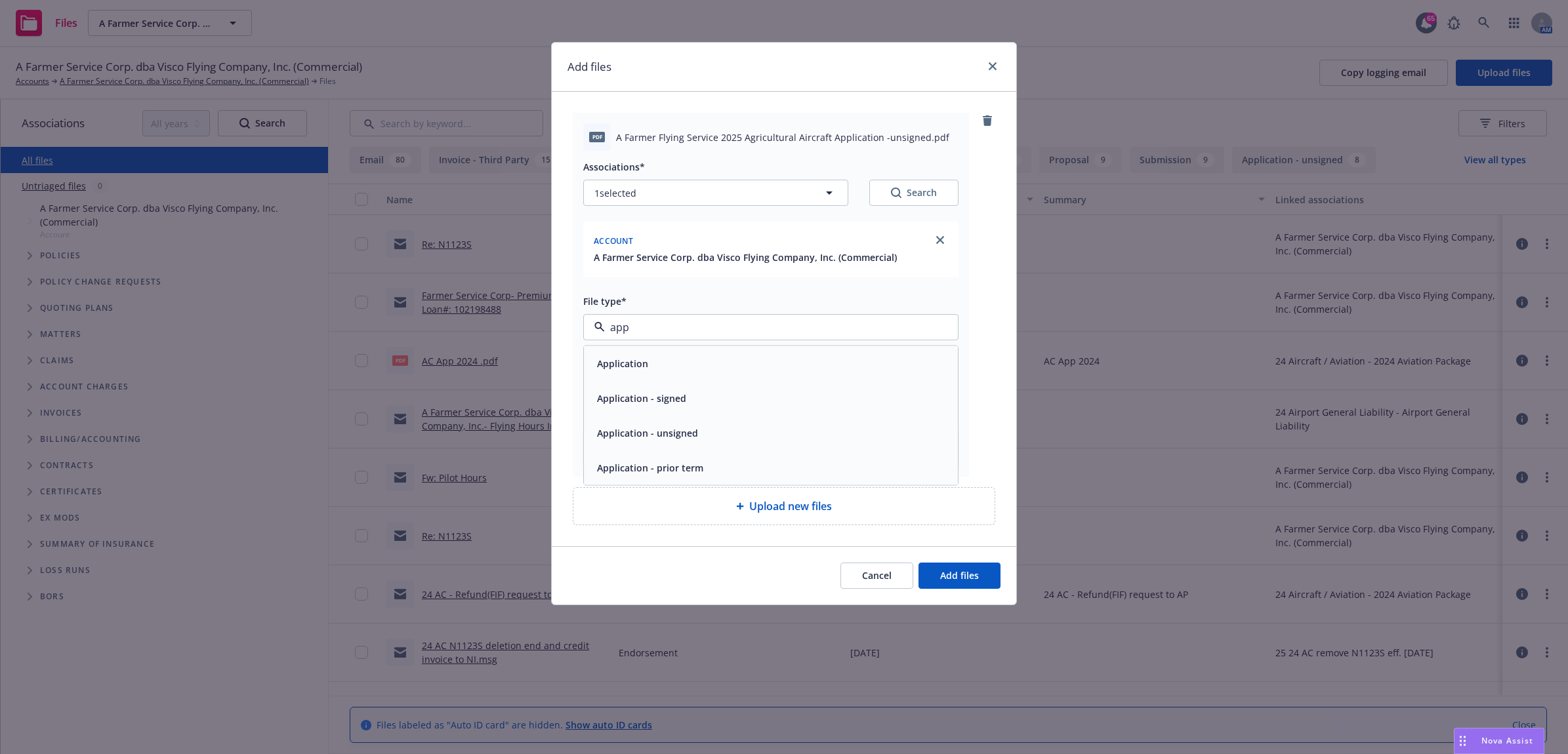
click at [685, 397] on div "Application - signed" at bounding box center [640, 398] width 98 height 19
click at [667, 383] on input "Display name" at bounding box center [771, 384] width 374 height 25
type textarea "x"
type input "2"
type textarea "x"
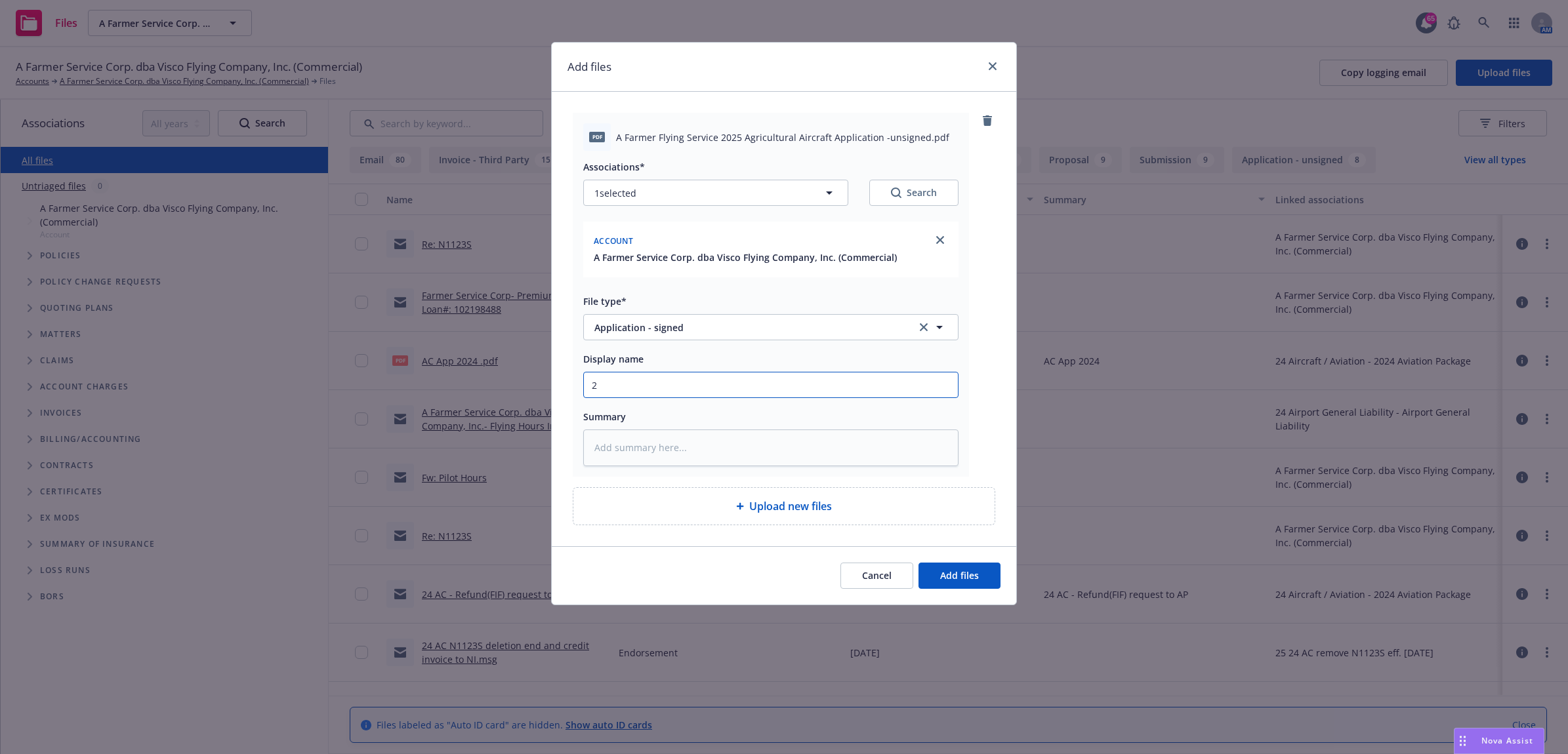
type input "25"
type textarea "x"
type input "25"
type textarea "x"
type input "25 A"
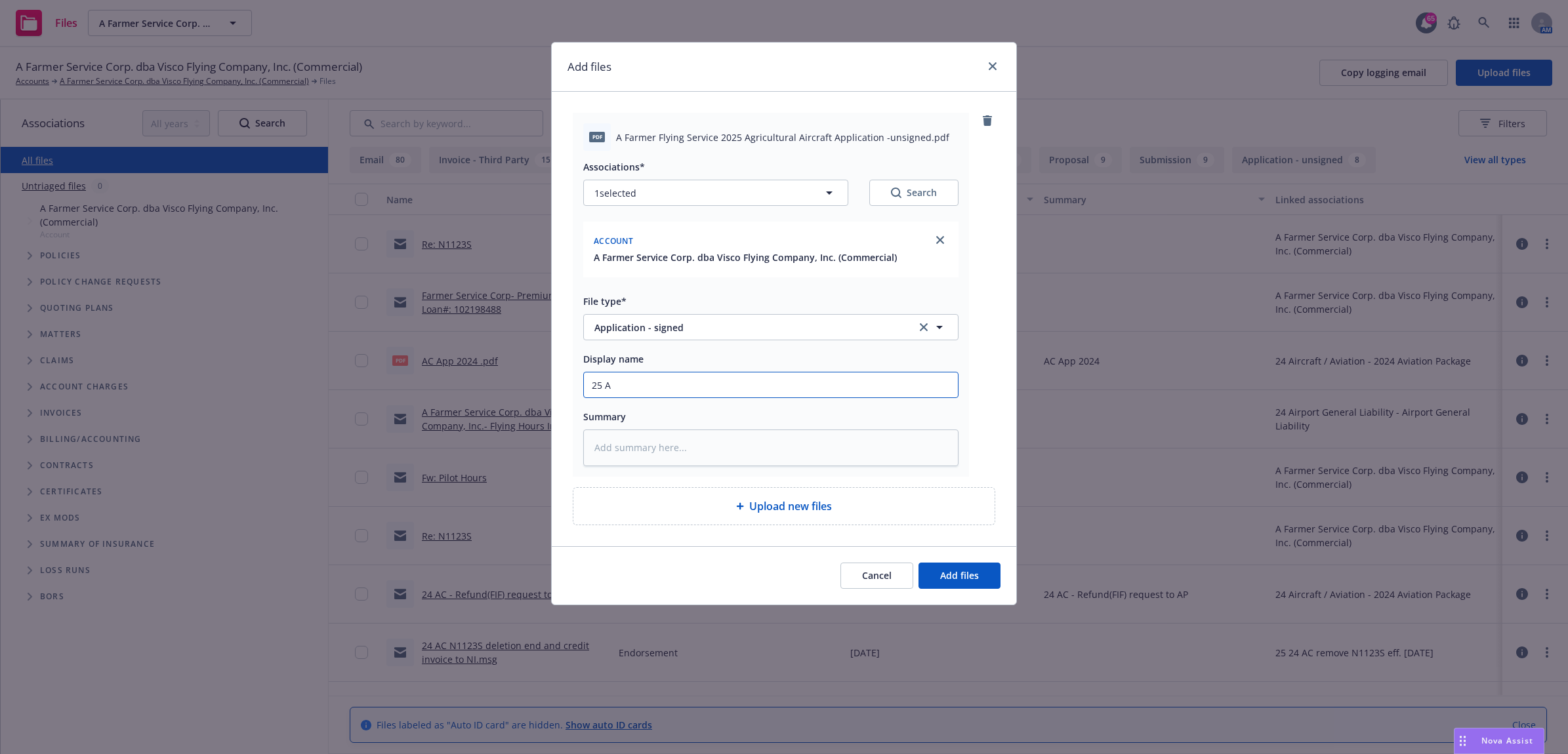
type textarea "x"
type input "25 AC"
type textarea "x"
type input "25 AC"
type textarea "x"
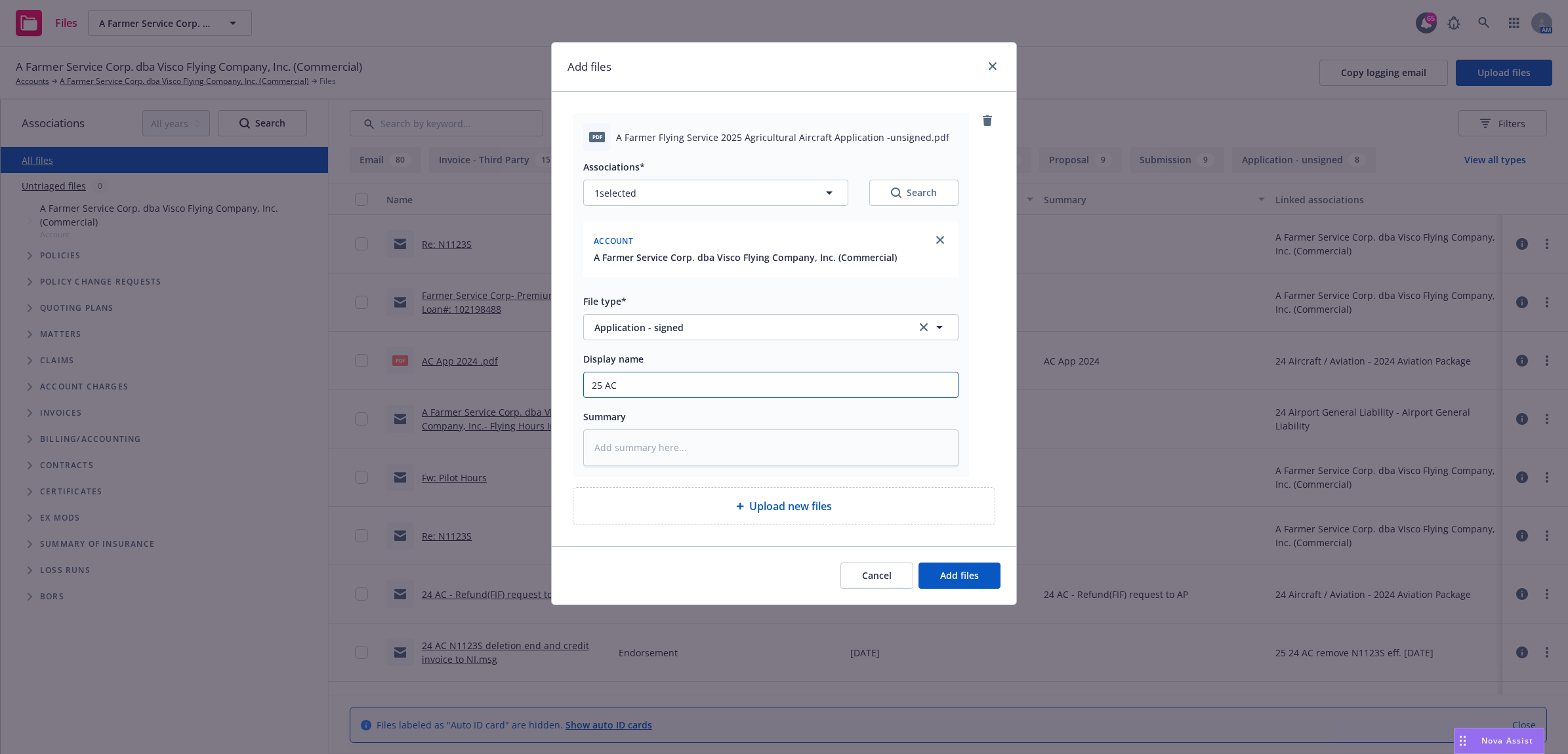
type input "25 AC -"
type textarea "x"
type input "25 AC -"
type textarea "x"
type input "25 AC - S"
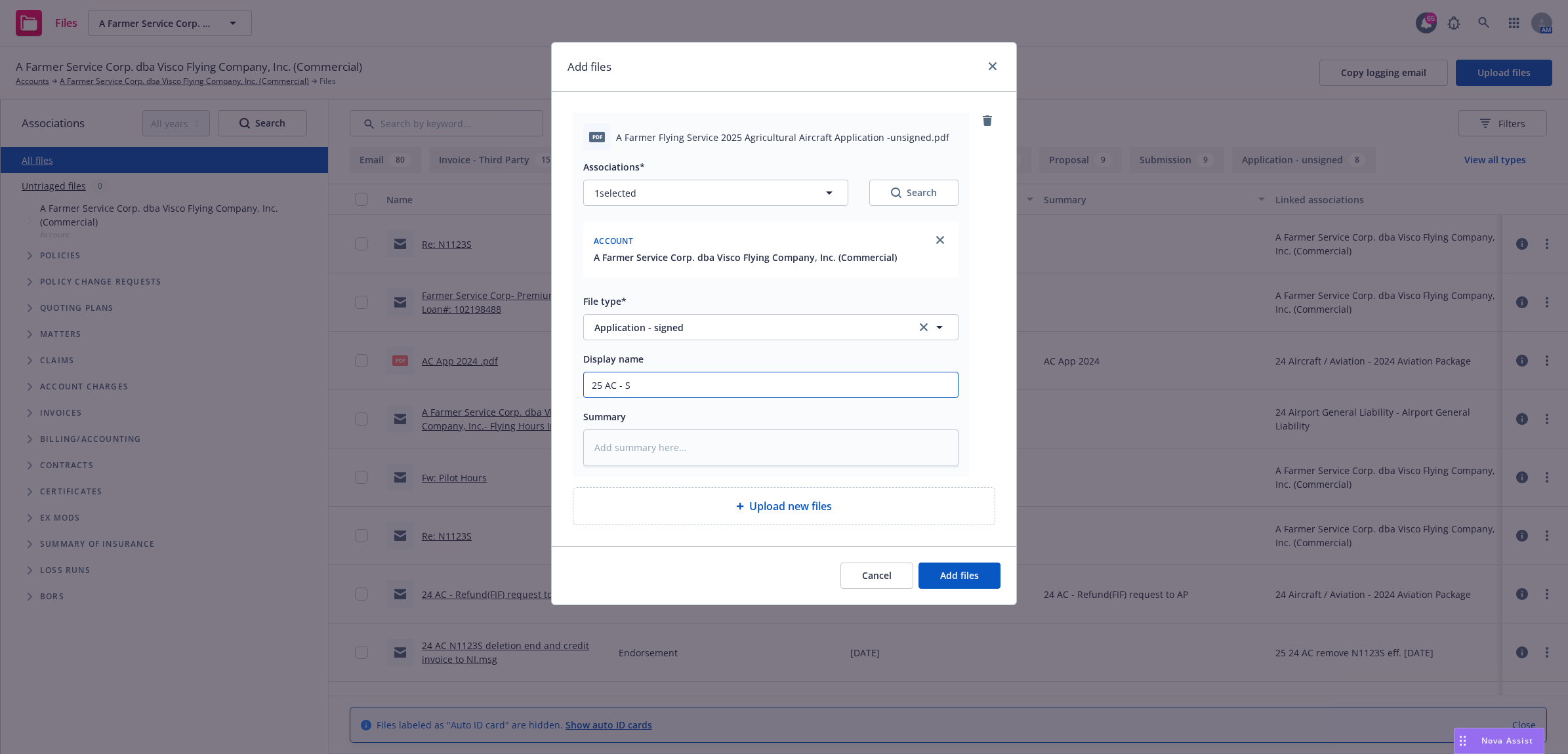
type textarea "x"
type input "25 AC - Si"
type textarea "x"
type input "25 AC - Sig"
type textarea "x"
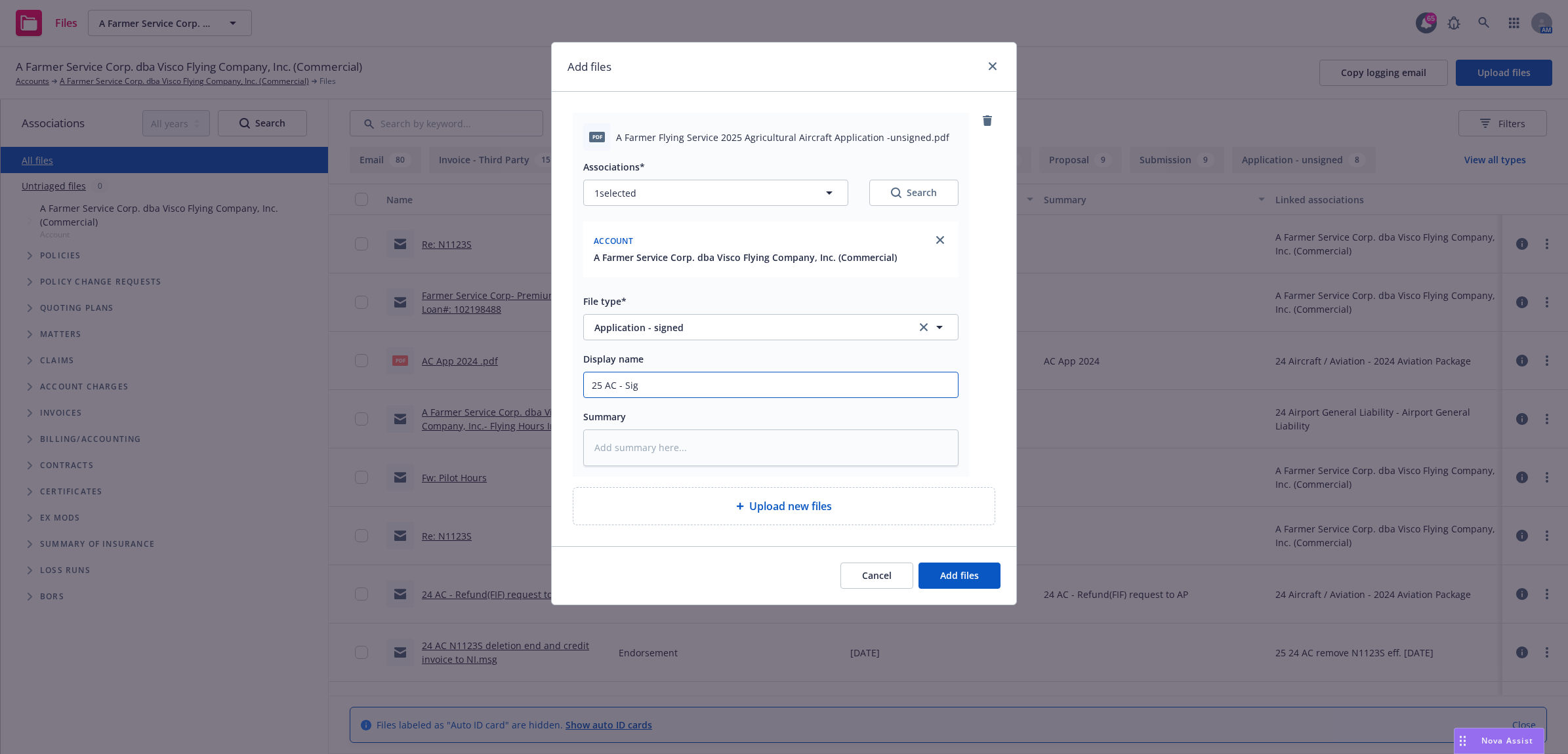
type input "25 AC - Sign"
type textarea "x"
type input "25 AC - Signe"
type textarea "x"
type input "25 AC - Signed"
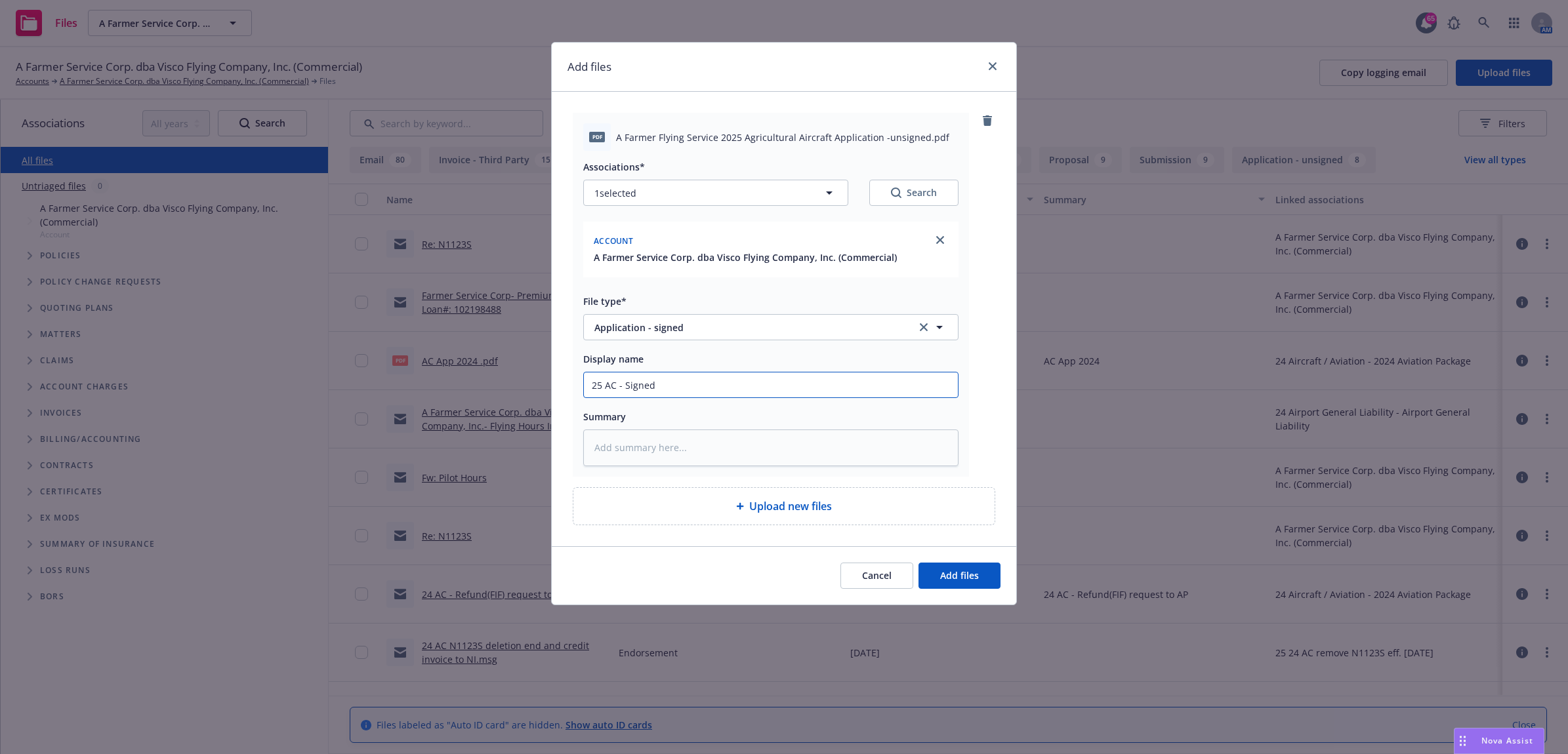
type textarea "x"
type input "25 AC - Signed"
type textarea "x"
type input "25 AC - Signed A"
type textarea "x"
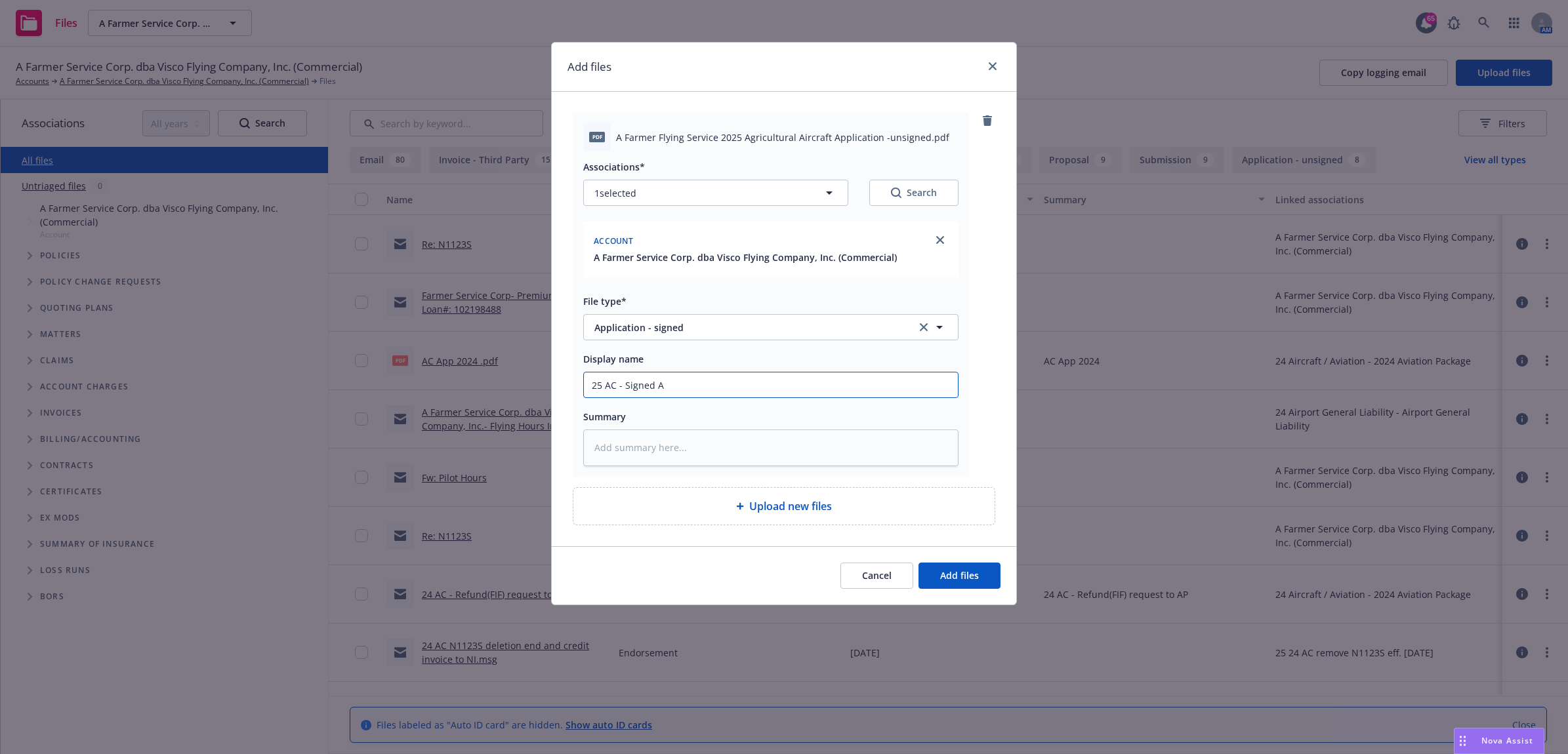
type input "25 AC - Signed Ap"
type textarea "x"
type input "25 AC - Signed App"
type textarea "x"
type input "25 AC - Signed Appl"
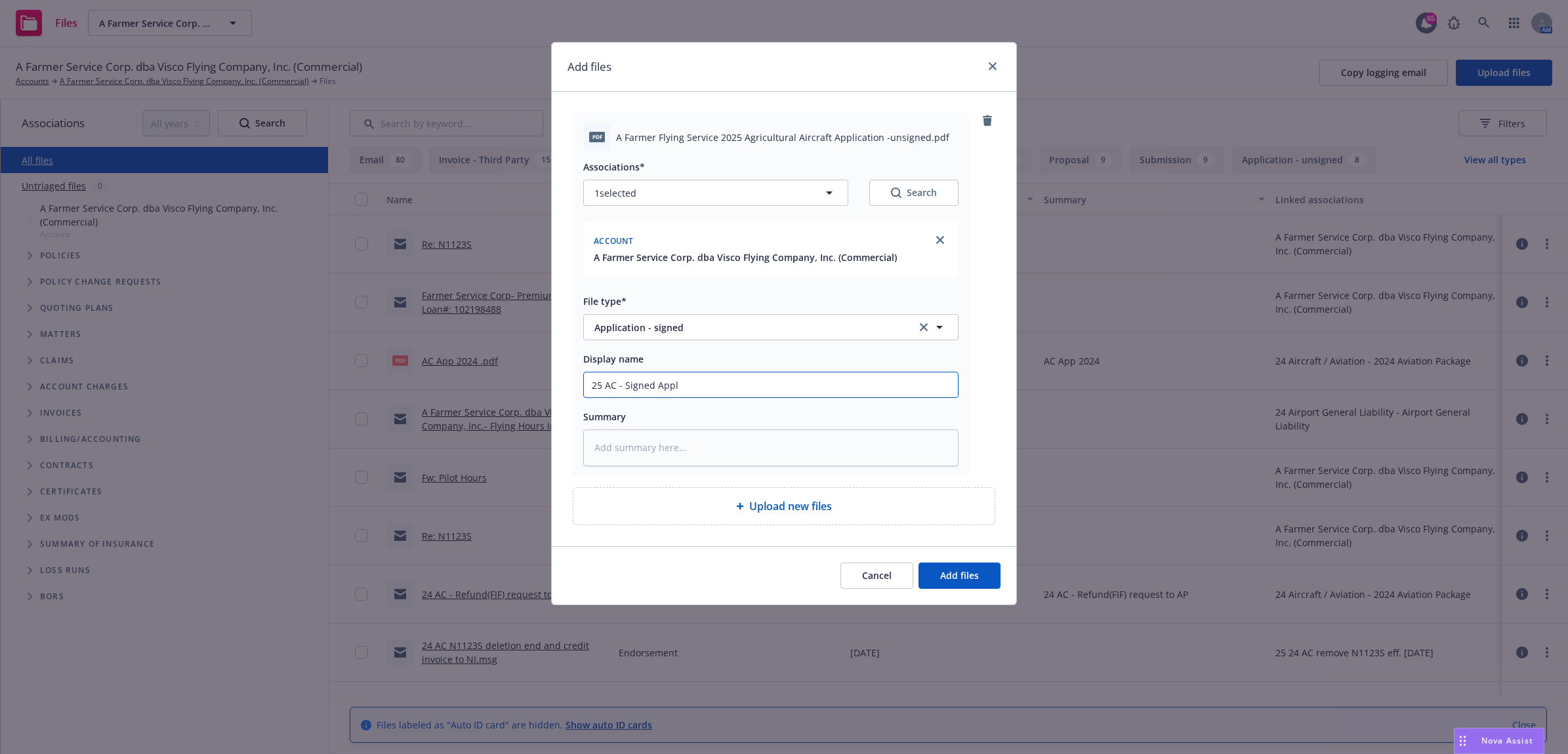
type textarea "x"
type input "25 AC - Signed Appli"
type textarea "x"
type input "25 AC - Signed Applic"
type textarea "x"
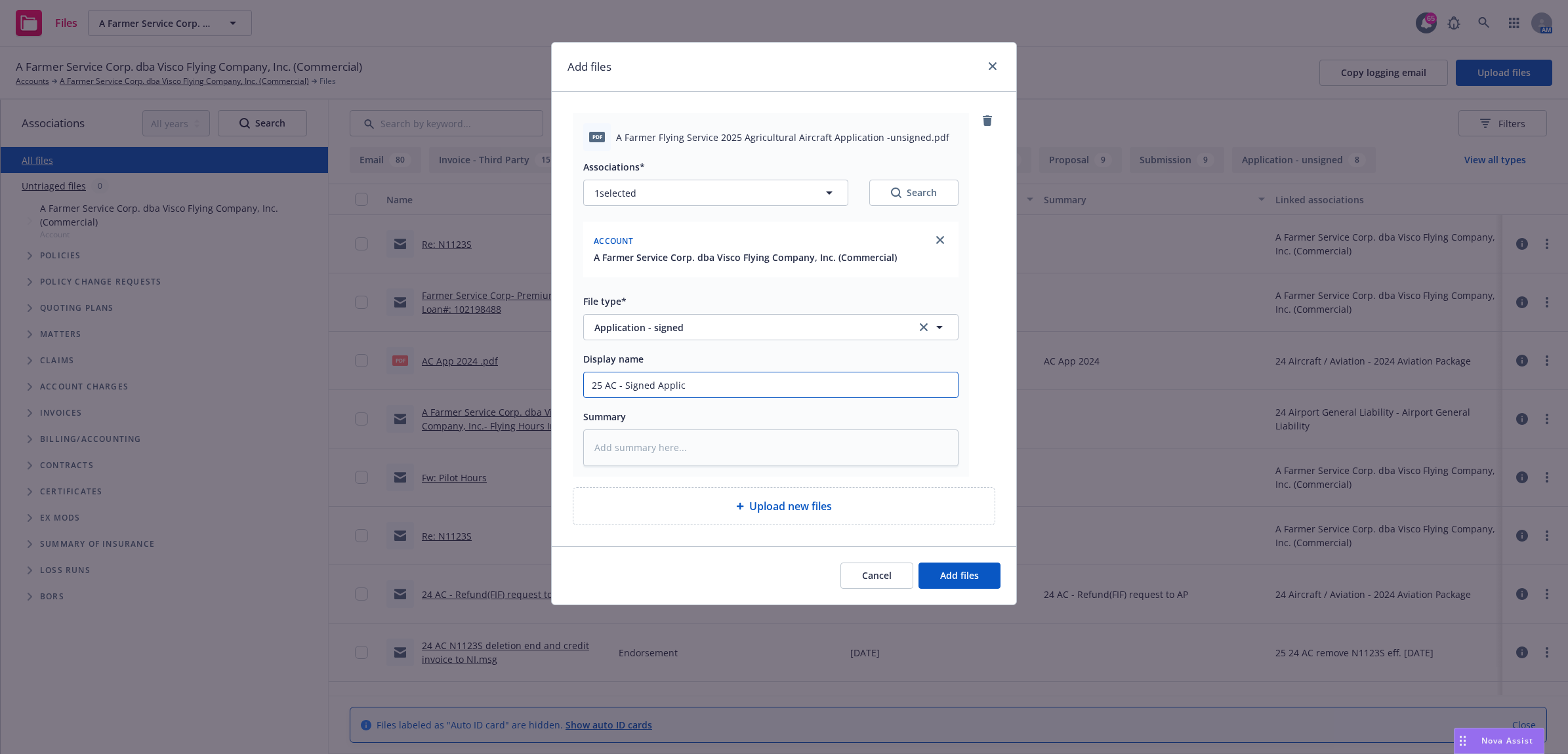
type input "25 AC - Signed Applica"
type textarea "x"
type input "25 AC - Signed Applicat"
type textarea "x"
type input "25 AC - Signed Applicati"
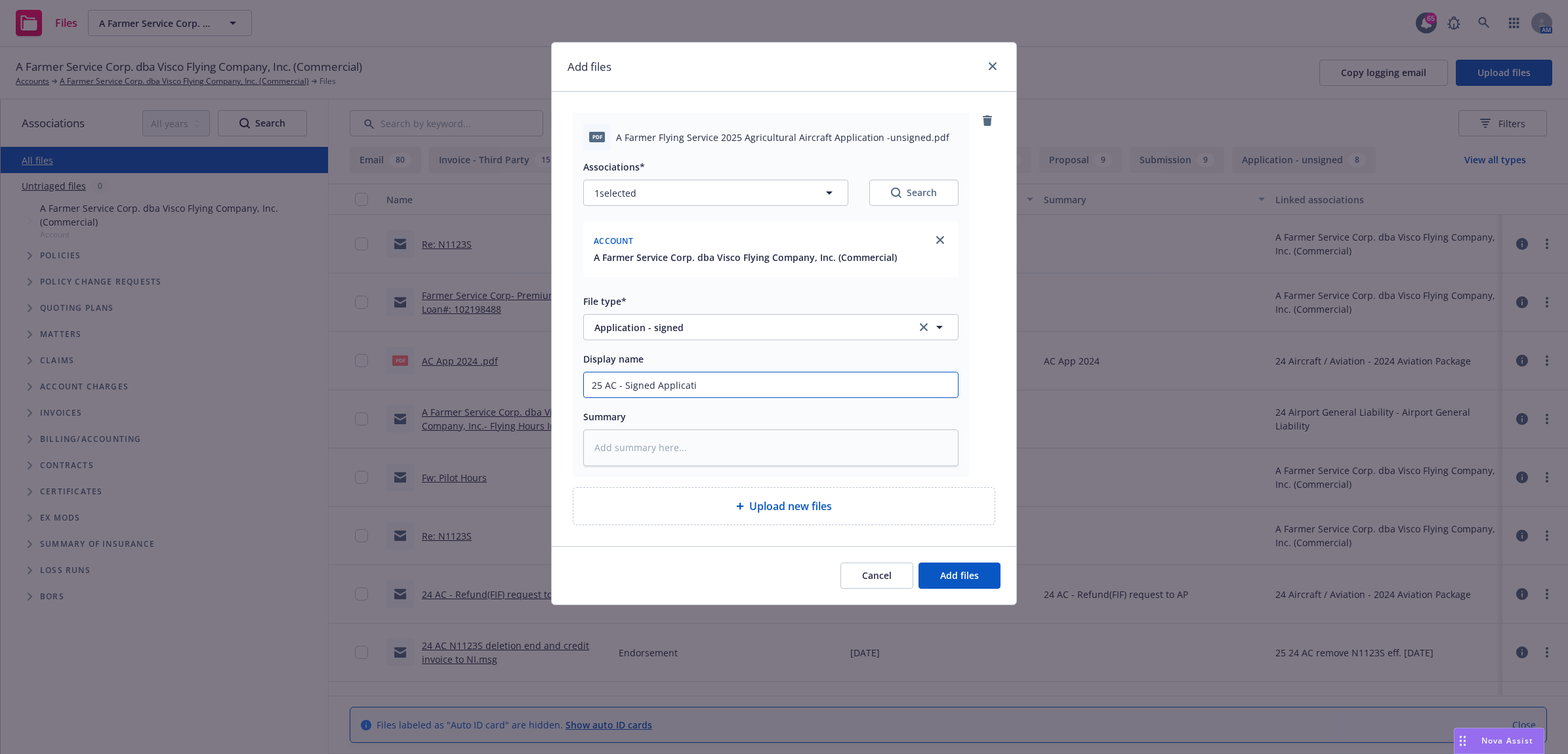
type textarea "x"
type input "25 AC - Signed Applicatio"
type textarea "x"
drag, startPoint x: 745, startPoint y: 379, endPoint x: 578, endPoint y: 379, distance: 167.0
click at [507, 387] on div "Add files pdf A Farmer Flying Service 2025 Agricultural Aircraft Application -u…" at bounding box center [784, 377] width 1568 height 754
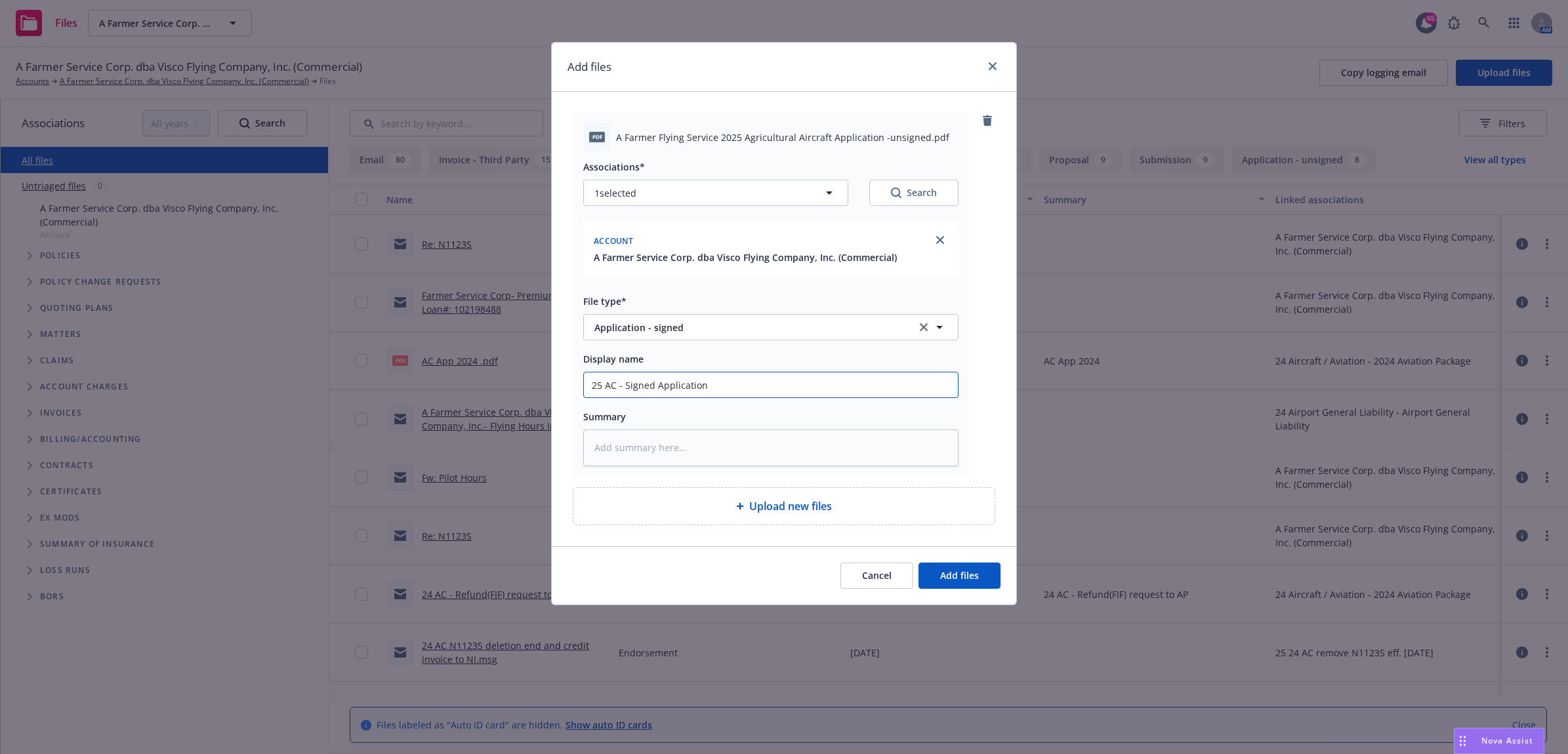
type input "25 AC - Signed Application"
paste textarea "25 AC - Signed Application"
type textarea "x"
type textarea "25 AC - Signed Application"
click at [794, 509] on span "Upload new files" at bounding box center [791, 506] width 83 height 16
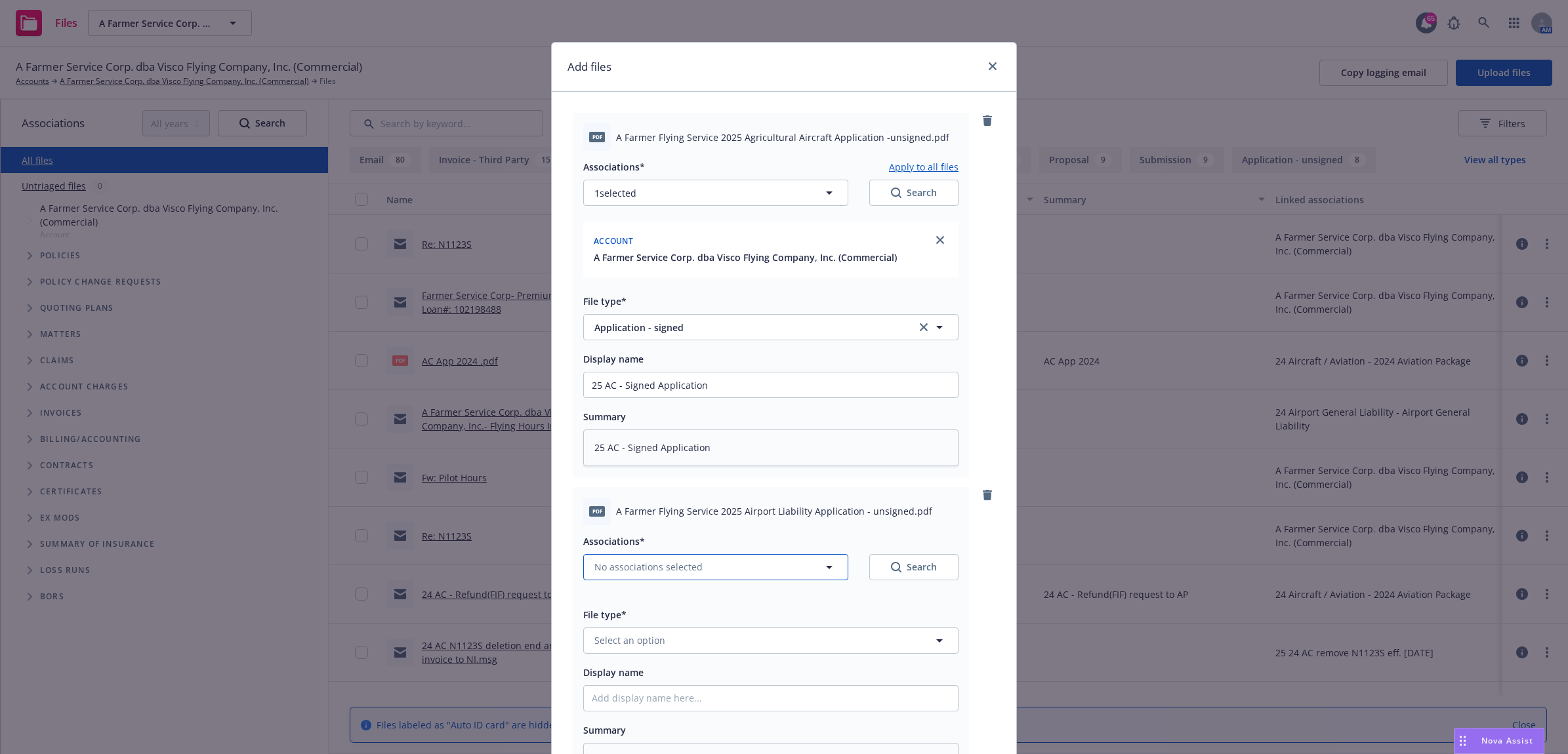
click at [629, 565] on span "No associations selected" at bounding box center [648, 566] width 109 height 14
type textarea "x"
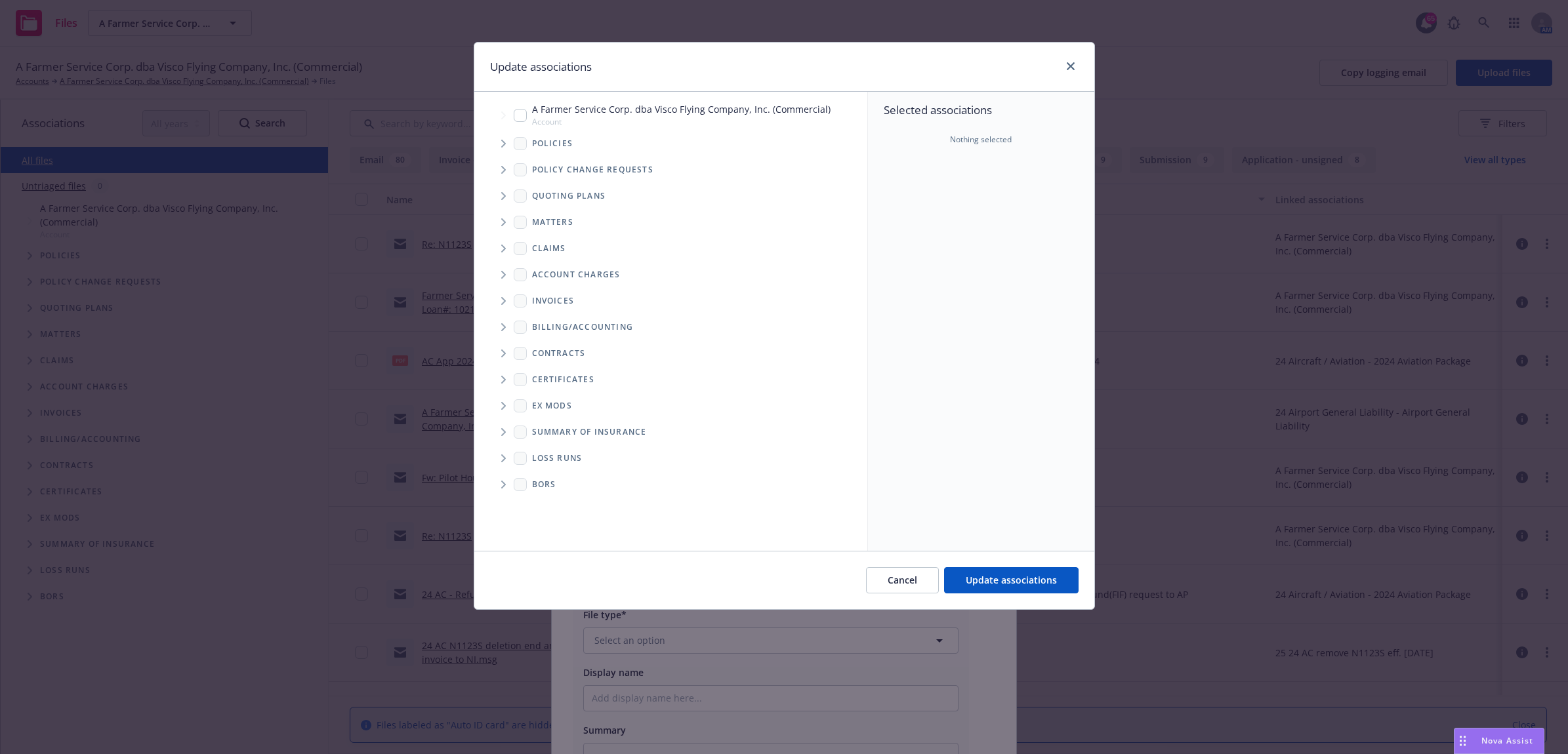
click at [514, 119] on input "Tree Example" at bounding box center [520, 115] width 13 height 13
checkbox input "true"
click at [989, 582] on span "Update associations" at bounding box center [1012, 579] width 91 height 12
type textarea "x"
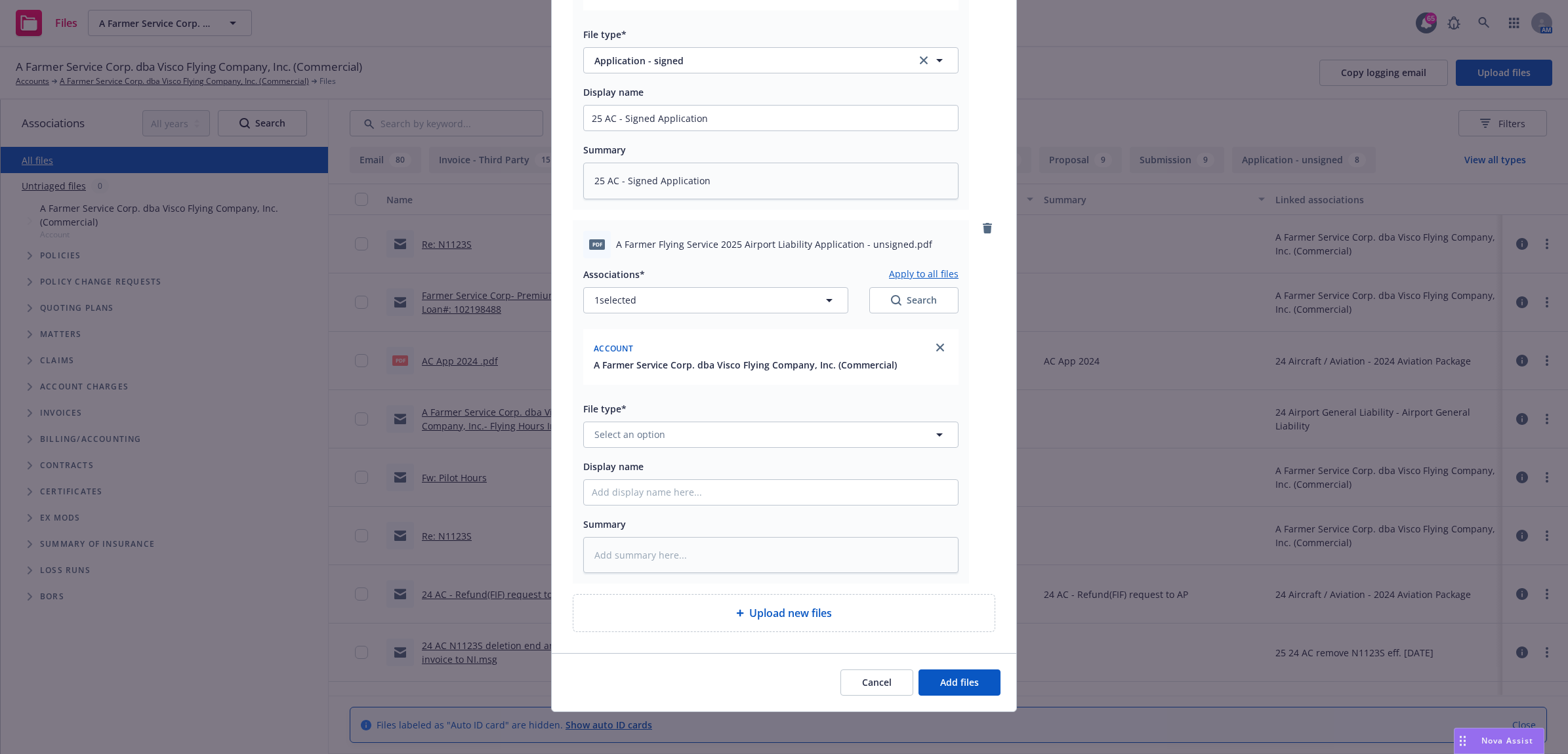
scroll to position [267, 0]
click at [605, 432] on span "Select an option" at bounding box center [630, 435] width 71 height 14
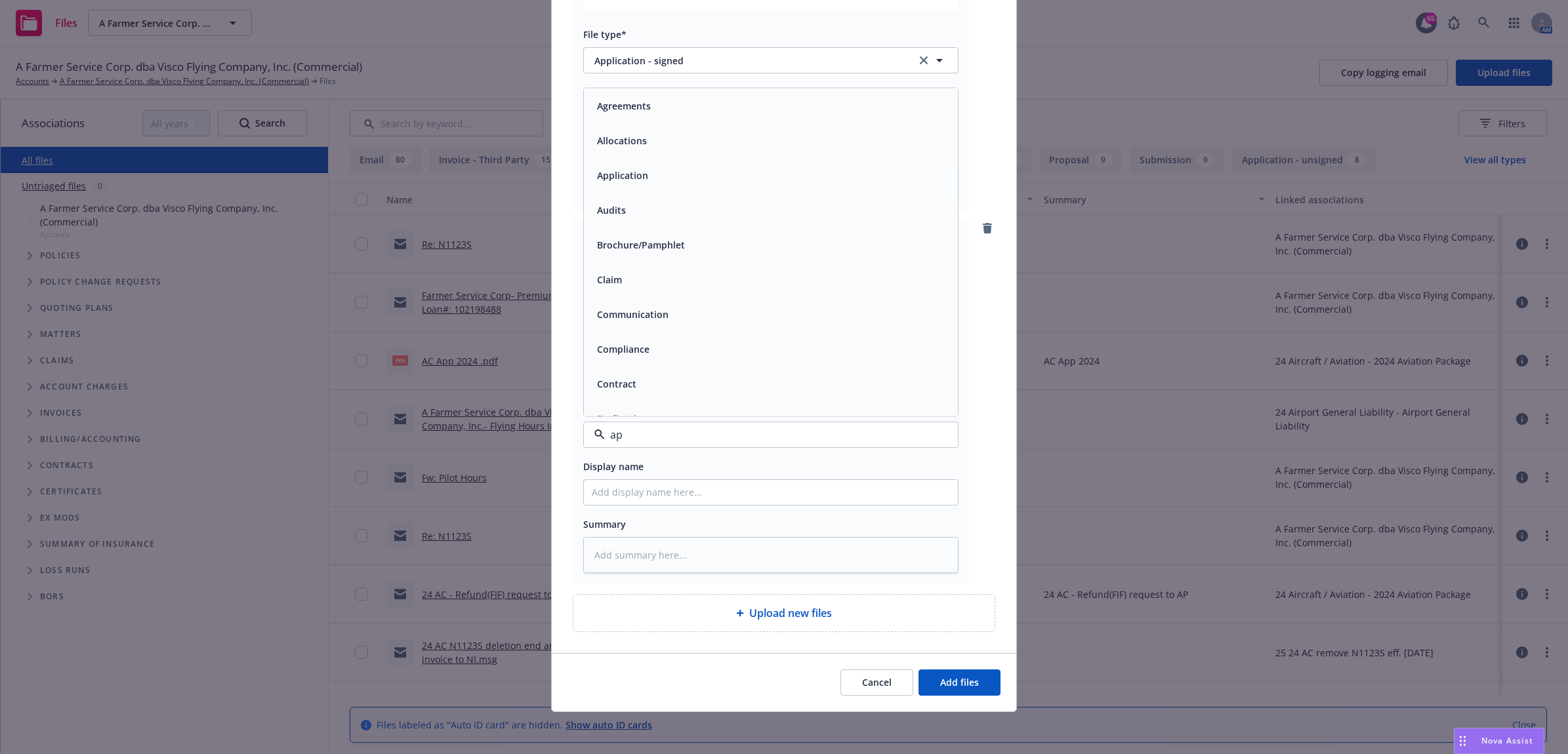
type input "app"
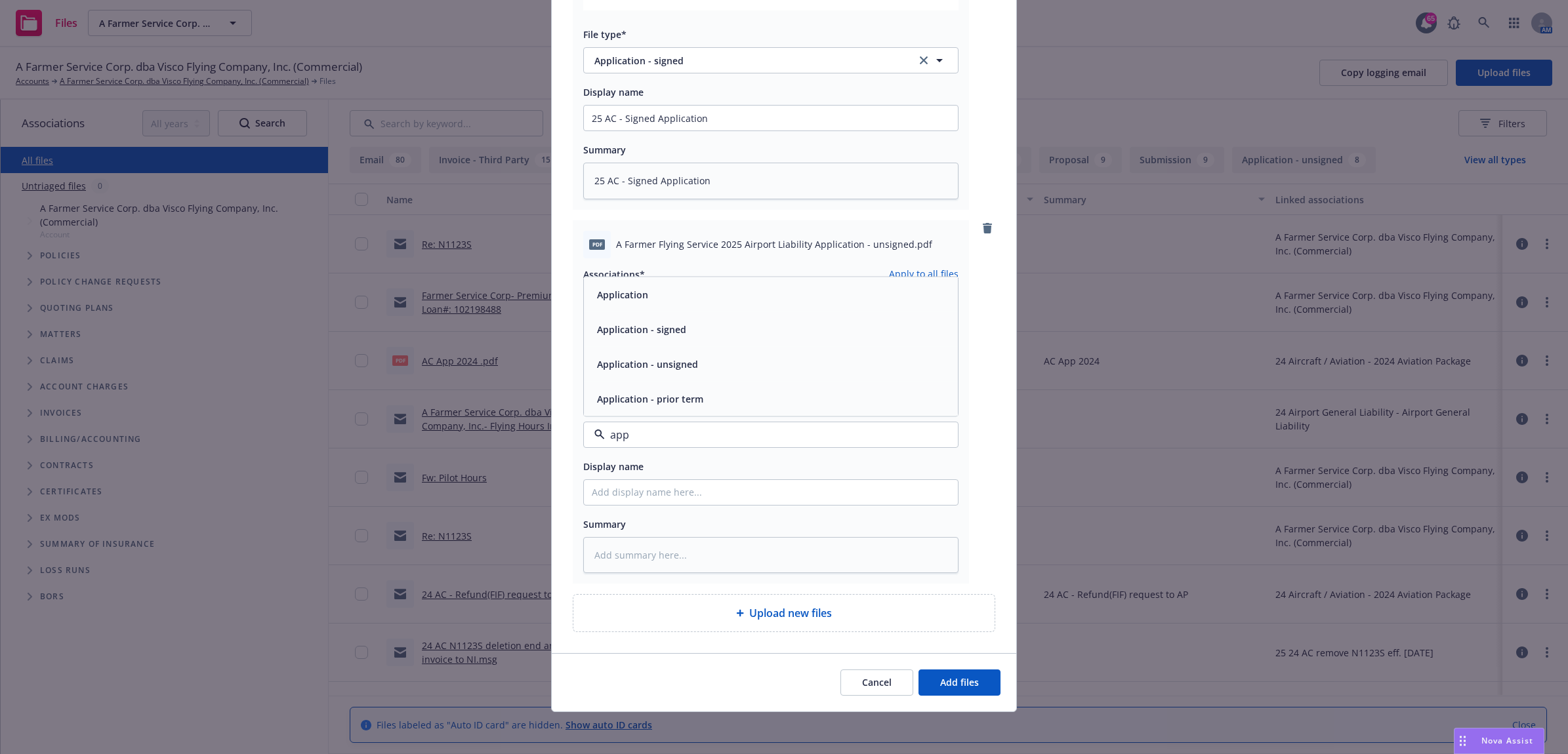
click at [668, 322] on span "Application - signed" at bounding box center [642, 329] width 89 height 14
paste input "25 AC - Signed Application"
type textarea "x"
type input "25 AC - Signed Application"
click at [610, 131] on input "25 AC - Signed Application" at bounding box center [771, 118] width 374 height 25
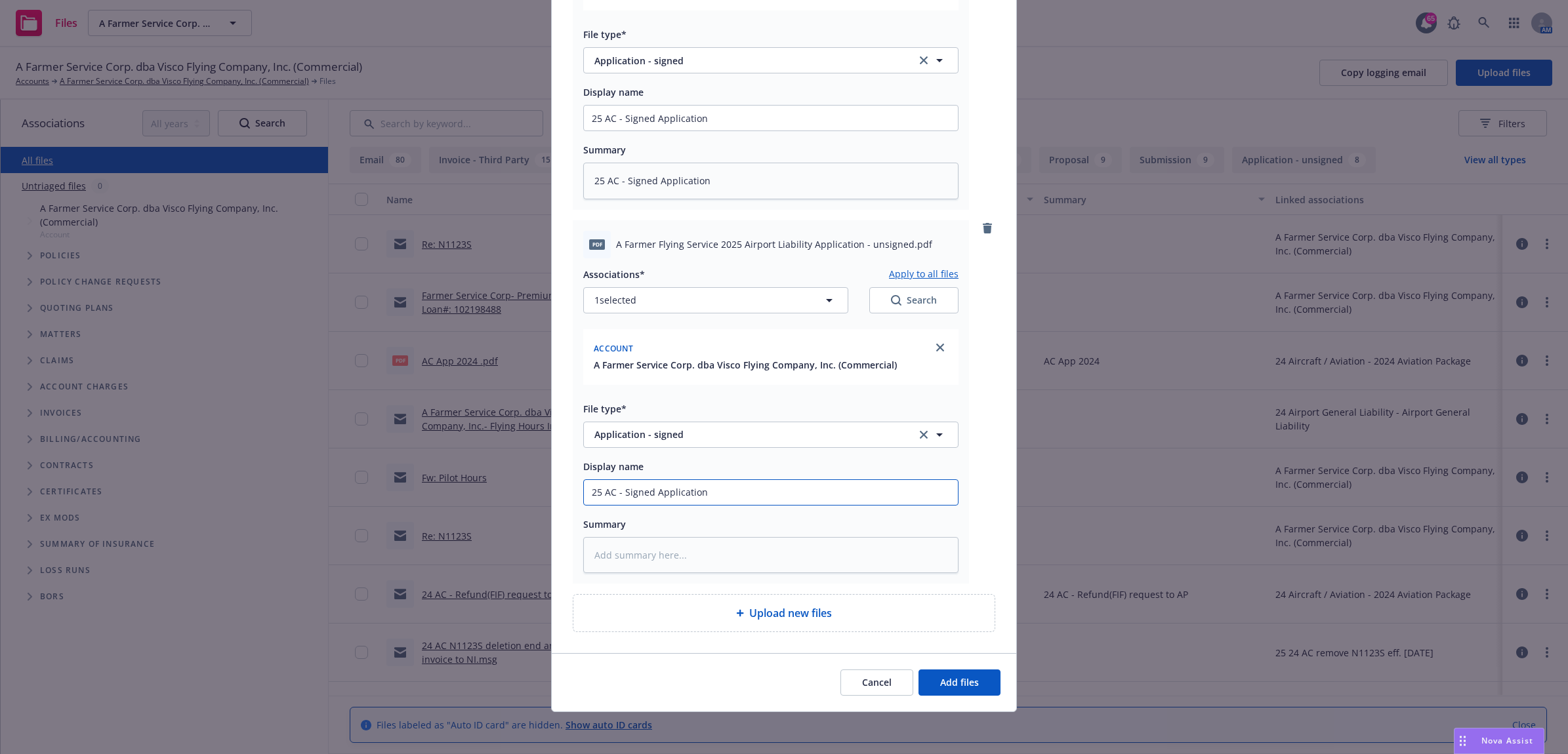
type textarea "x"
type input "25 A - Signed Application"
type textarea "x"
drag, startPoint x: 734, startPoint y: 493, endPoint x: 568, endPoint y: 479, distance: 166.6
click at [497, 484] on div "Add files pdf A Farmer Flying Service 2025 Agricultural Aircraft Application -u…" at bounding box center [784, 377] width 1568 height 754
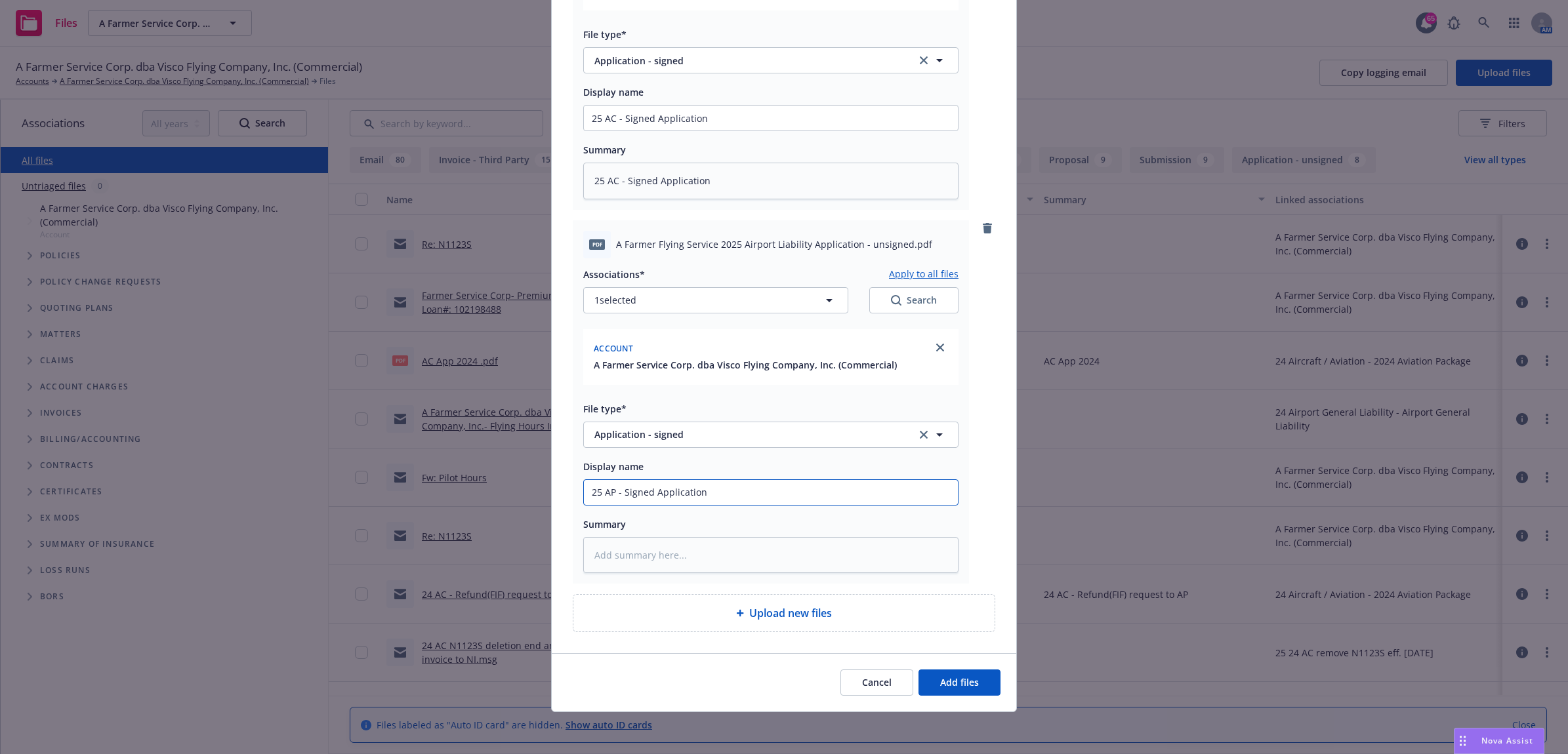
type input "25 AP - Signed Application"
paste textarea "25 AP - Signed Application"
type textarea "x"
type textarea "25 AP - Signed Application"
click at [978, 678] on button "Add files" at bounding box center [960, 682] width 82 height 26
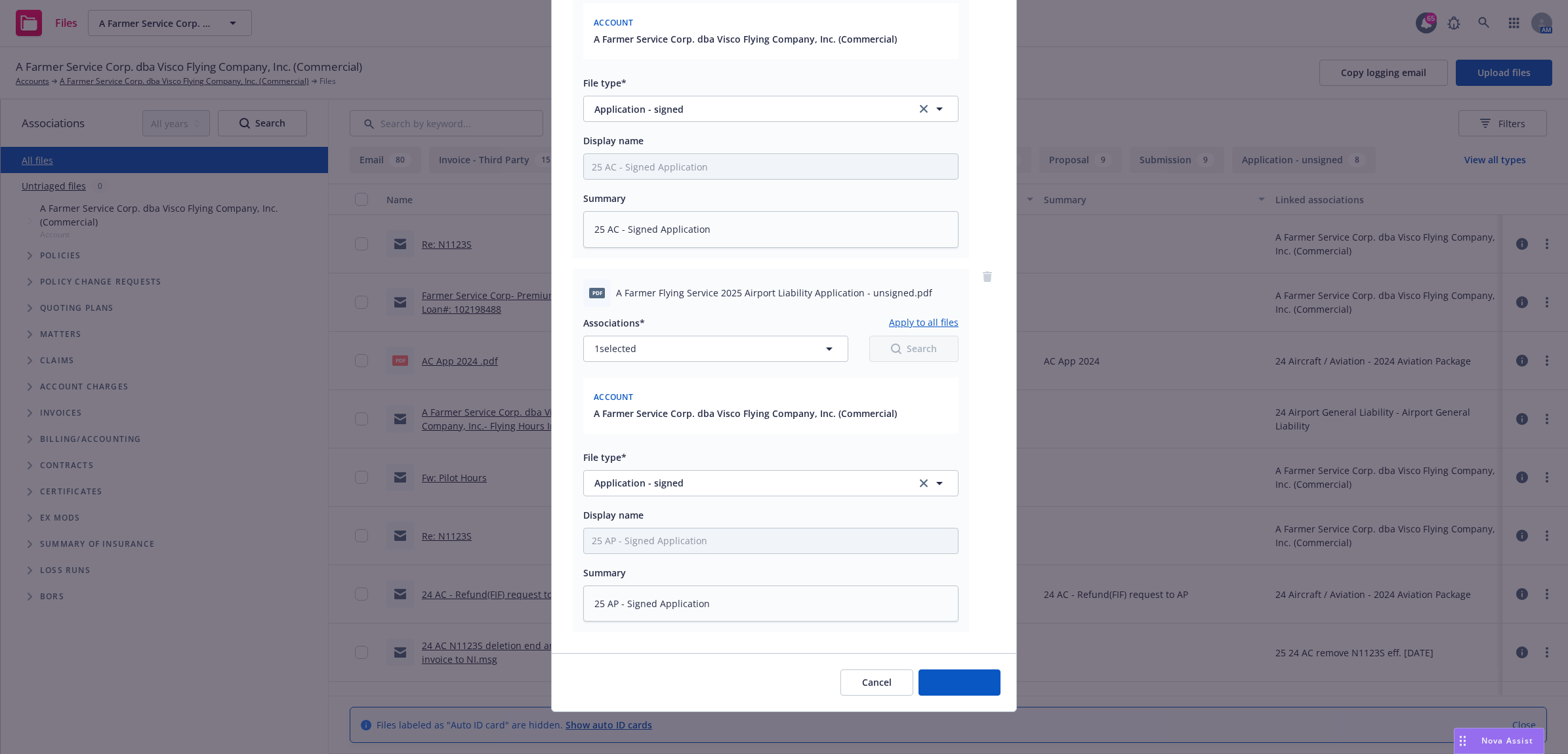
scroll to position [218, 0]
type textarea "x"
